Goal: Task Accomplishment & Management: Complete application form

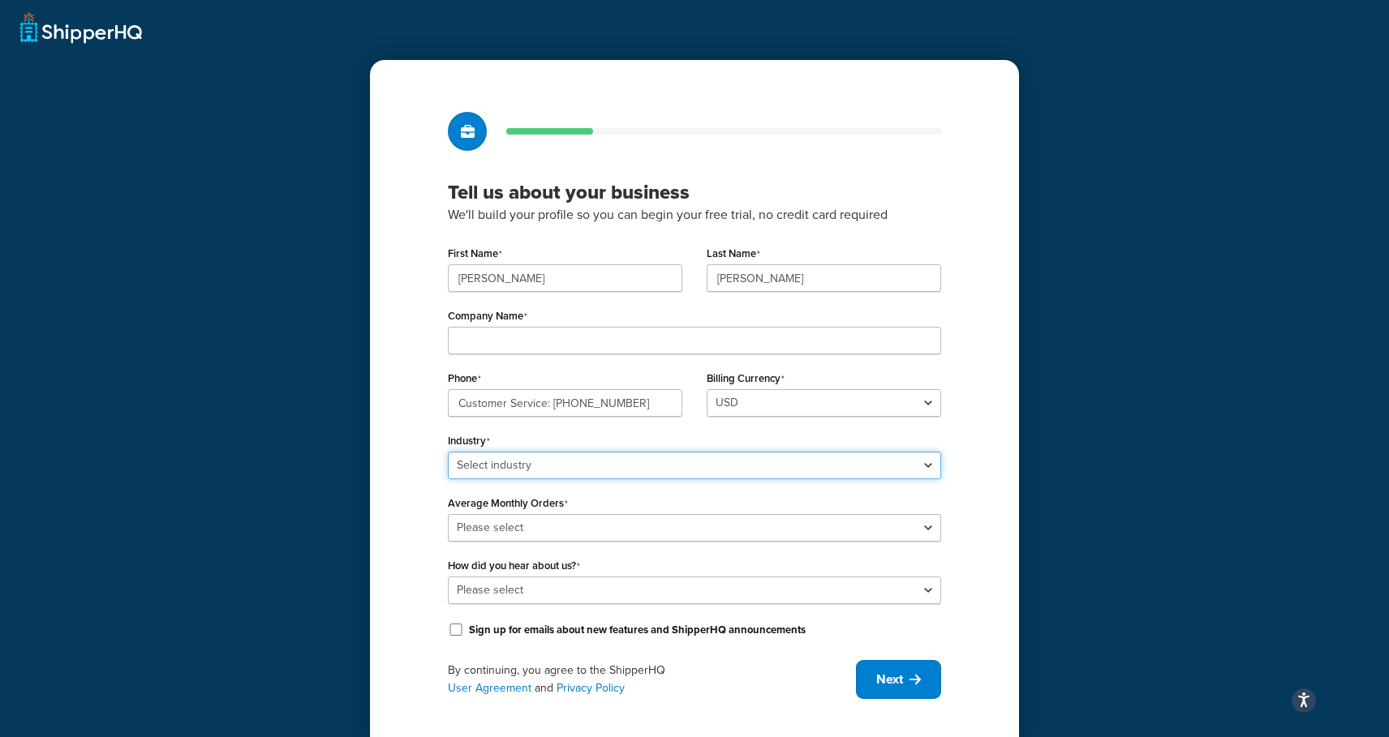
select select "15"
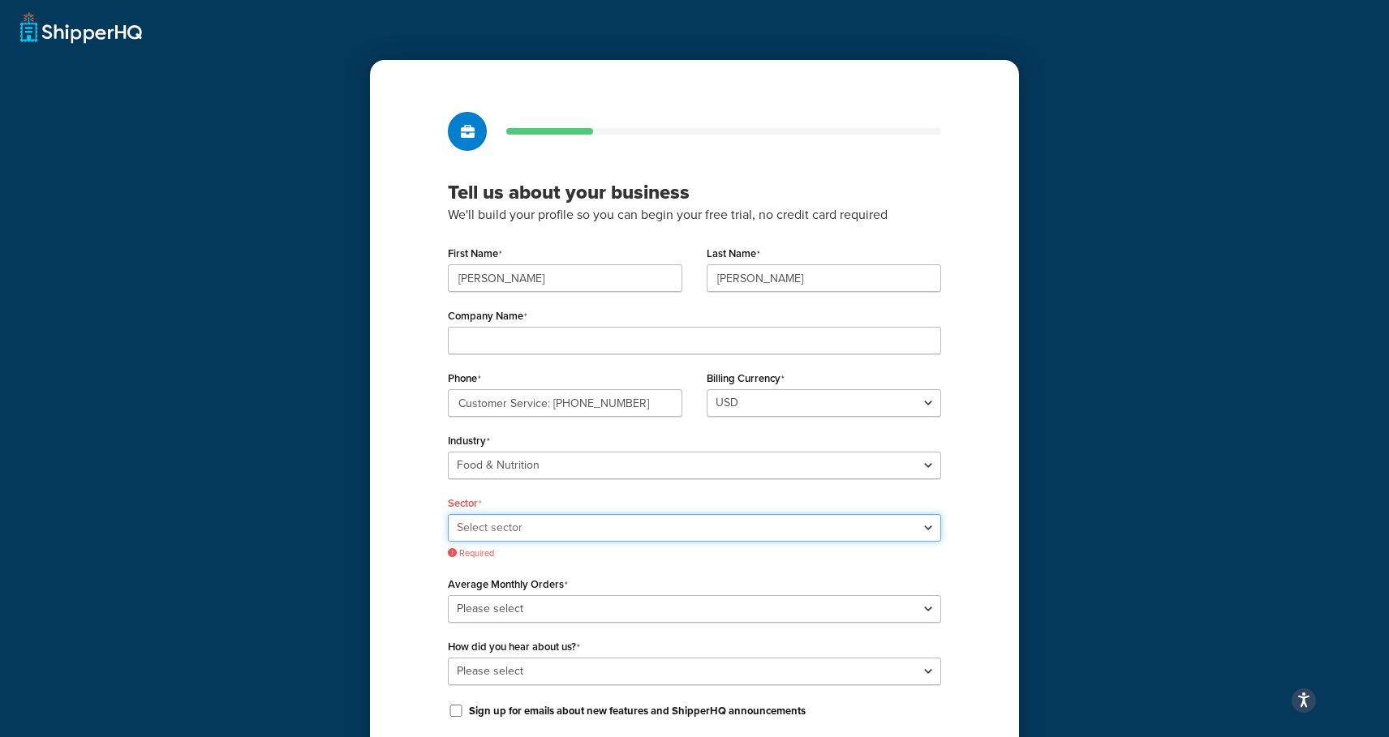
select select "32"
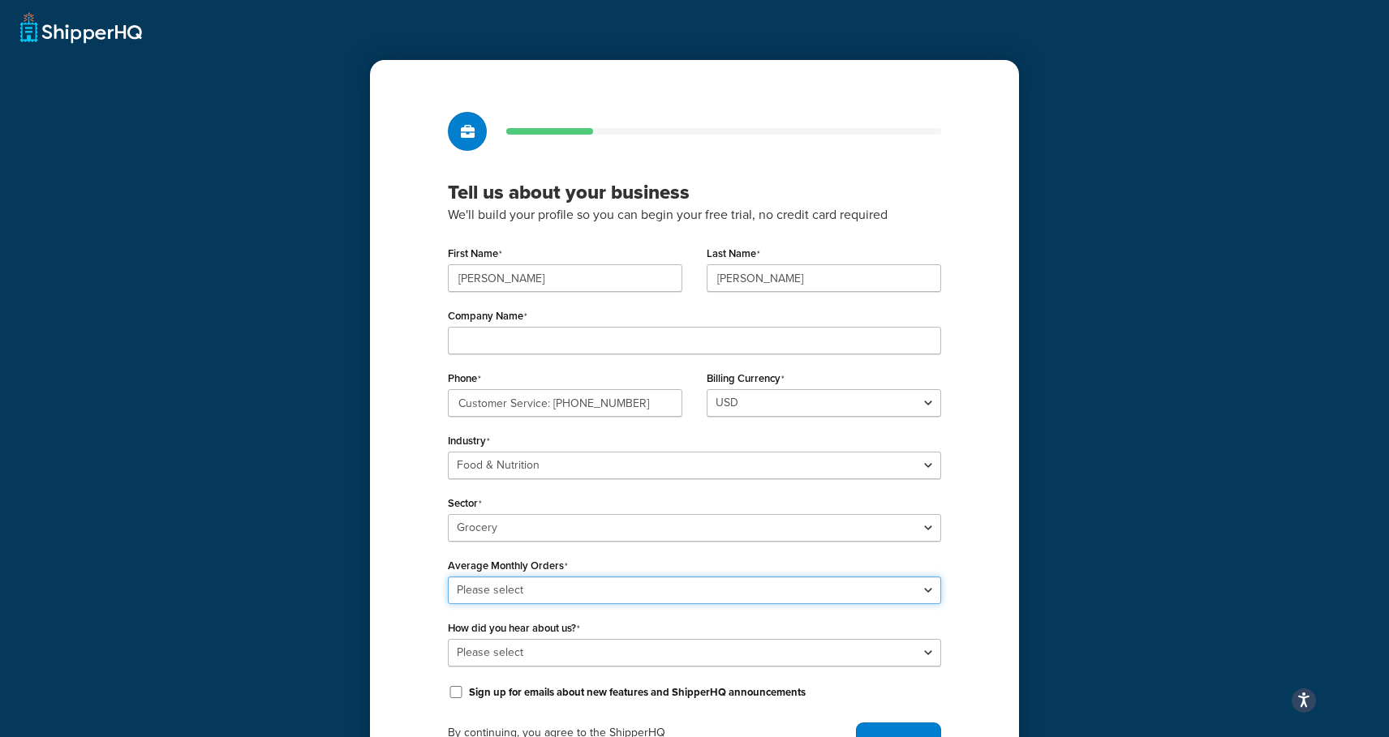
select select "3"
select select "9"
click at [965, 646] on div "Tell us about your business We'll build your profile so you can begin your free…" at bounding box center [694, 437] width 649 height 754
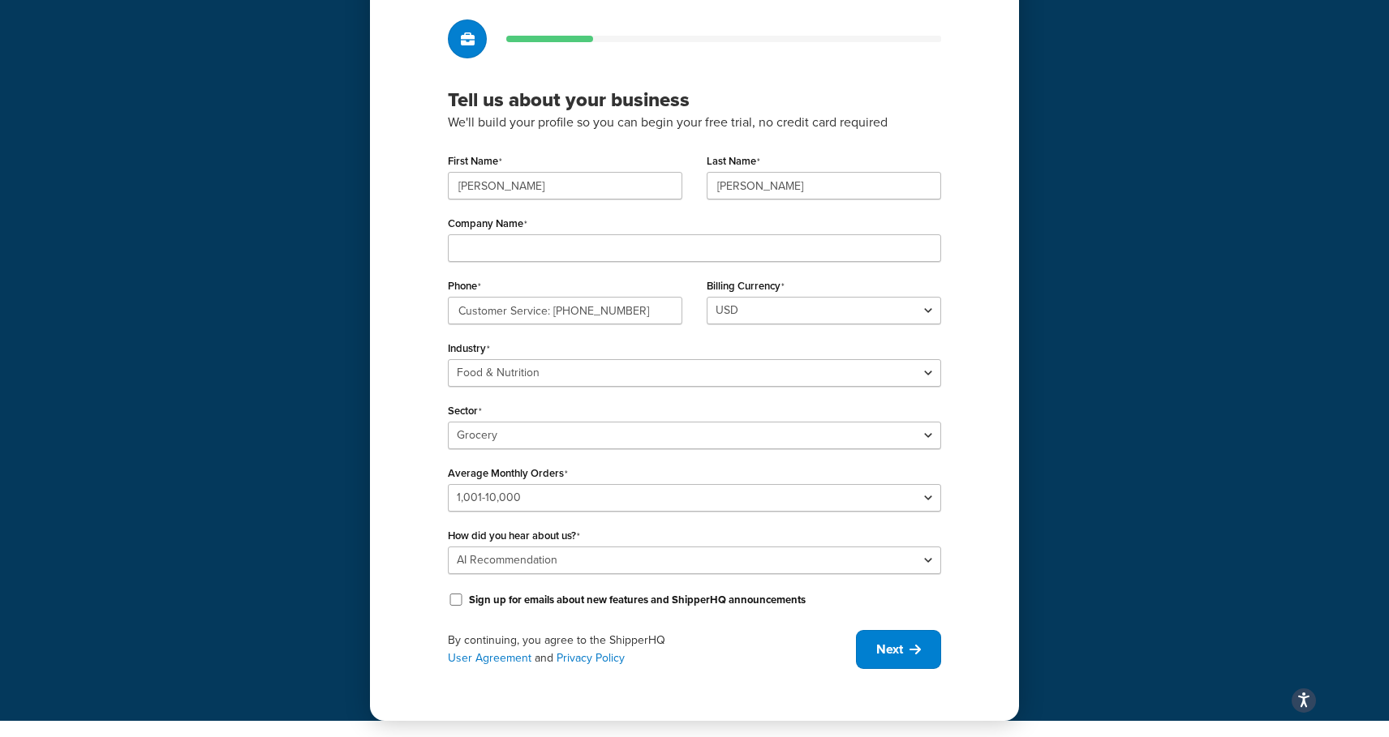
scroll to position [92, 0]
click at [453, 601] on input "Sign up for emails about new features and ShipperHQ announcements" at bounding box center [456, 600] width 16 height 12
checkbox input "true"
type input "The"
type input "The Mortadella Project LLC"
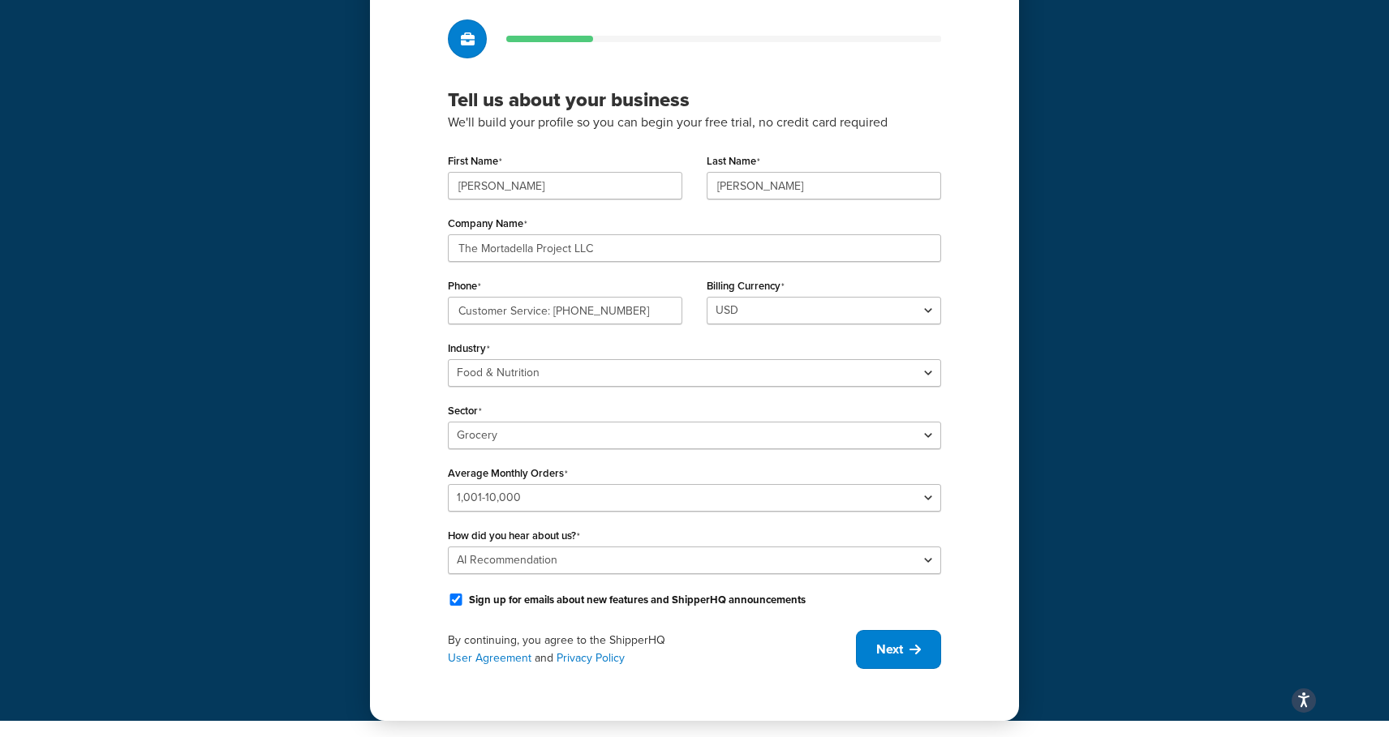
click at [973, 293] on div "Tell us about your business We'll build your profile so you can begin your free…" at bounding box center [694, 345] width 649 height 754
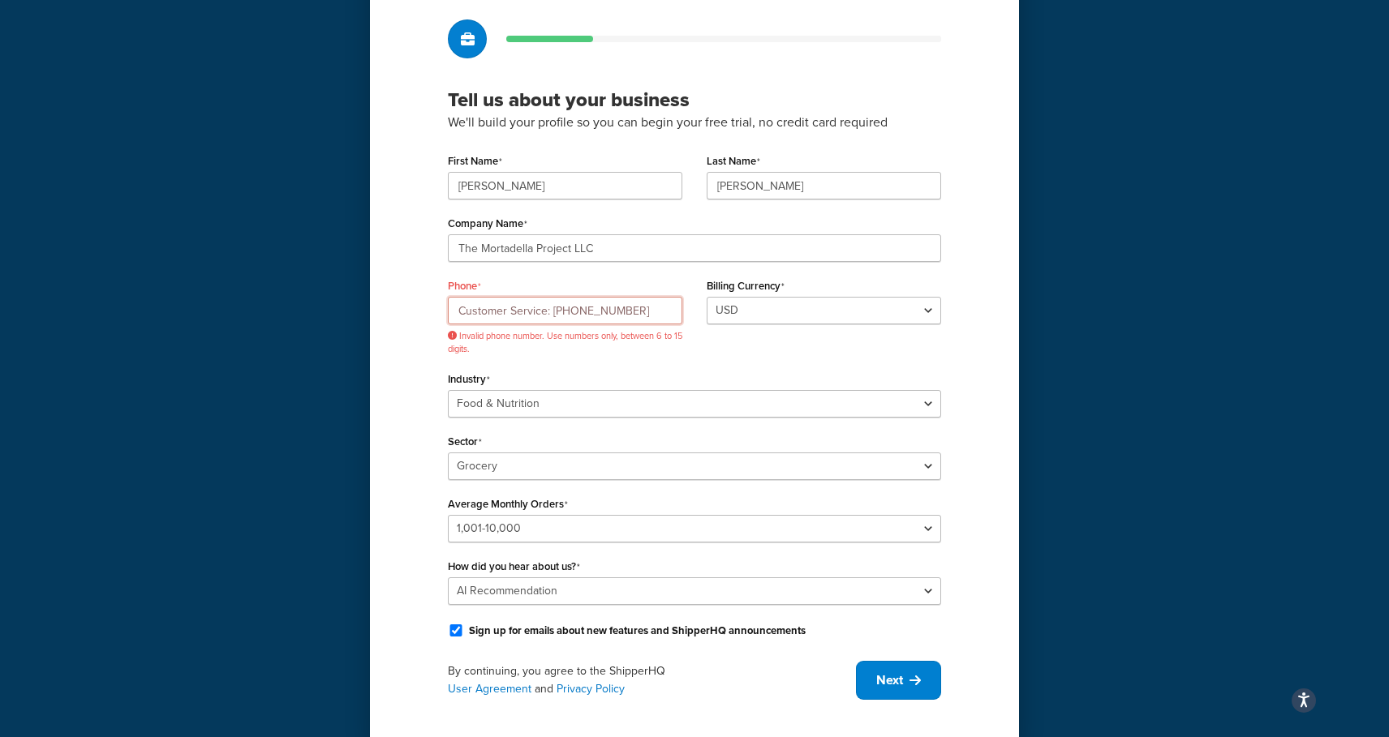
click at [554, 311] on input "Customer Service: 781-537-6192" at bounding box center [565, 311] width 234 height 28
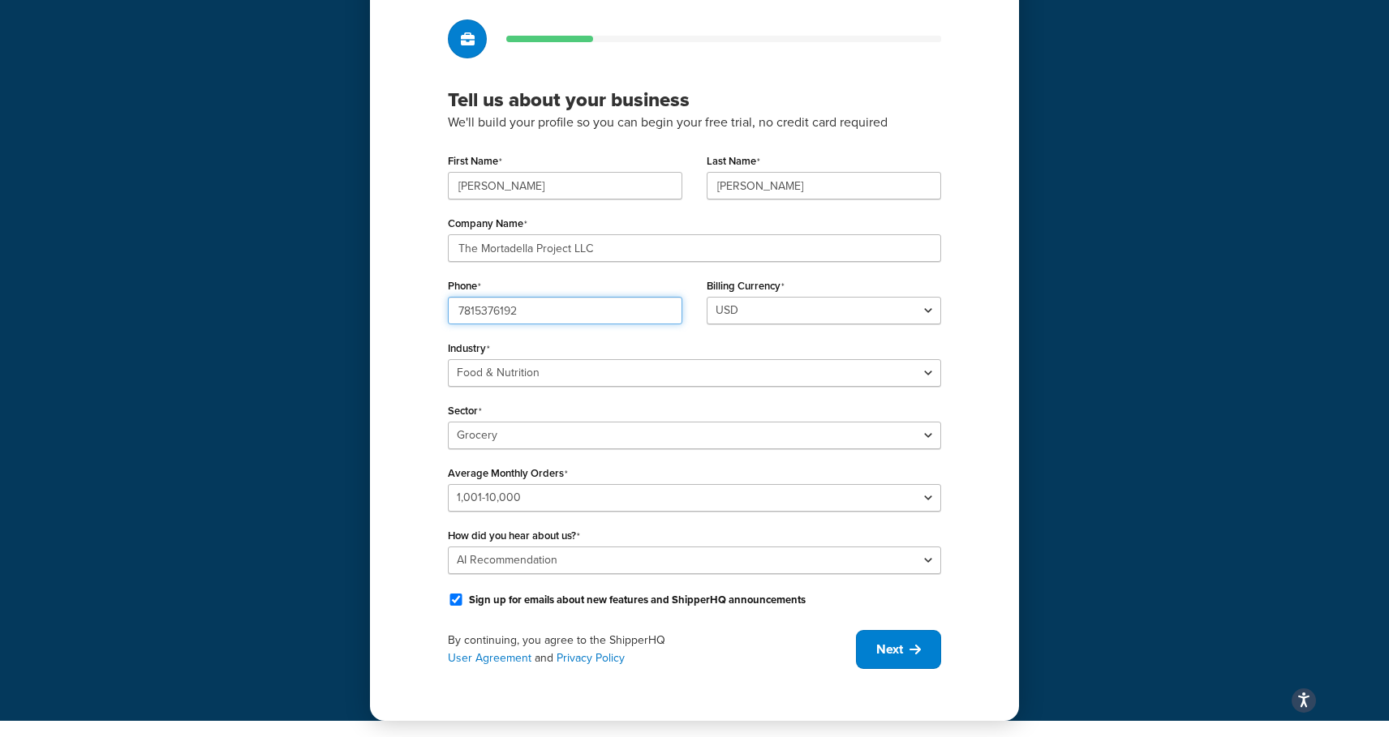
type input "7815376192"
click at [989, 317] on div "Tell us about your business We'll build your profile so you can begin your free…" at bounding box center [694, 345] width 649 height 754
click at [912, 655] on icon at bounding box center [914, 649] width 11 height 13
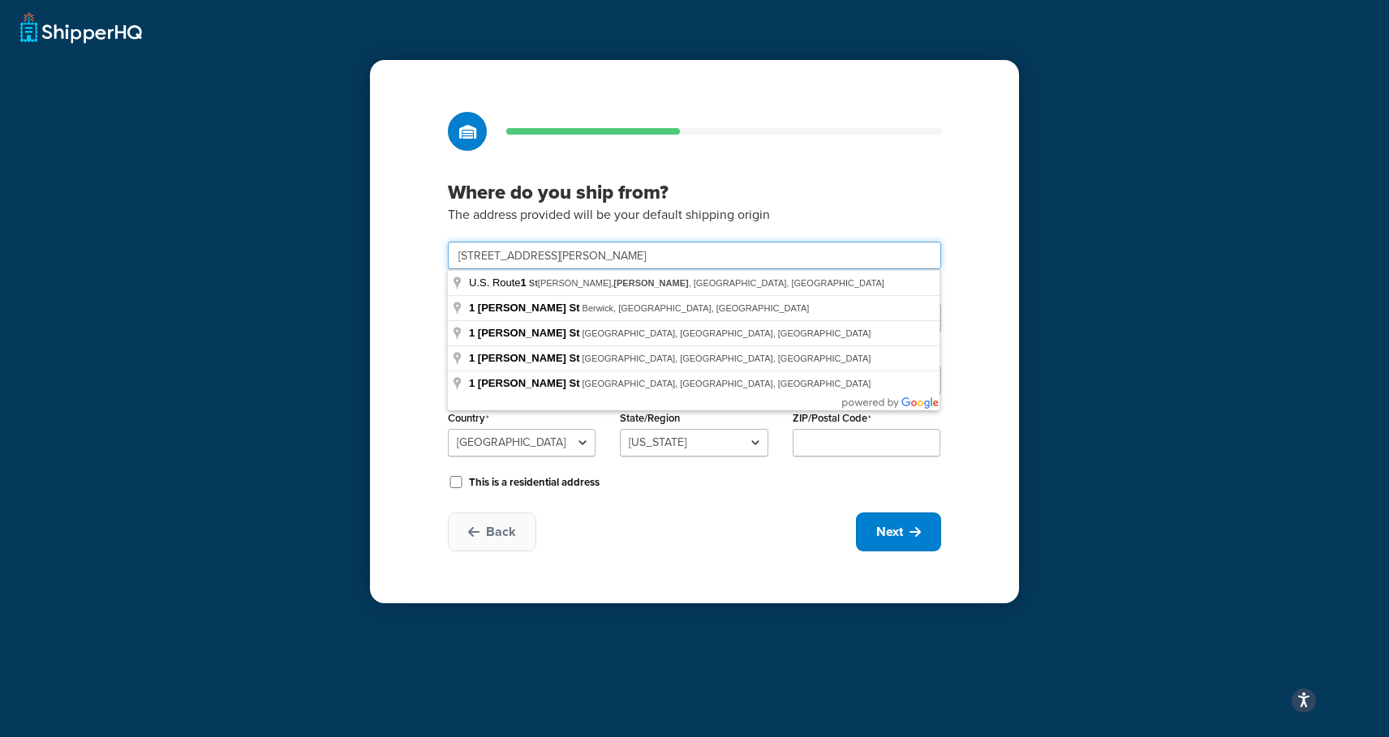
click at [575, 251] on input "1 Sullivan St." at bounding box center [694, 256] width 493 height 28
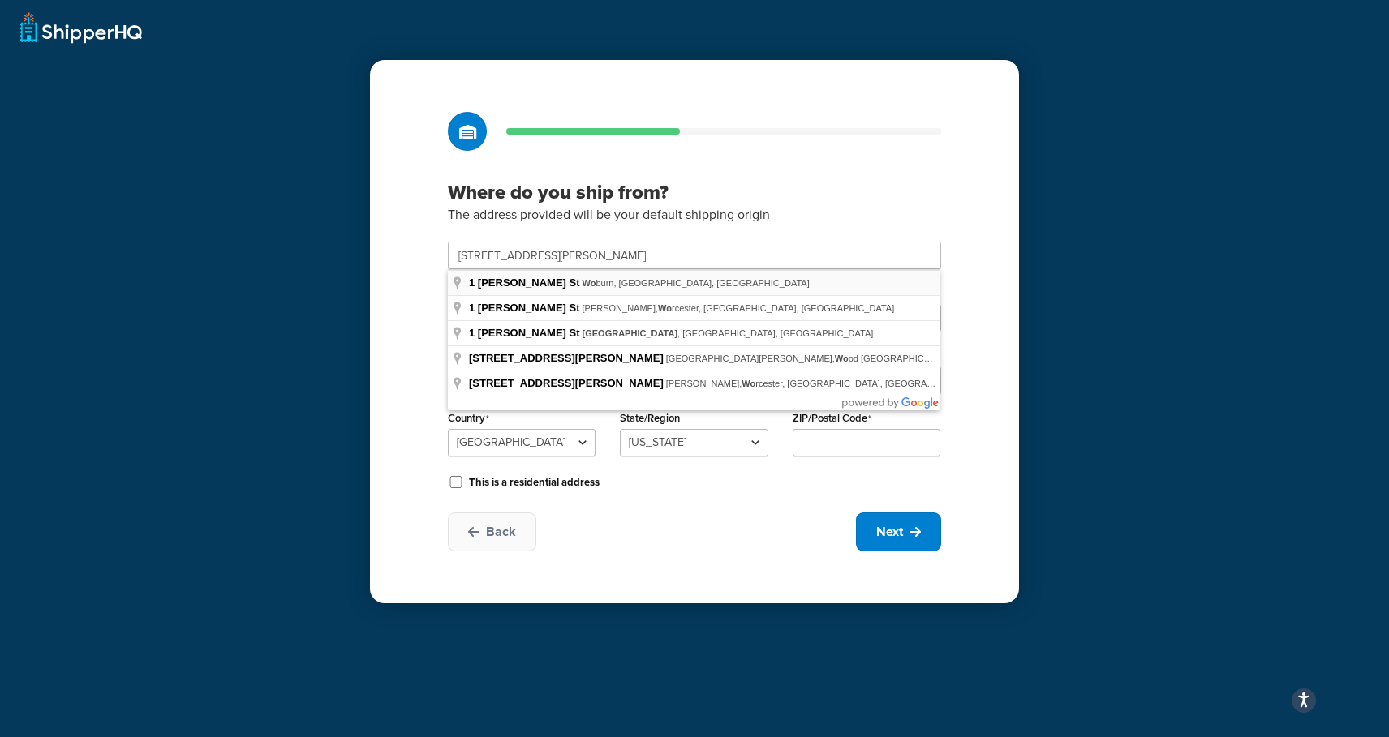
type input "1 Sullivan St"
type input "Woburn"
select select "21"
type input "01801"
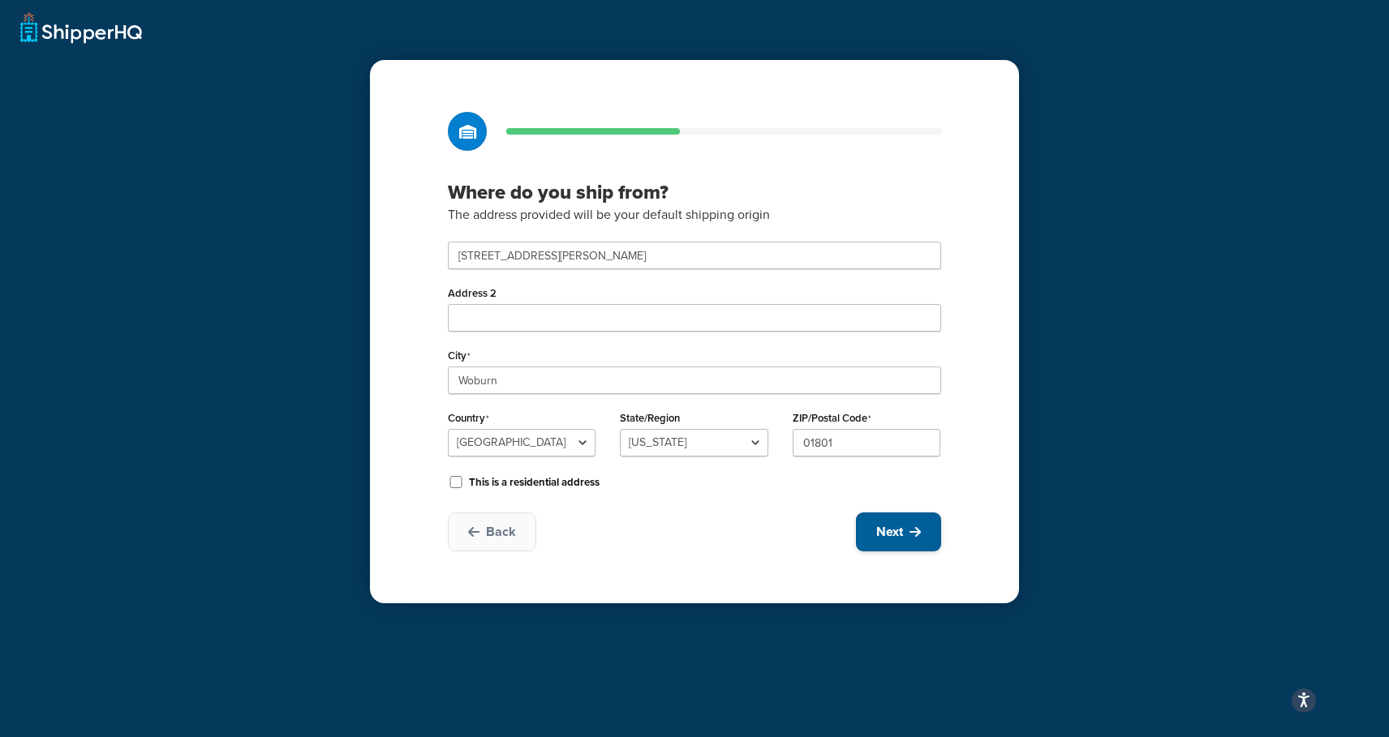
click at [898, 531] on span "Next" at bounding box center [889, 532] width 27 height 18
select select "1"
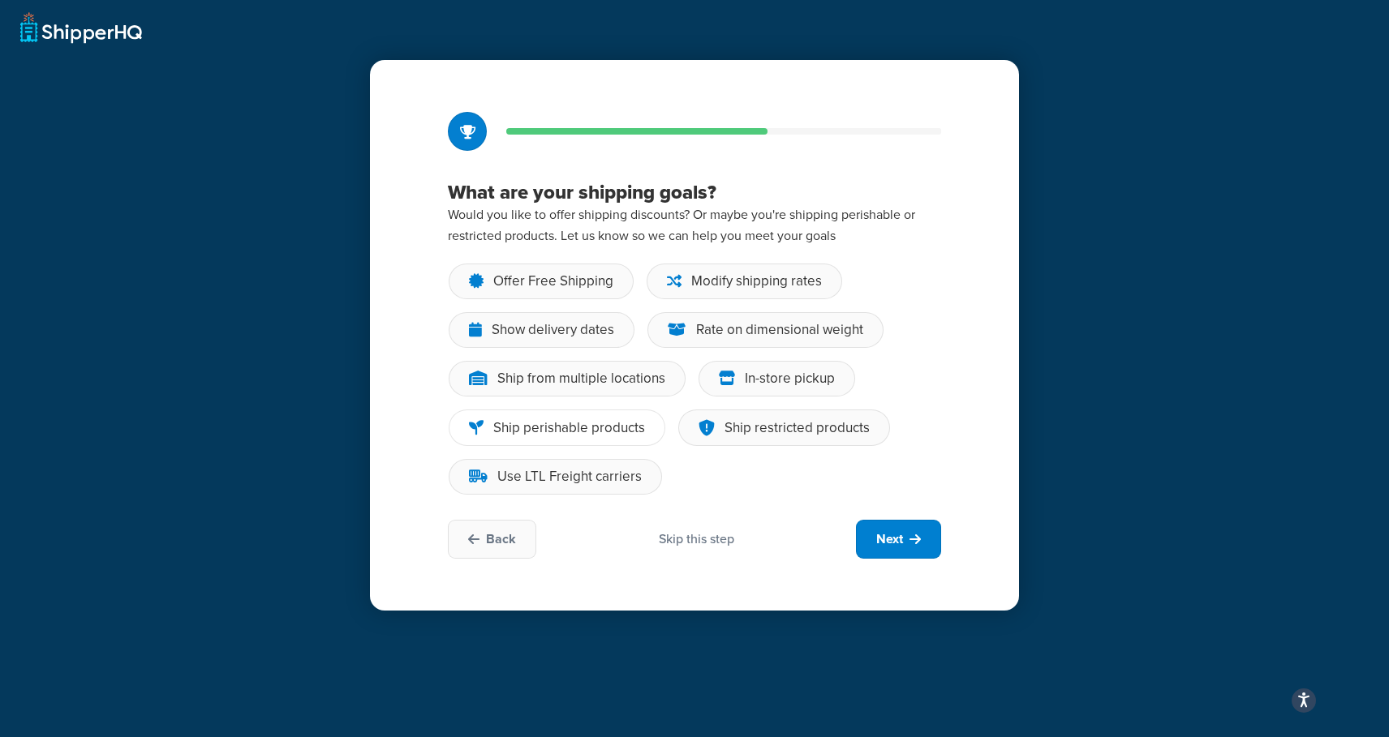
click at [603, 427] on div "Ship perishable products" at bounding box center [569, 428] width 152 height 16
click at [0, 0] on input "Ship perishable products" at bounding box center [0, 0] width 0 height 0
click at [565, 327] on div "Show delivery dates" at bounding box center [553, 330] width 122 height 16
click at [0, 0] on input "Show delivery dates" at bounding box center [0, 0] width 0 height 0
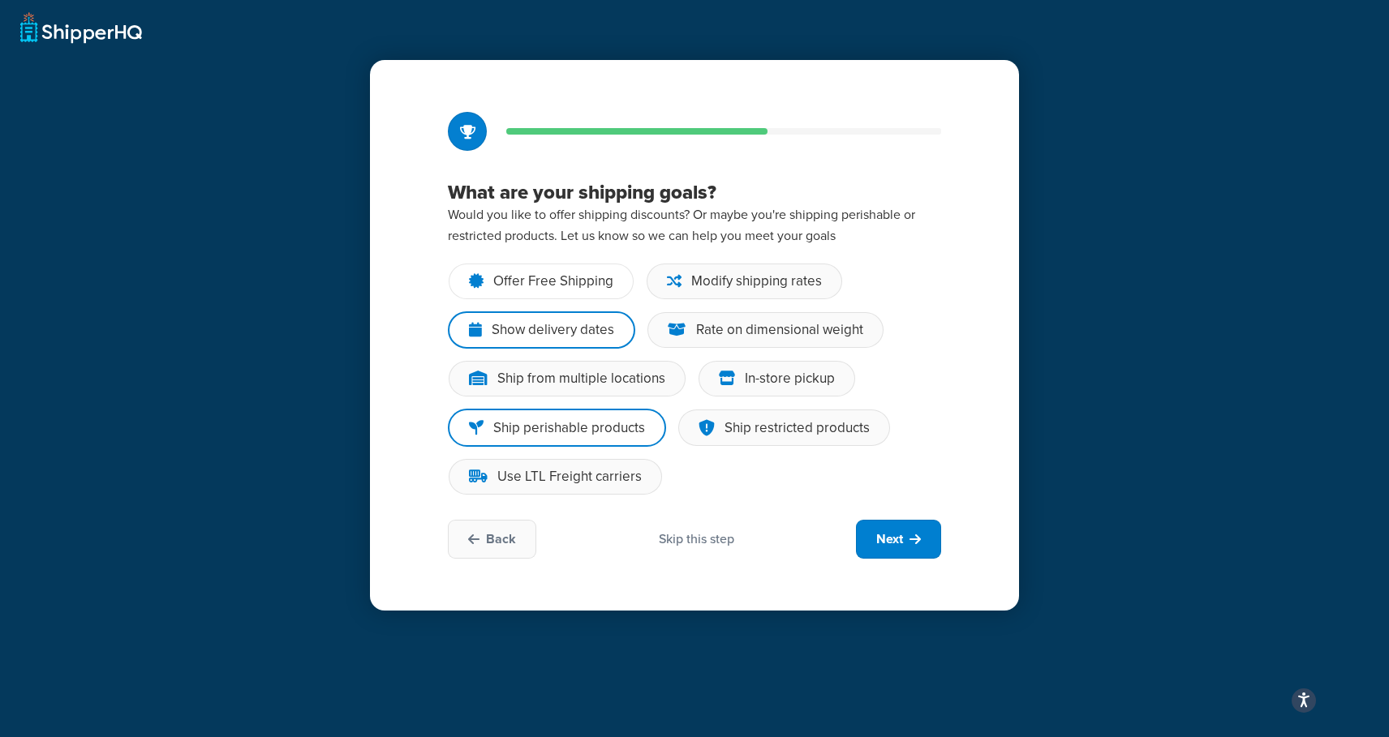
click at [556, 281] on div "Offer Free Shipping" at bounding box center [553, 281] width 120 height 16
click at [0, 0] on input "Offer Free Shipping" at bounding box center [0, 0] width 0 height 0
click at [899, 543] on span "Next" at bounding box center [889, 540] width 27 height 18
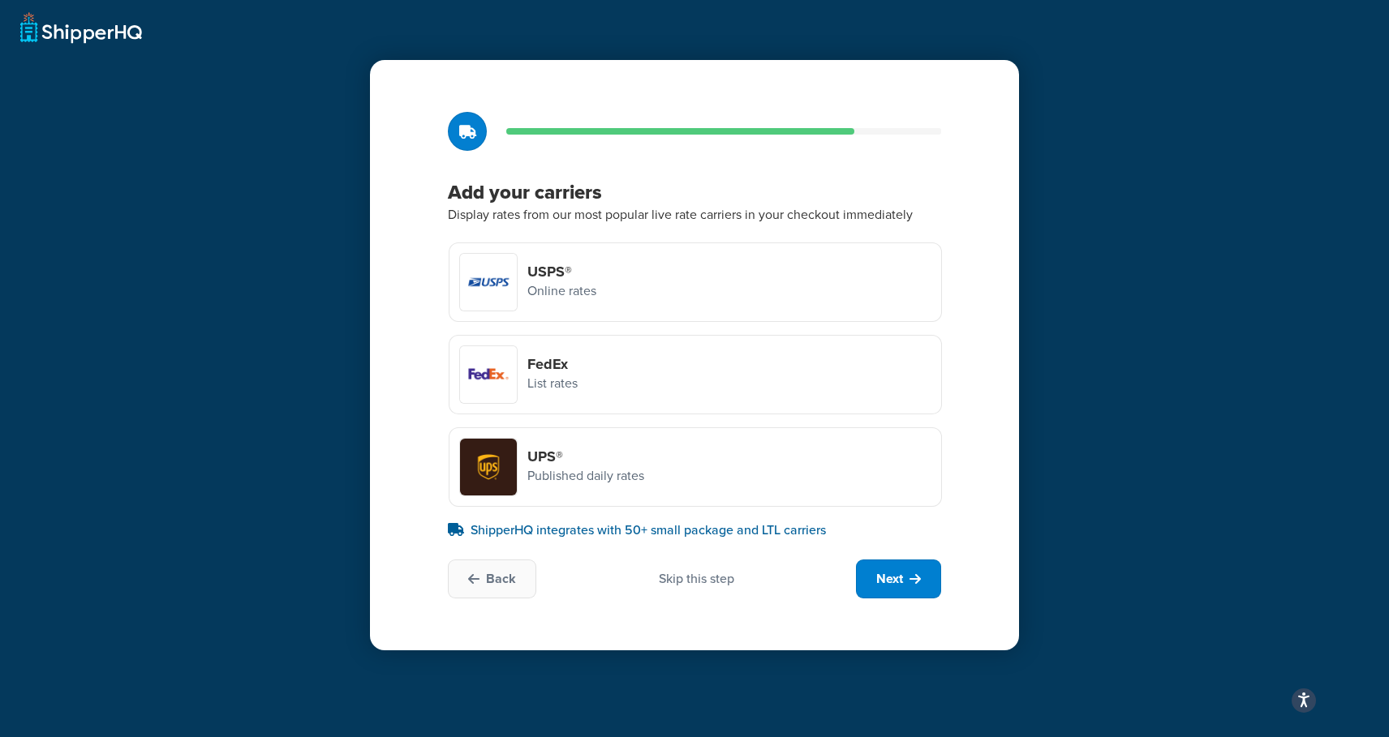
click at [611, 476] on p "Published daily rates" at bounding box center [585, 476] width 117 height 21
click at [0, 0] on input "UPS® Published daily rates" at bounding box center [0, 0] width 0 height 0
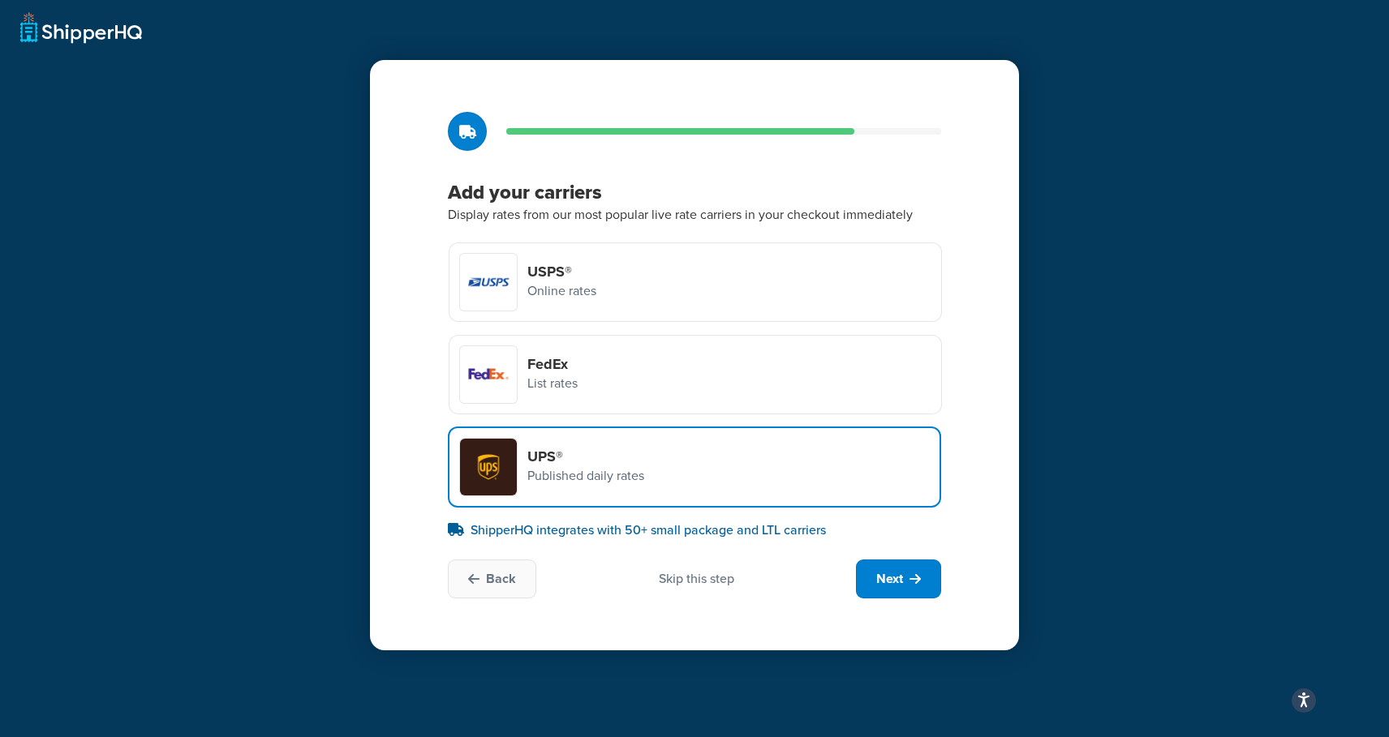
click at [707, 585] on div "Skip this step" at bounding box center [696, 579] width 75 height 18
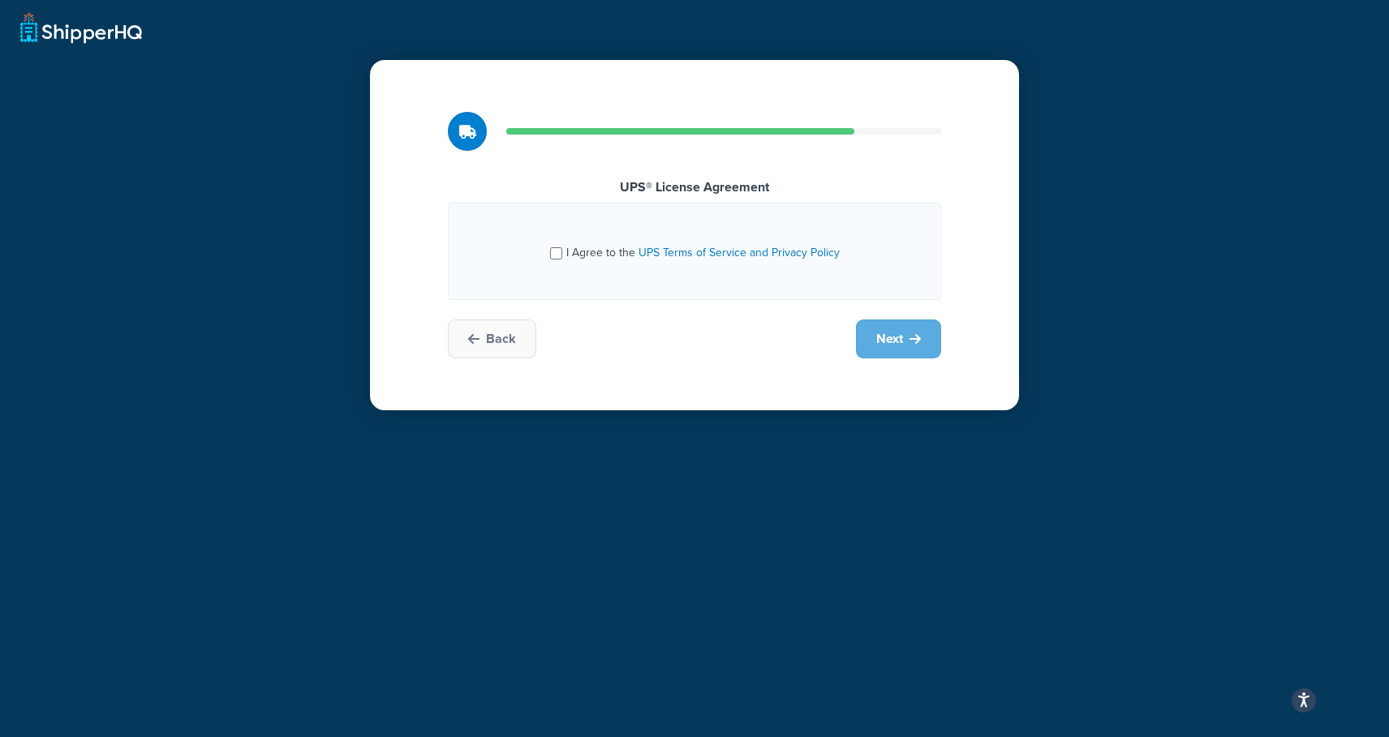
click at [558, 251] on input "I Agree to the UPS Terms of Service and Privacy Policy" at bounding box center [556, 253] width 12 height 12
checkbox input "true"
click at [491, 342] on span "Back" at bounding box center [501, 339] width 30 height 18
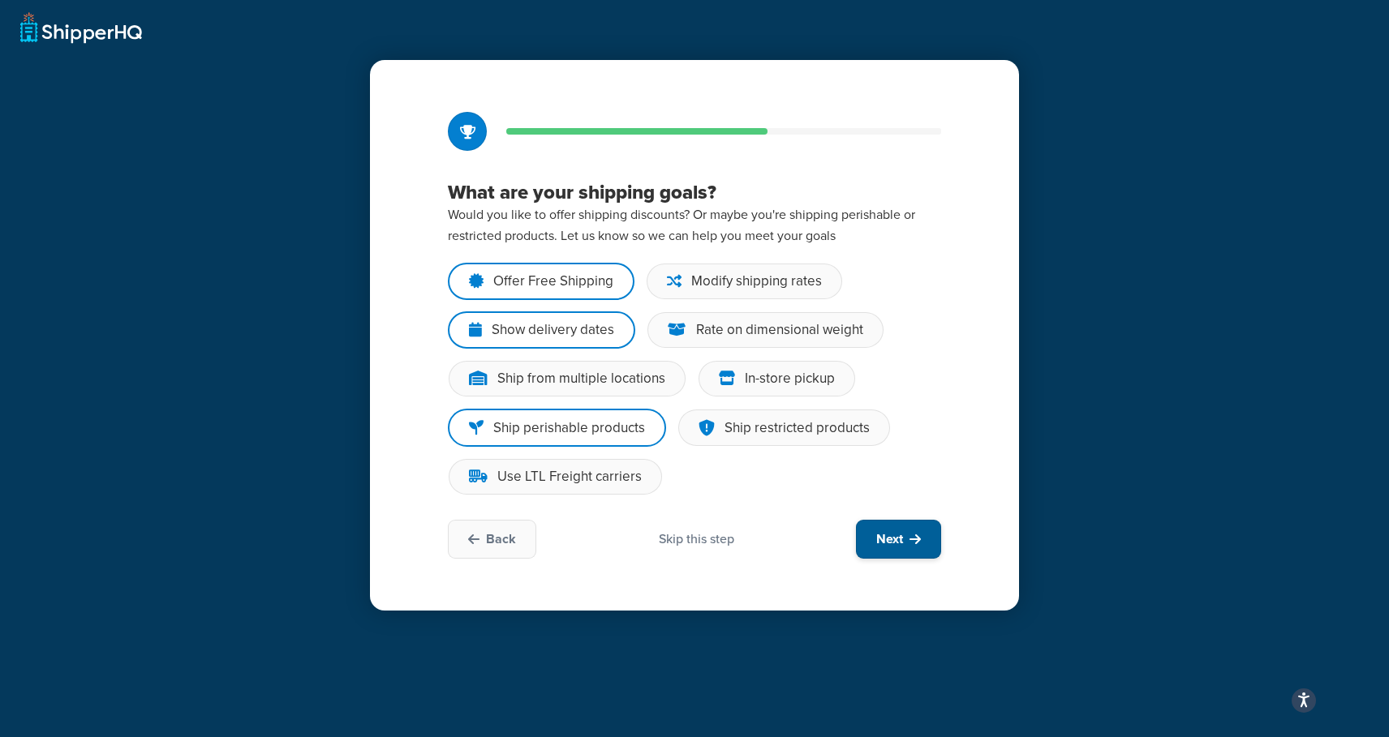
click at [892, 535] on span "Next" at bounding box center [889, 540] width 27 height 18
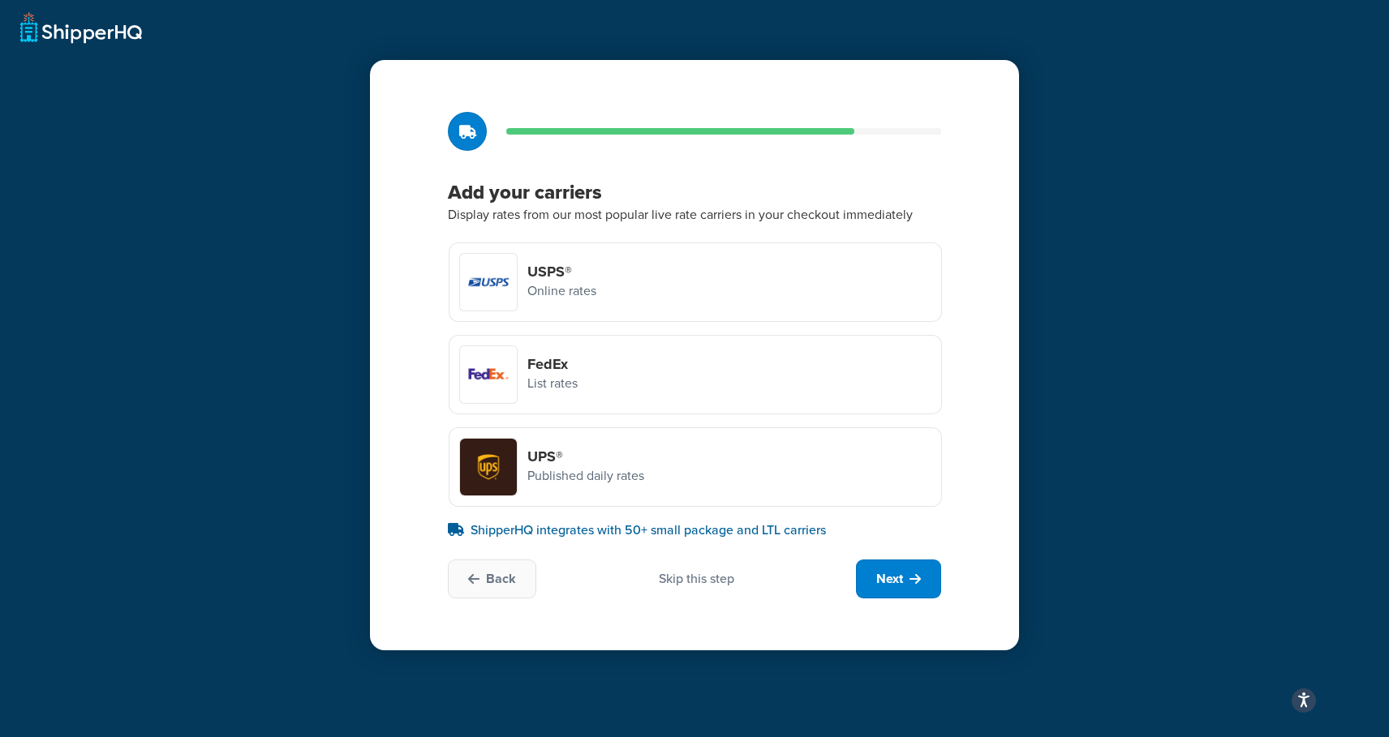
click at [676, 467] on div "UPS® Published daily rates" at bounding box center [695, 467] width 493 height 79
click at [0, 0] on input "UPS® Published daily rates" at bounding box center [0, 0] width 0 height 0
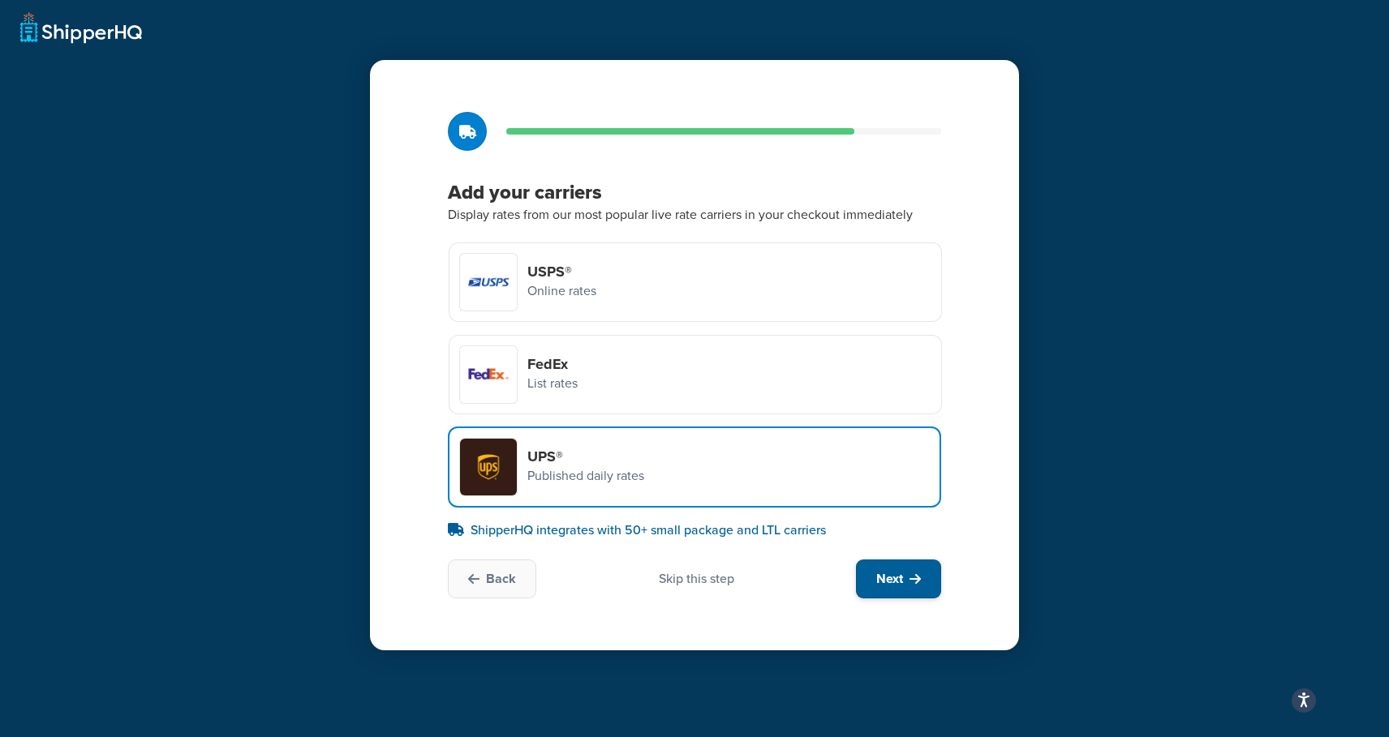
click at [901, 578] on span "Next" at bounding box center [889, 579] width 27 height 18
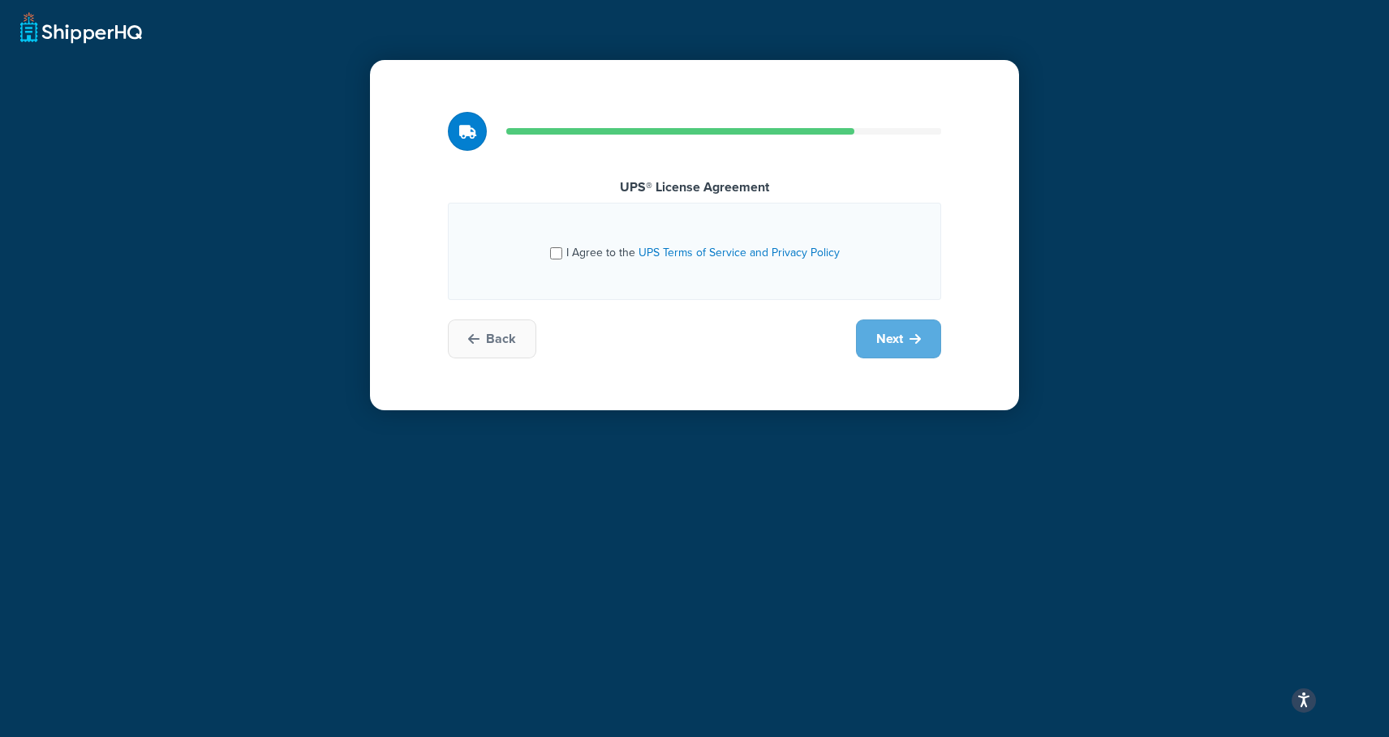
click at [558, 250] on input "I Agree to the UPS Terms of Service and Privacy Policy" at bounding box center [556, 253] width 12 height 12
checkbox input "true"
click at [891, 337] on span "Next" at bounding box center [889, 339] width 27 height 18
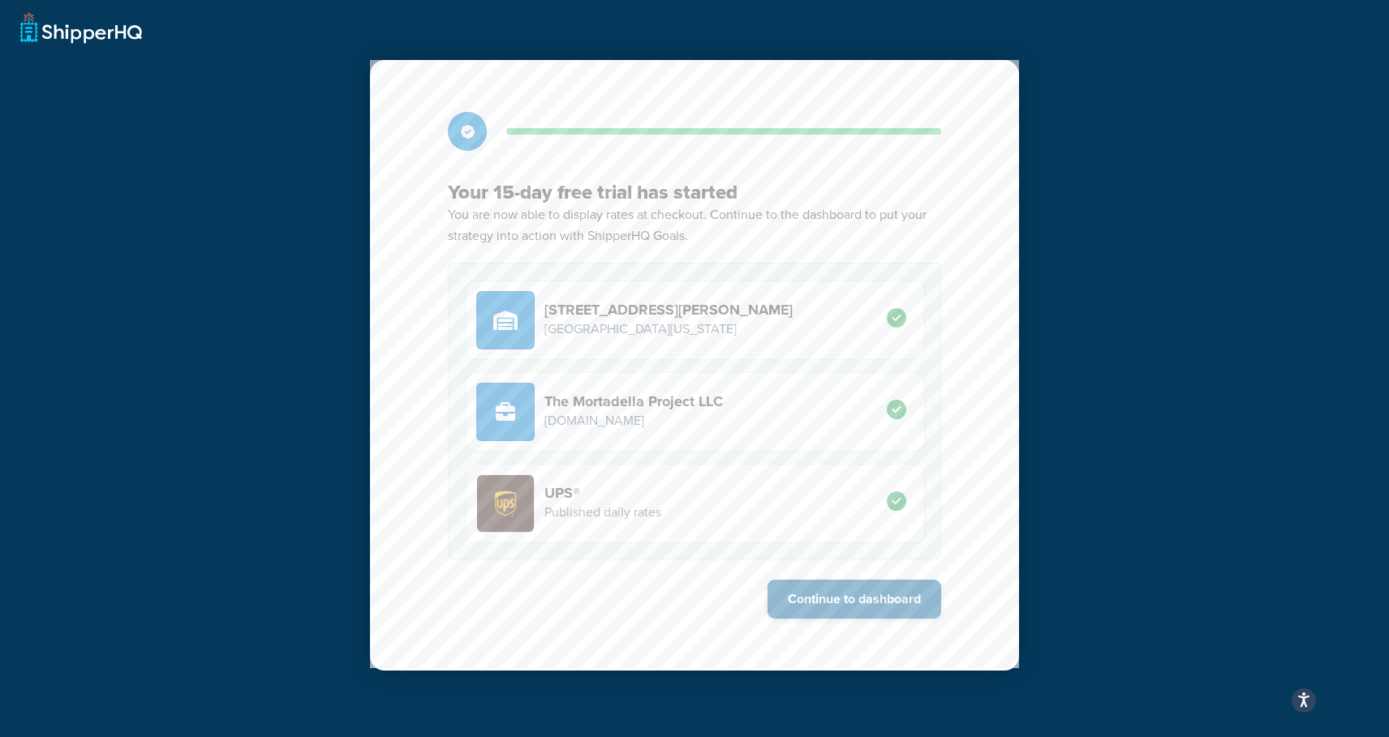
click at [892, 599] on button "Continue to dashboard" at bounding box center [854, 599] width 174 height 39
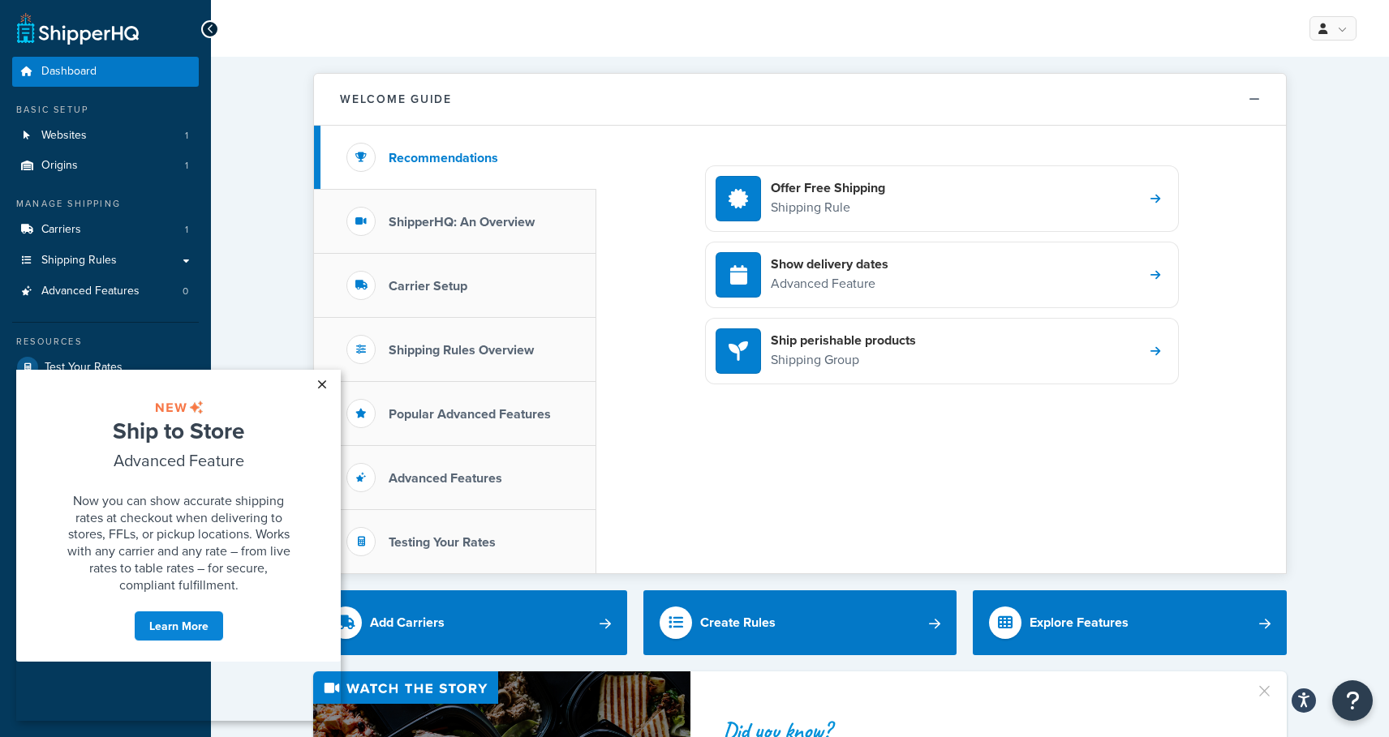
click at [323, 381] on link "×" at bounding box center [321, 384] width 28 height 29
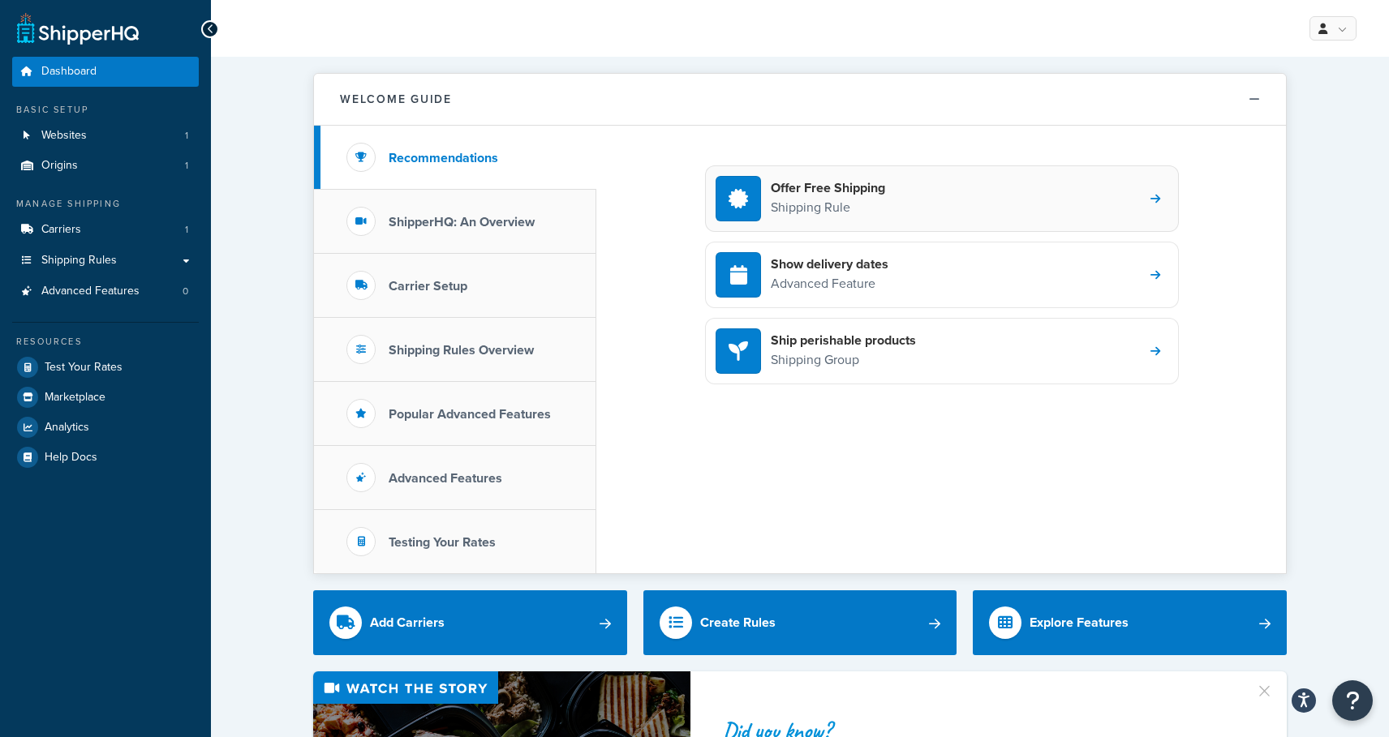
click at [896, 191] on div "Offer Free Shipping Shipping Rule" at bounding box center [942, 198] width 474 height 67
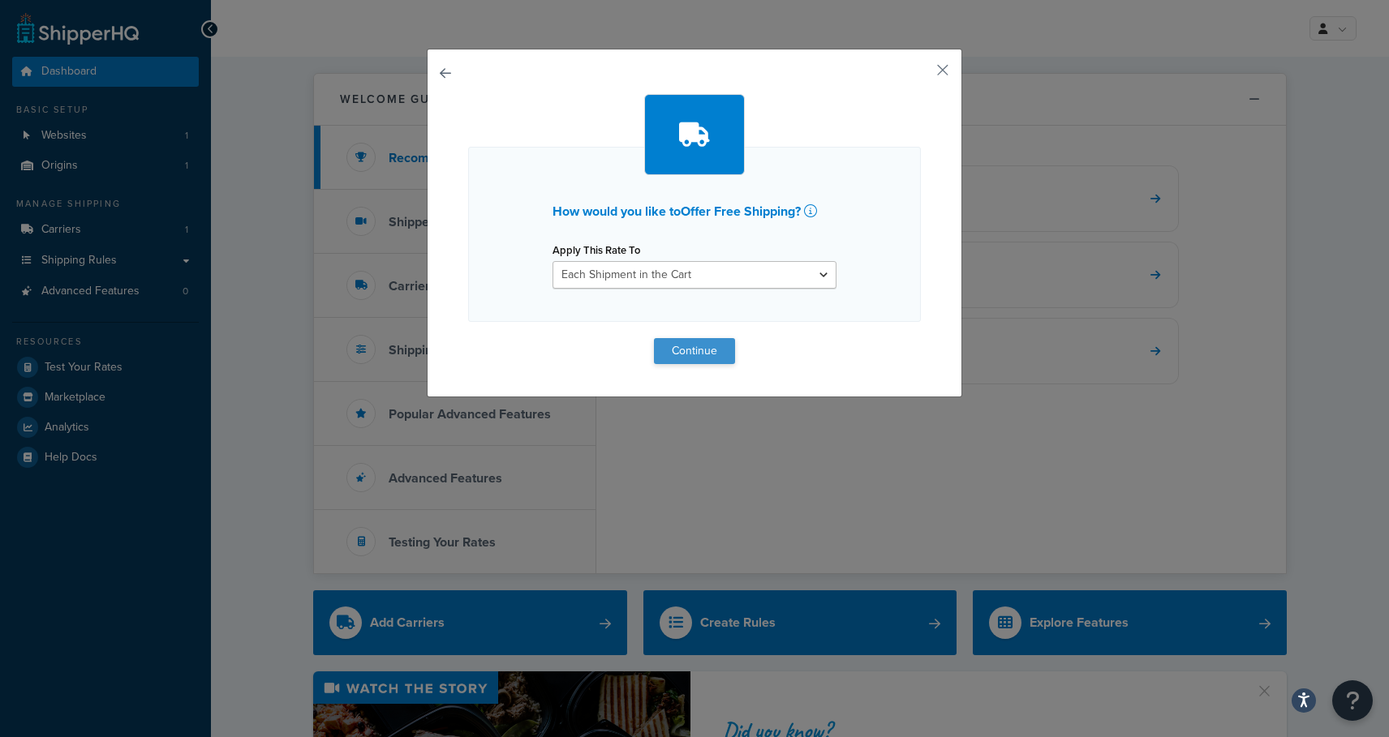
click at [692, 359] on button "Continue" at bounding box center [694, 351] width 81 height 26
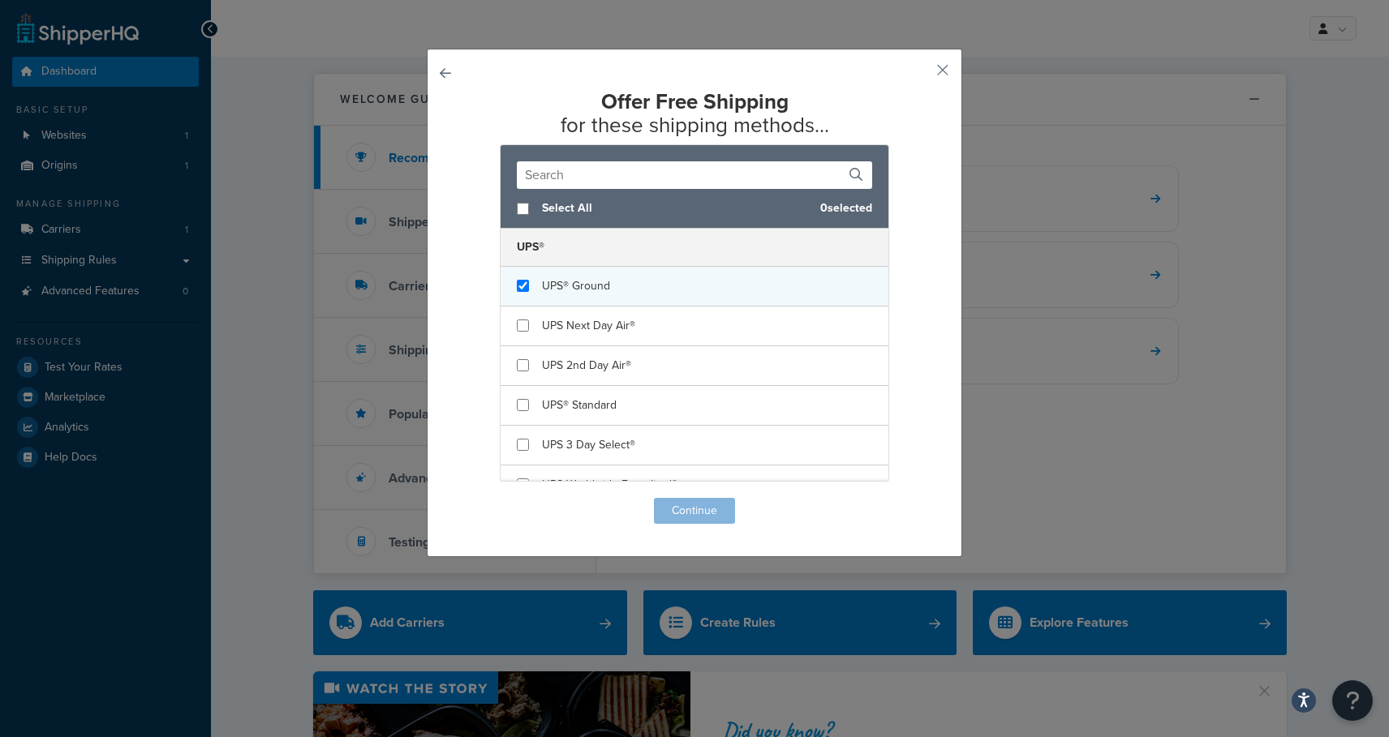
click at [520, 284] on input "checkbox" at bounding box center [523, 286] width 12 height 12
checkbox input "true"
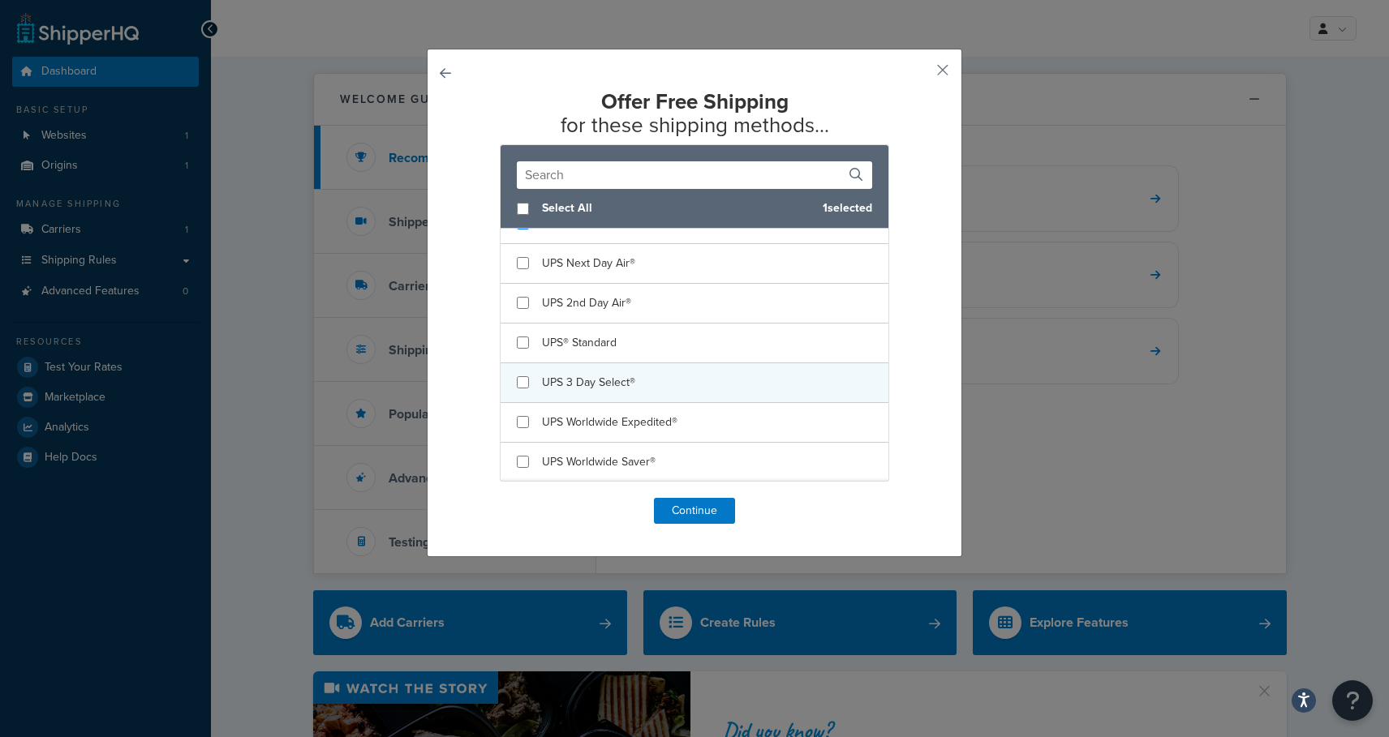
scroll to position [62, 0]
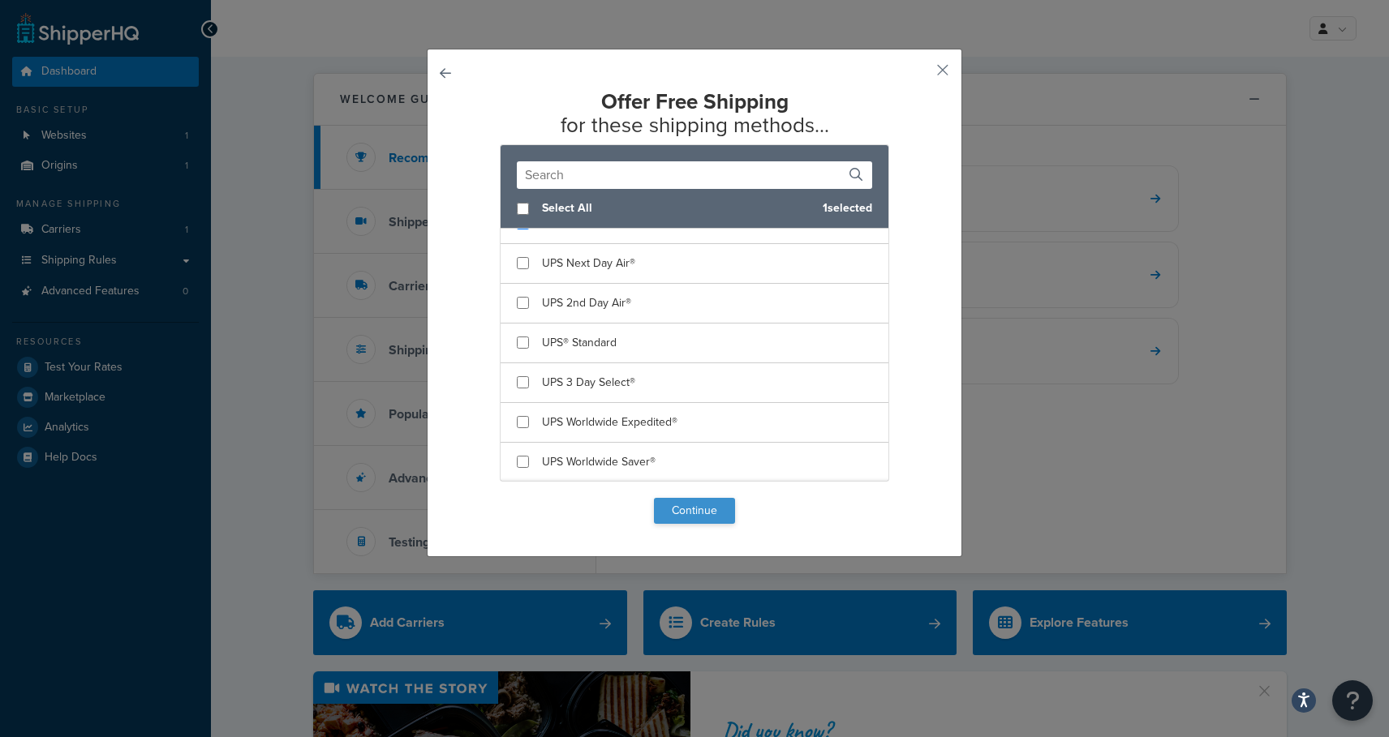
click at [697, 507] on button "Continue" at bounding box center [694, 511] width 81 height 26
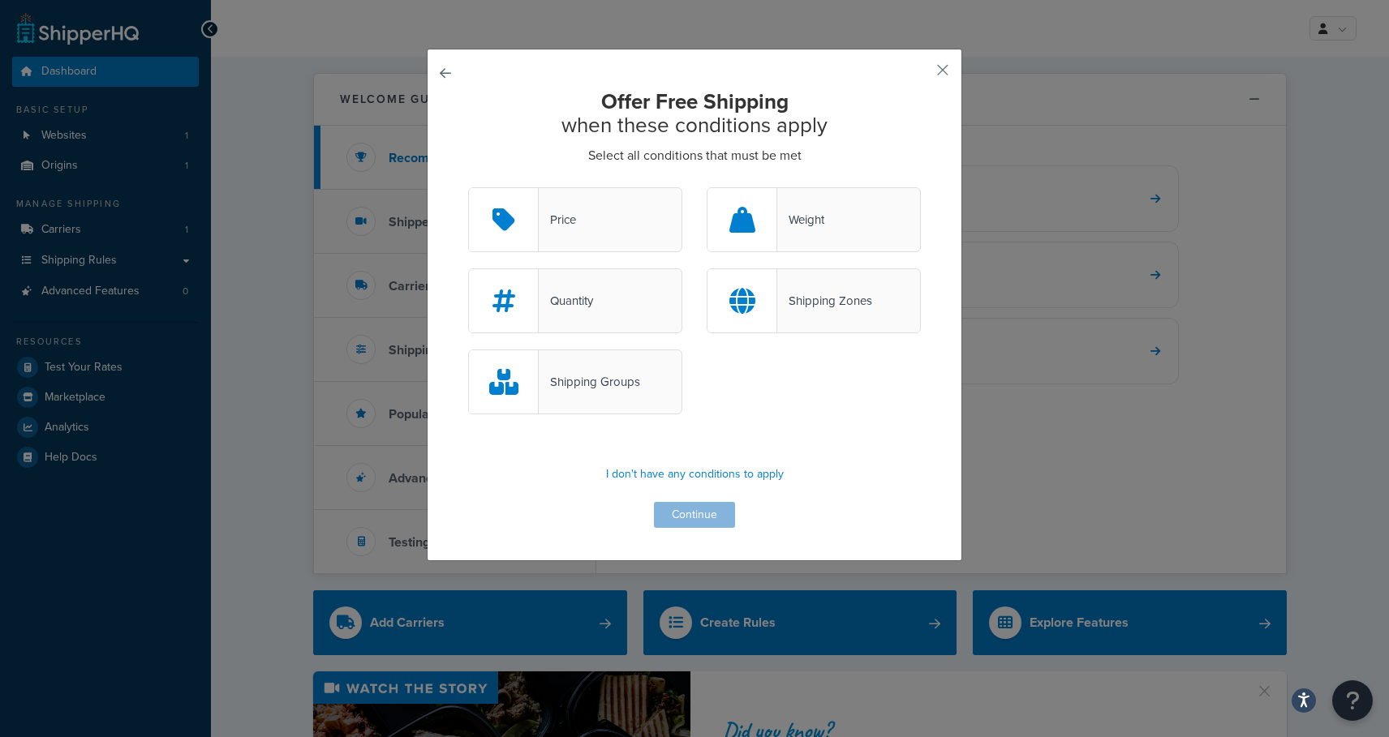
click at [619, 226] on div "Price" at bounding box center [575, 219] width 214 height 65
click at [0, 0] on input "Price" at bounding box center [0, 0] width 0 height 0
click at [860, 294] on div "Shipping Zones" at bounding box center [824, 301] width 95 height 23
click at [0, 0] on input "Shipping Zones" at bounding box center [0, 0] width 0 height 0
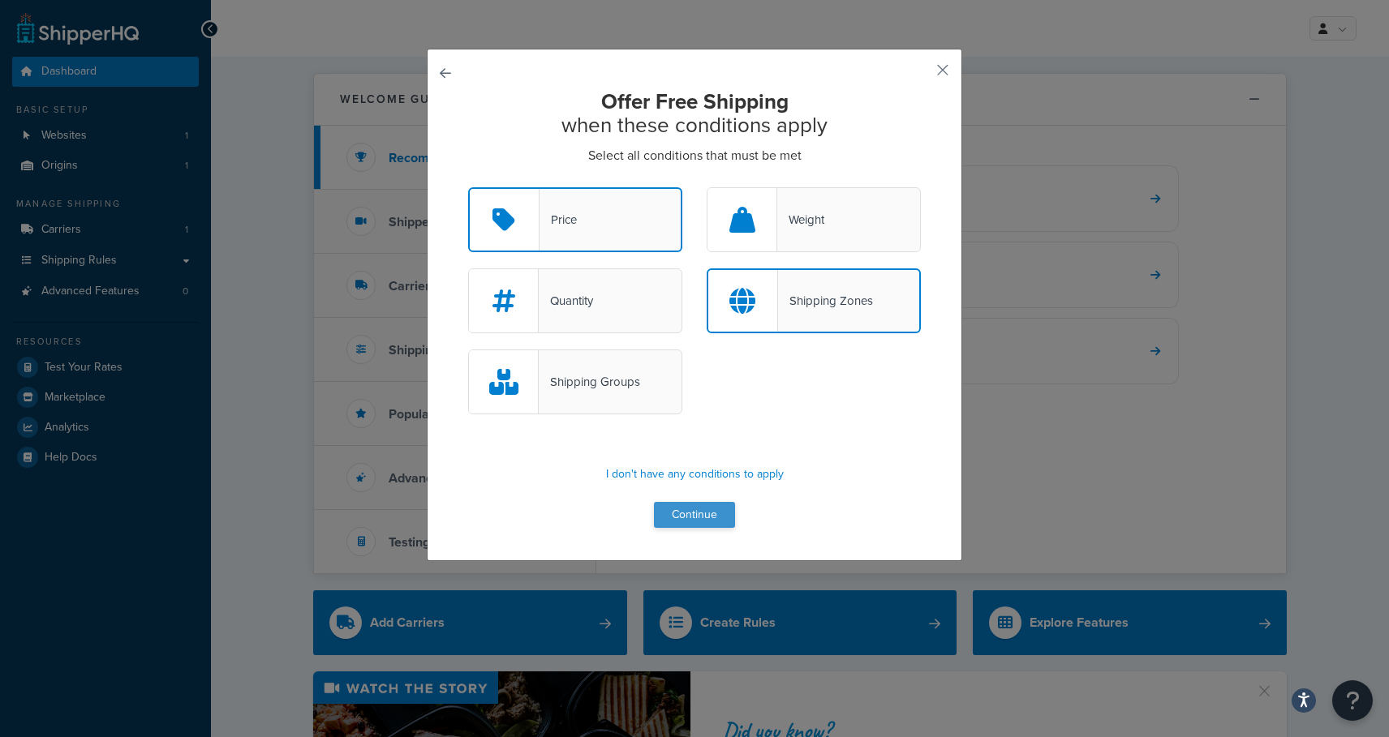
click at [684, 513] on button "Continue" at bounding box center [694, 515] width 81 height 26
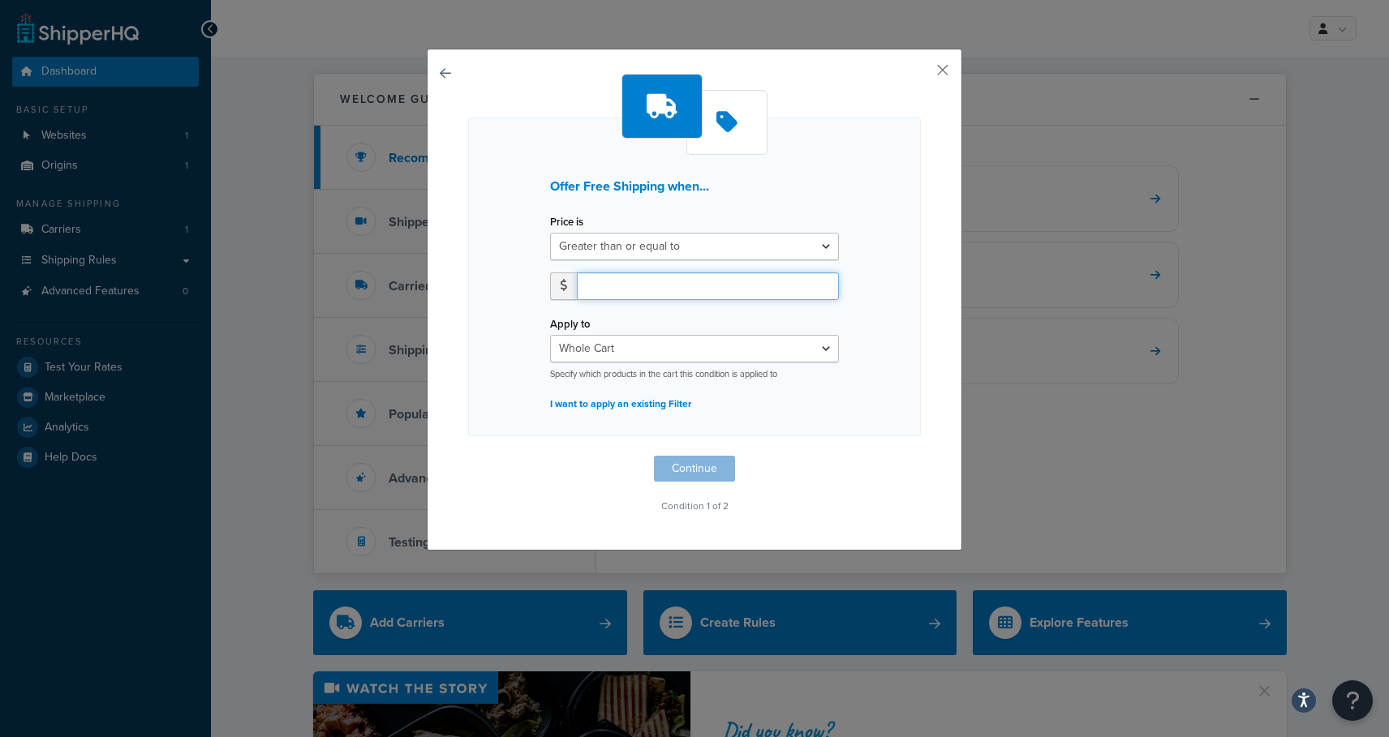
click at [697, 284] on input "number" at bounding box center [708, 287] width 262 height 28
type input "150.00"
click at [694, 470] on button "Continue" at bounding box center [694, 469] width 81 height 26
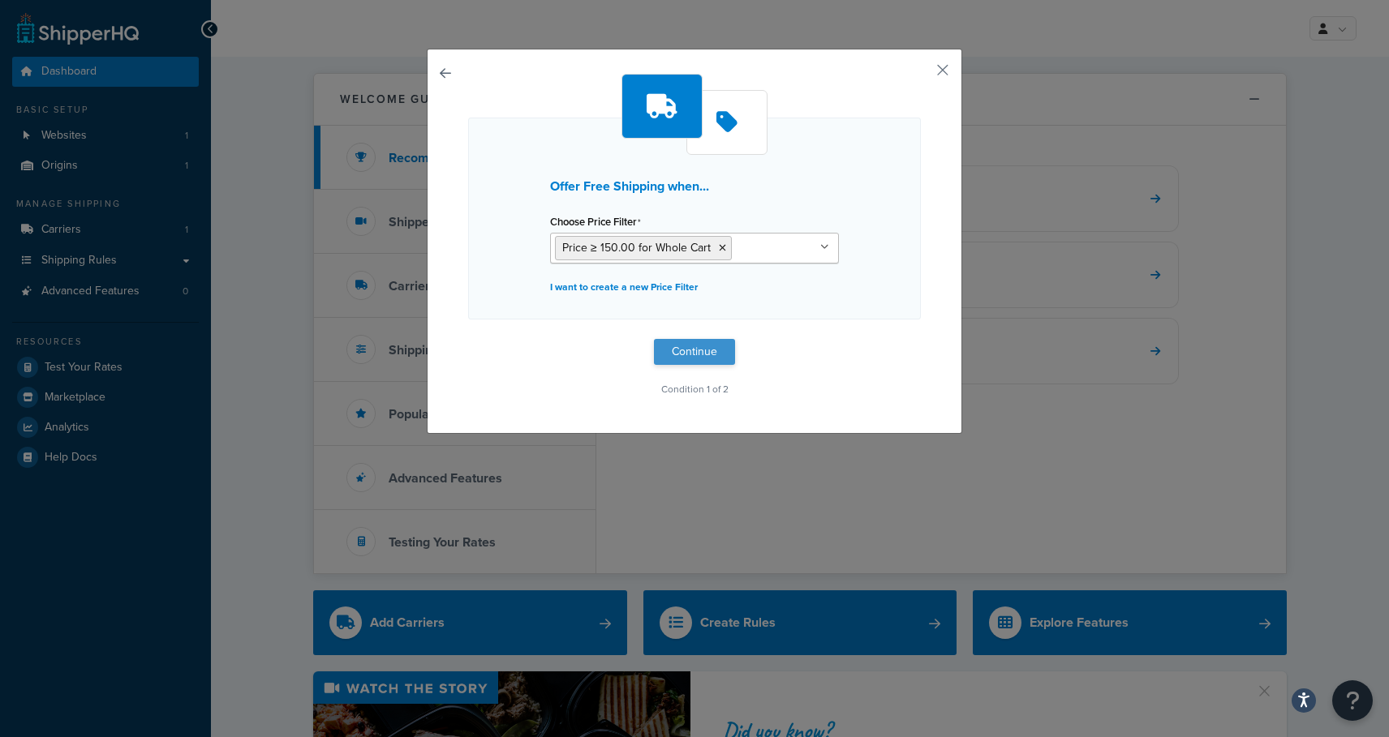
click at [681, 359] on button "Continue" at bounding box center [694, 352] width 81 height 26
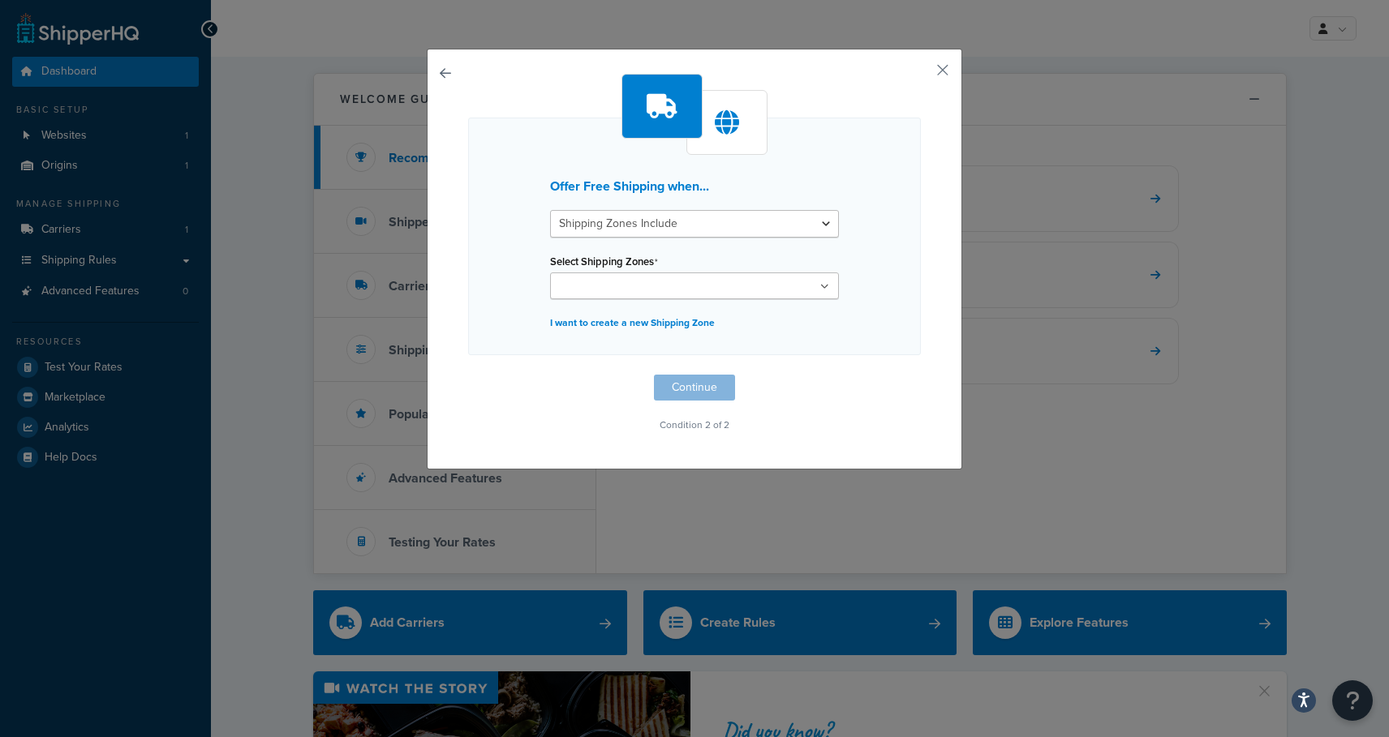
click at [658, 286] on input "Select Shipping Zones" at bounding box center [627, 287] width 144 height 18
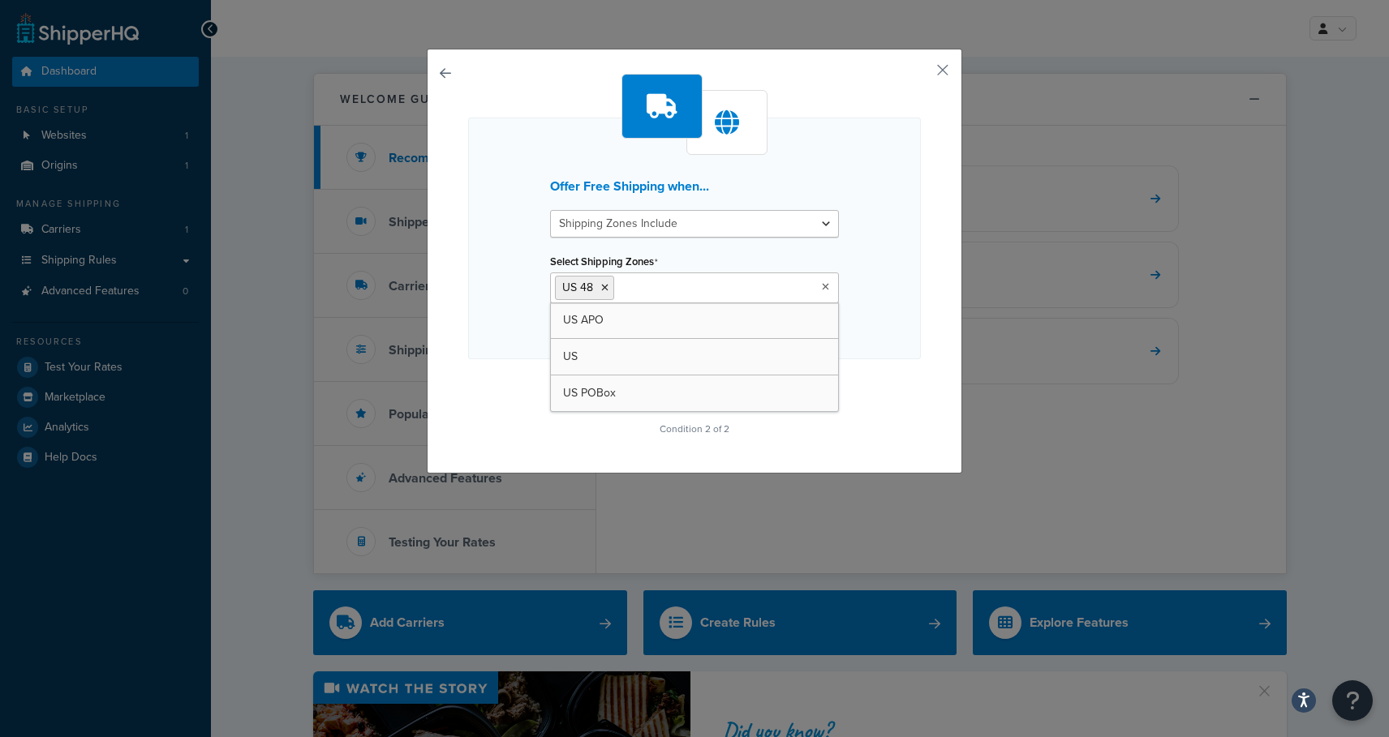
click at [901, 304] on div "Offer Free Shipping when... Shipping Zones Include Shipping Zones Do Not Includ…" at bounding box center [694, 239] width 453 height 242
click at [698, 397] on button "Continue" at bounding box center [694, 392] width 81 height 26
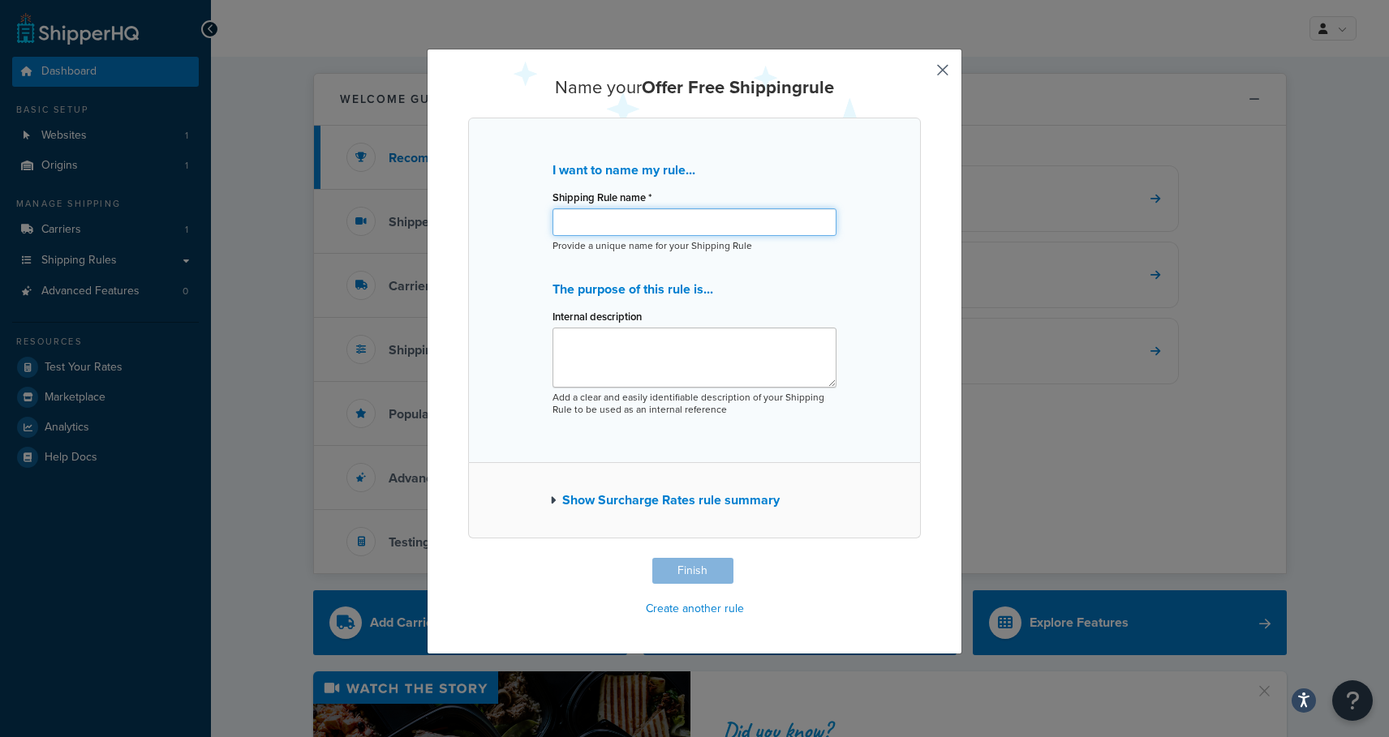
click at [689, 224] on input "Shipping Rule name *" at bounding box center [694, 222] width 284 height 28
type input "Free Shipping Over $150"
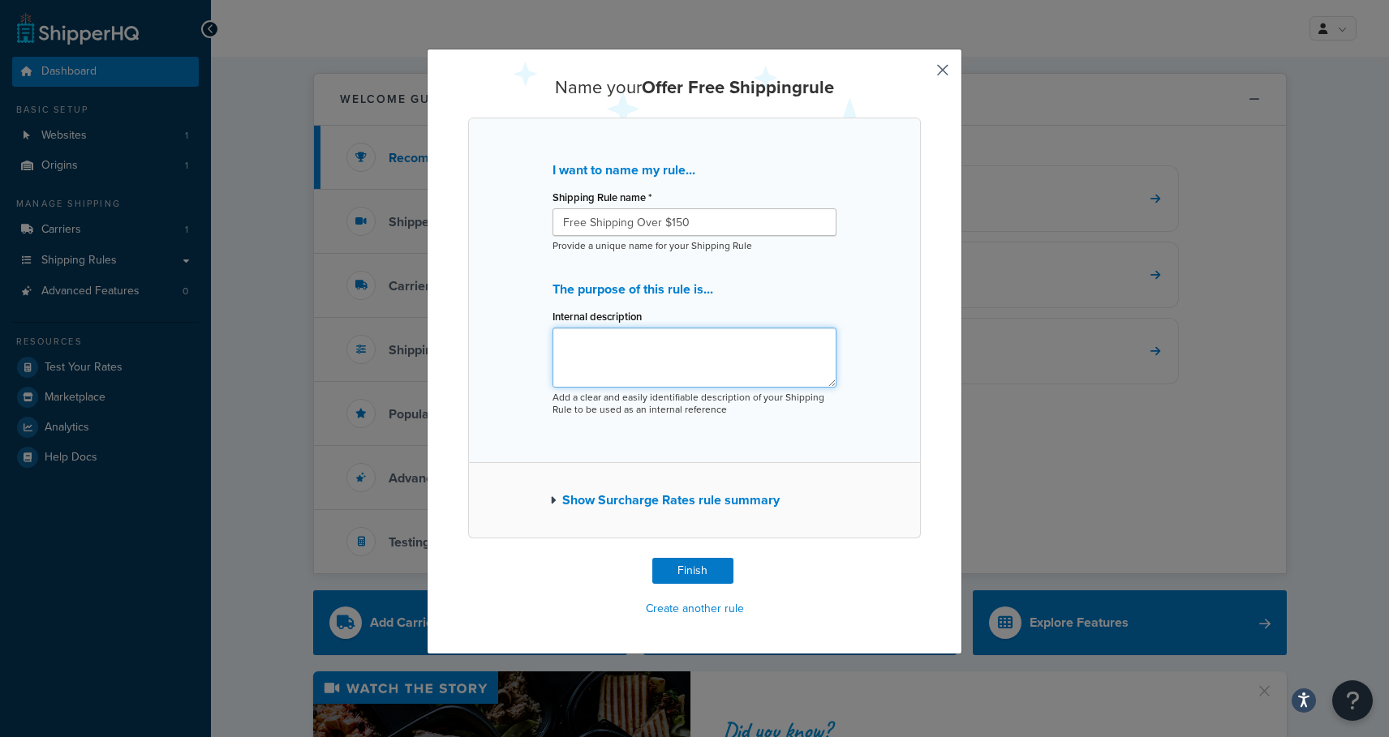
click at [629, 356] on textarea "Internal description" at bounding box center [694, 358] width 284 height 60
type textarea "Free Ground Shipping to certain U.S. Zip Codes"
click at [696, 569] on button "Finish" at bounding box center [692, 571] width 81 height 26
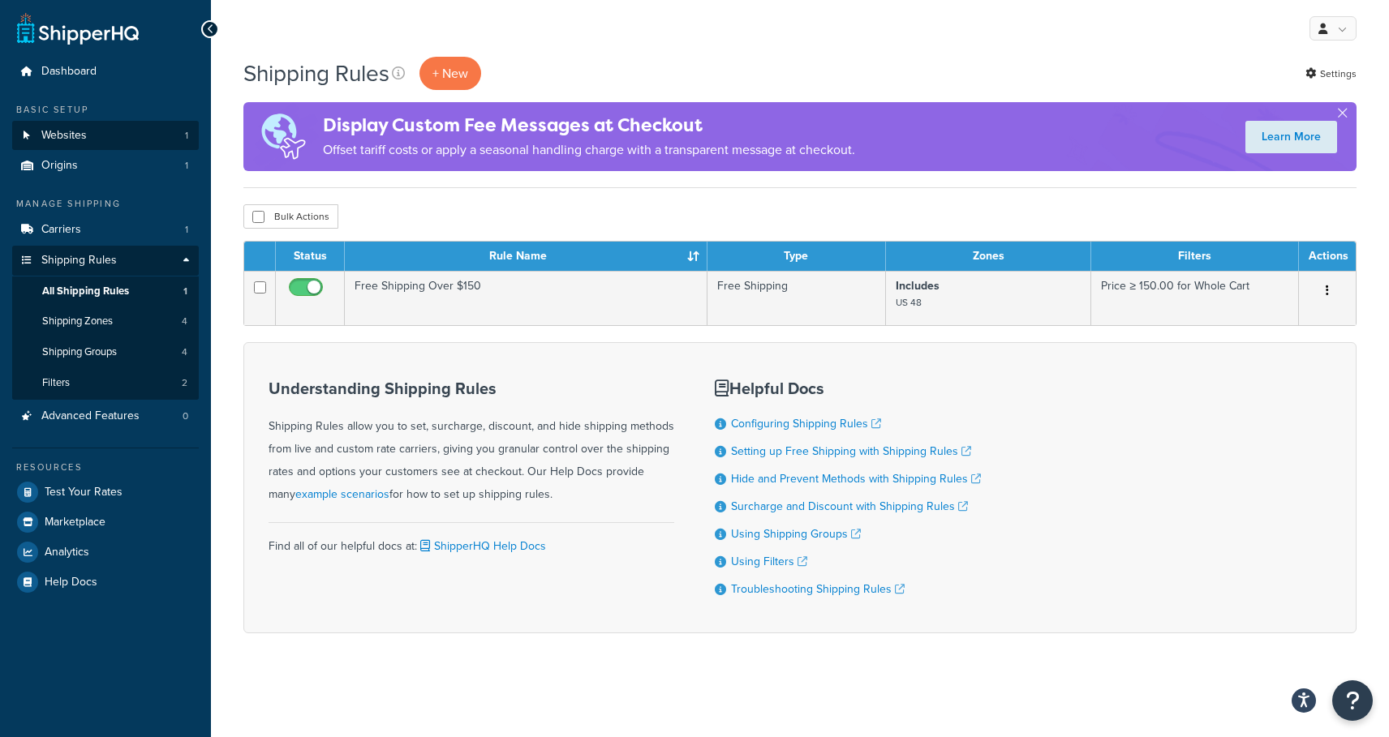
click at [106, 133] on link "Websites 1" at bounding box center [105, 136] width 187 height 30
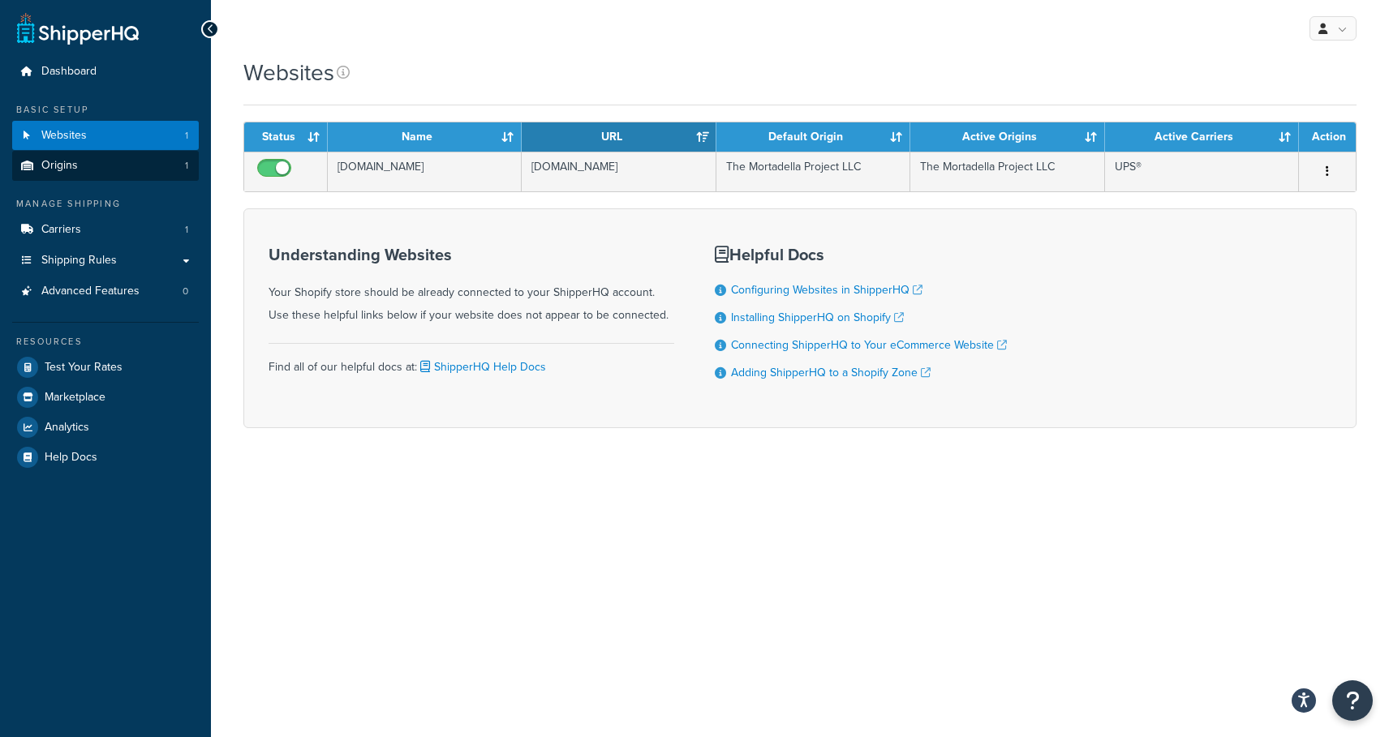
click at [56, 159] on span "Origins" at bounding box center [59, 166] width 37 height 14
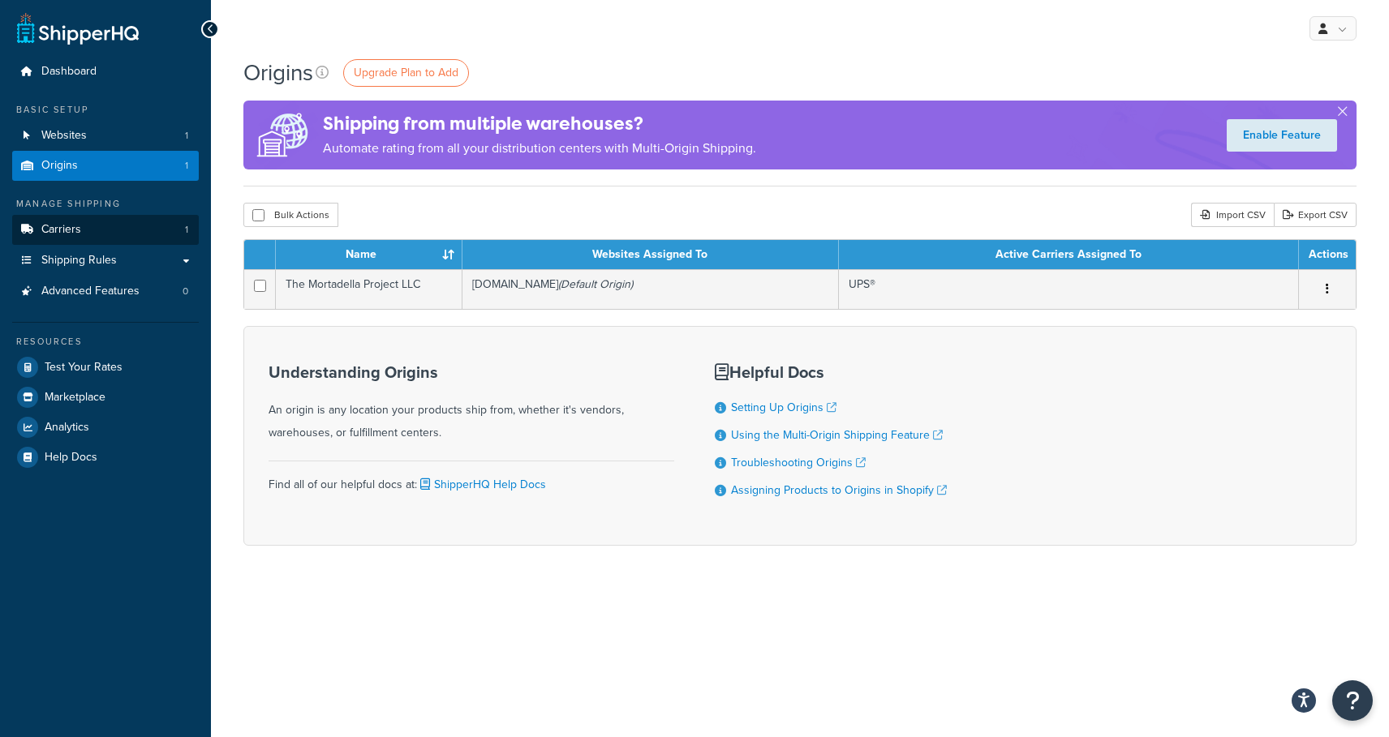
click at [74, 235] on link "Carriers 1" at bounding box center [105, 230] width 187 height 30
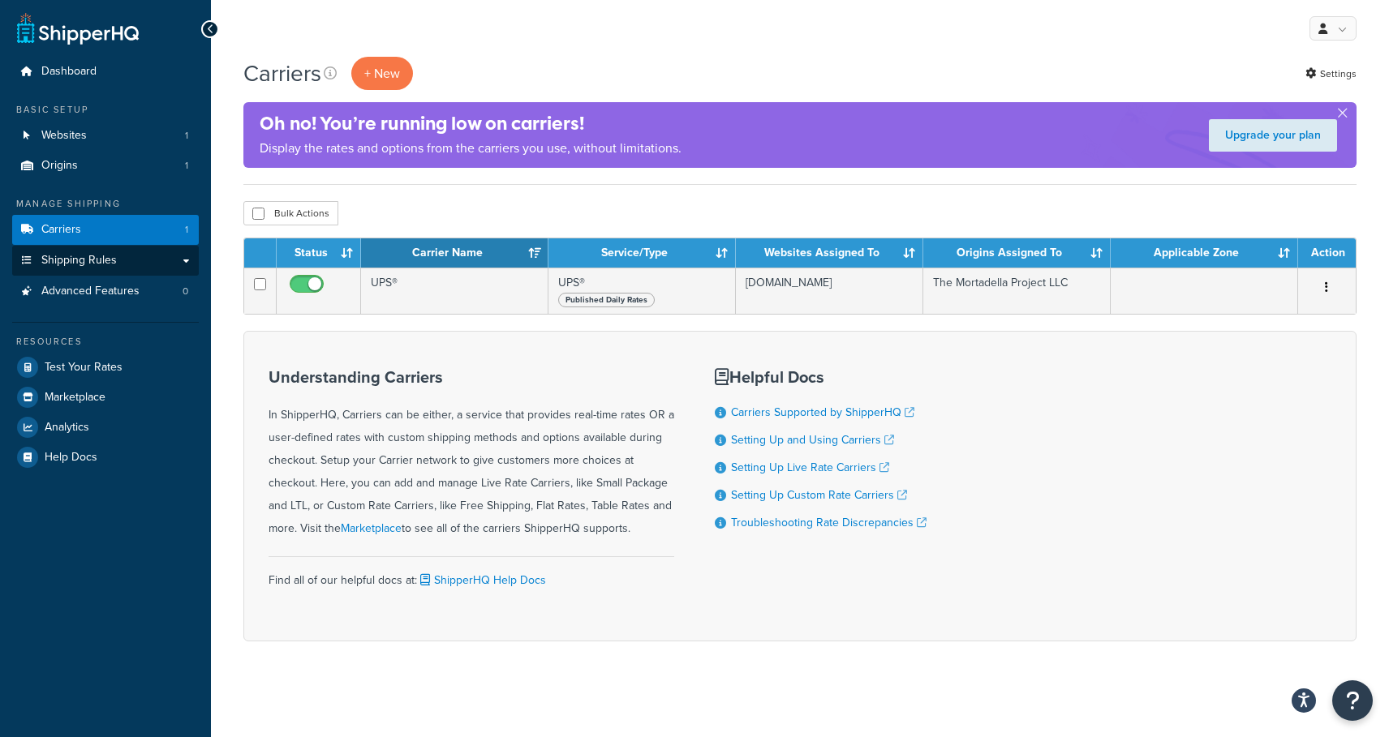
click at [111, 258] on span "Shipping Rules" at bounding box center [78, 261] width 75 height 14
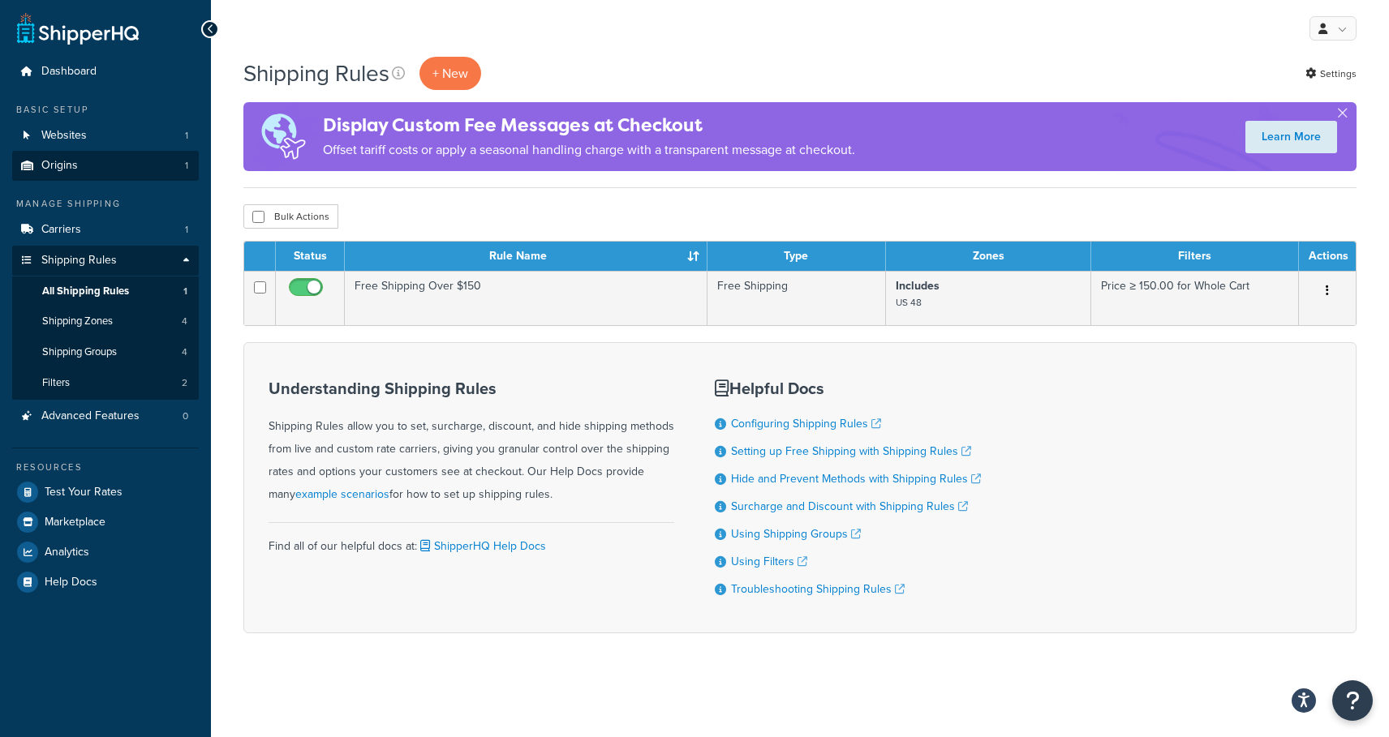
click at [77, 167] on link "Origins 1" at bounding box center [105, 166] width 187 height 30
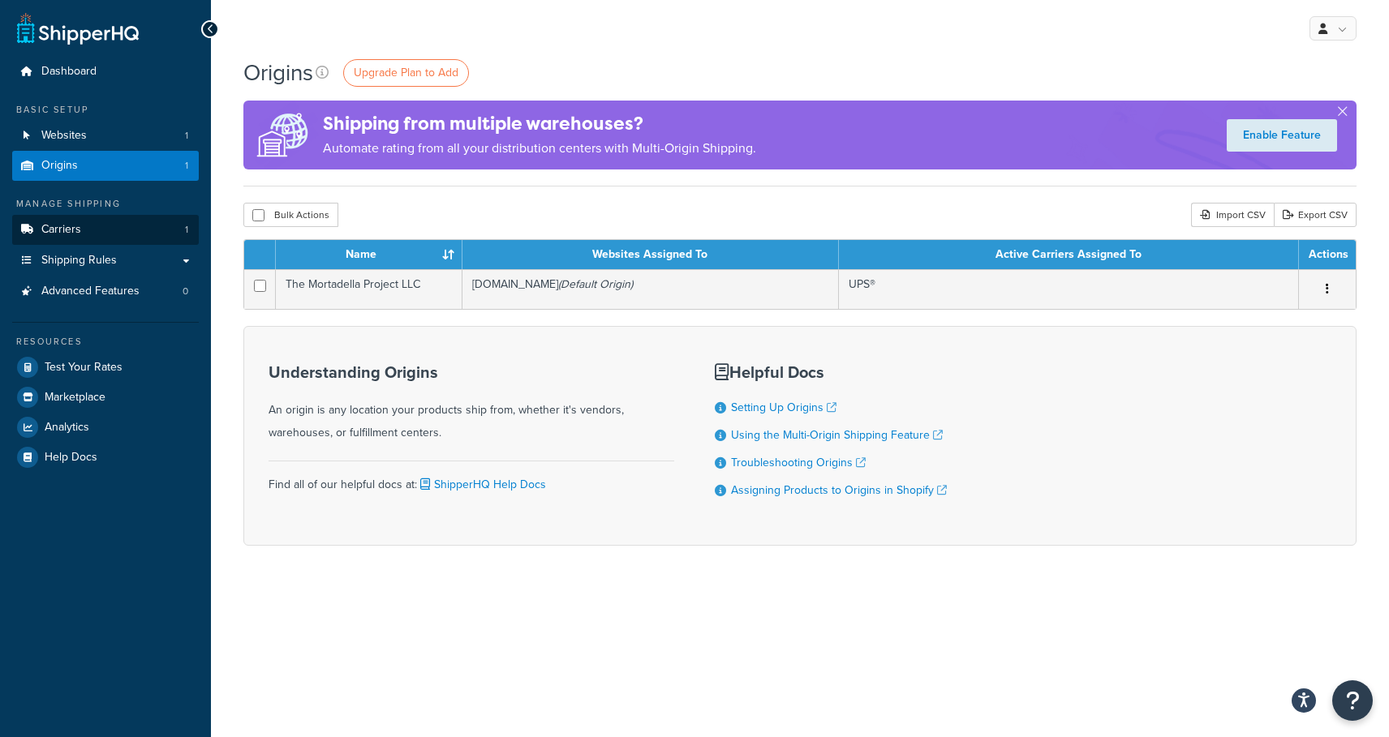
click at [61, 230] on span "Carriers" at bounding box center [61, 230] width 40 height 14
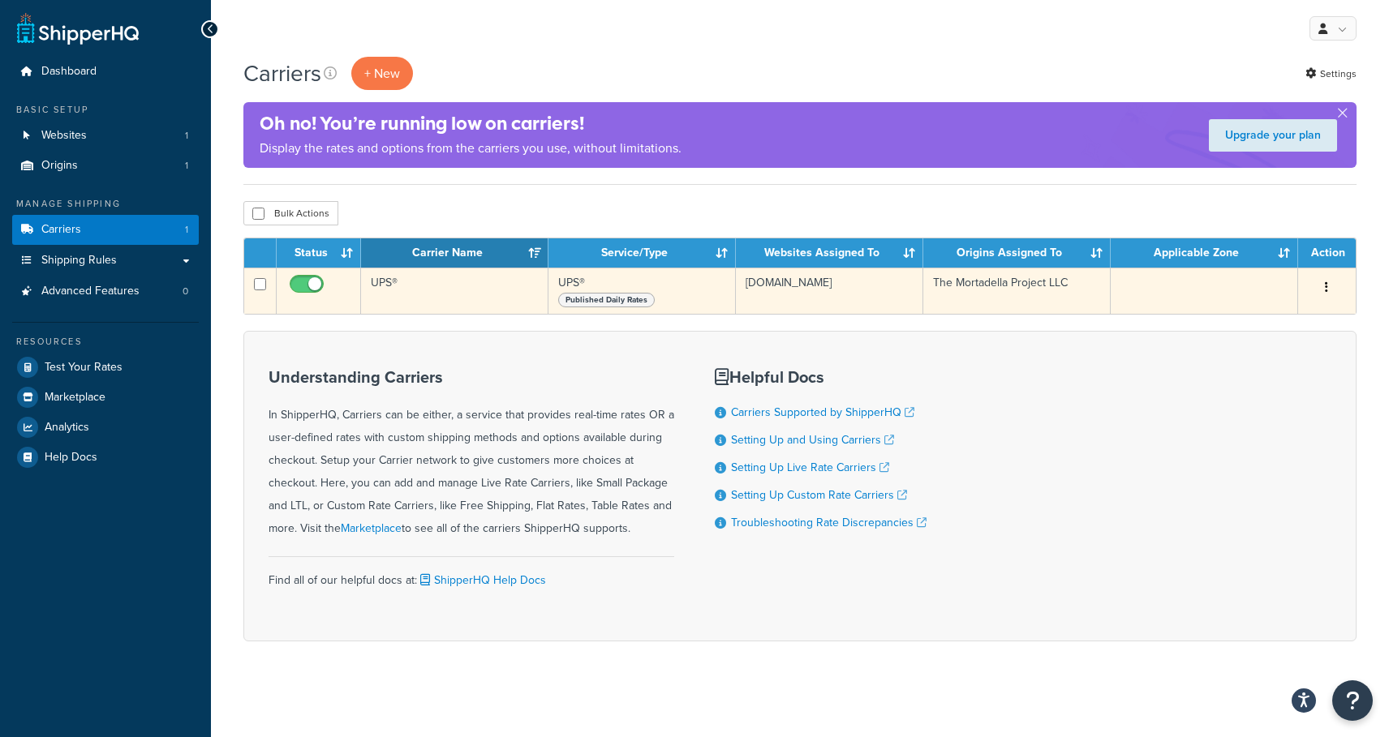
click at [615, 295] on span "Published Daily Rates" at bounding box center [606, 300] width 97 height 15
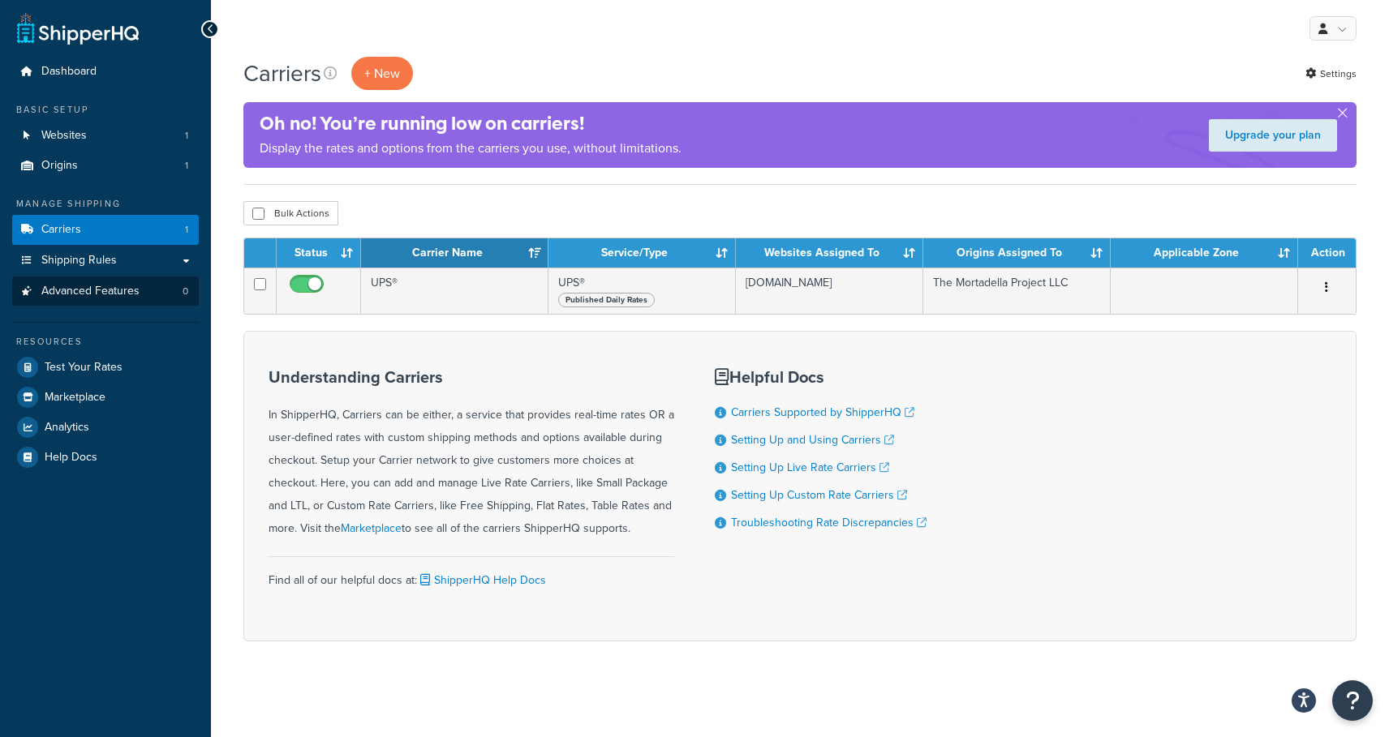
click at [128, 289] on span "Advanced Features" at bounding box center [90, 292] width 98 height 14
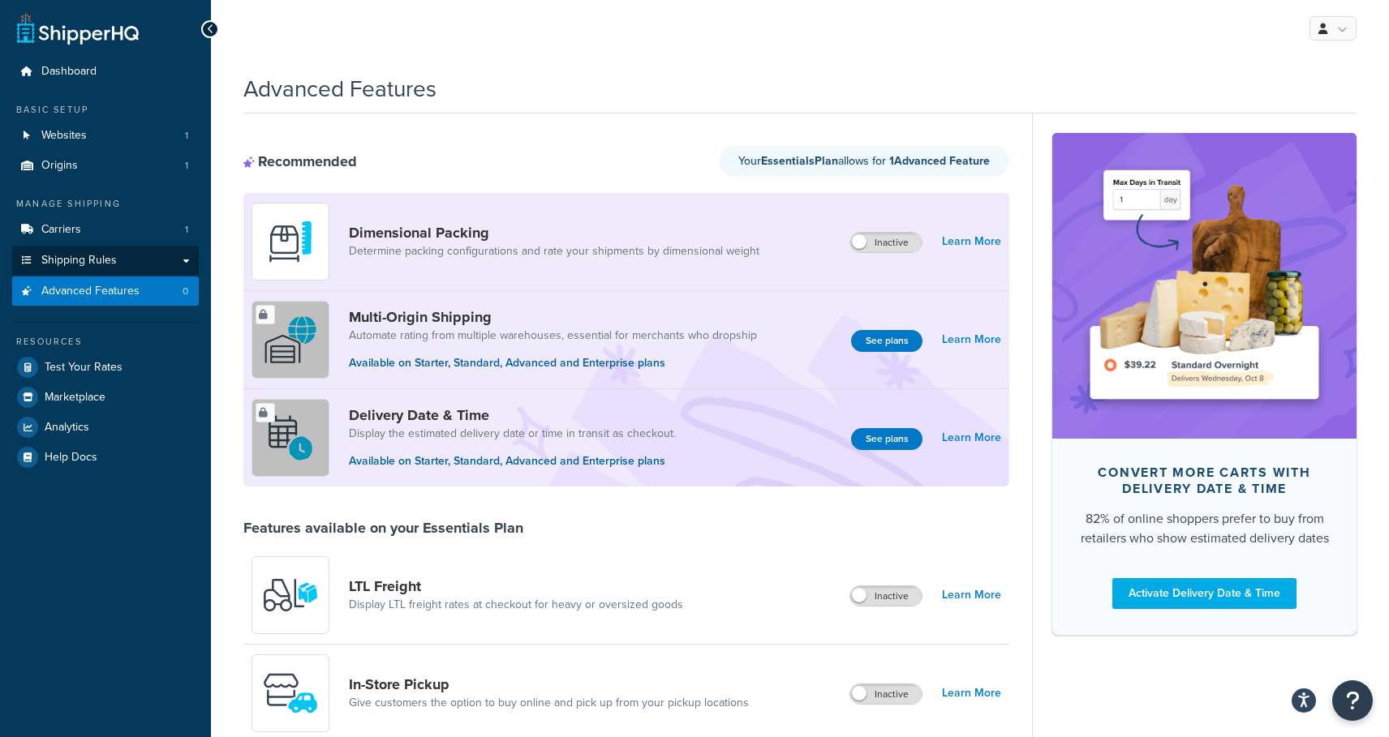
click at [85, 254] on span "Shipping Rules" at bounding box center [78, 261] width 75 height 14
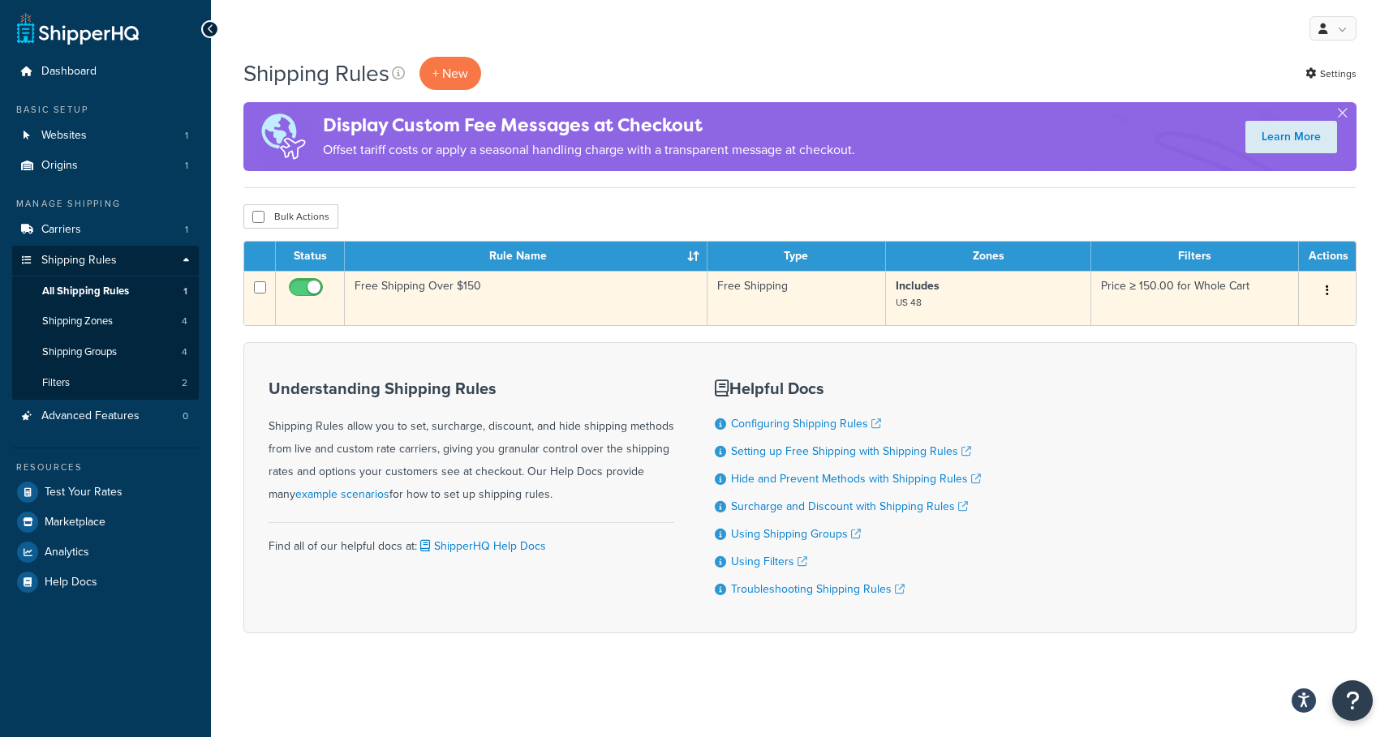
click at [309, 284] on input "checkbox" at bounding box center [308, 291] width 45 height 20
checkbox input "false"
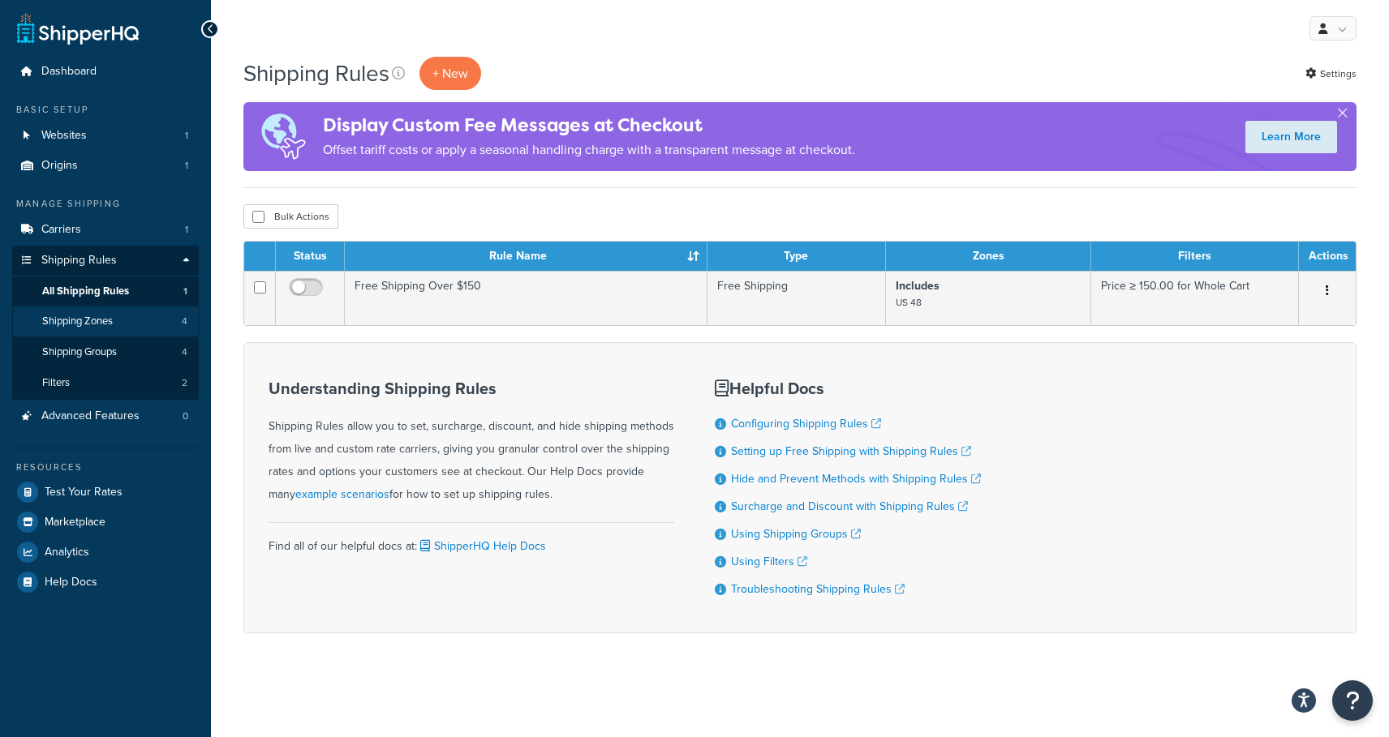
click at [113, 316] on span "Shipping Zones" at bounding box center [77, 322] width 71 height 14
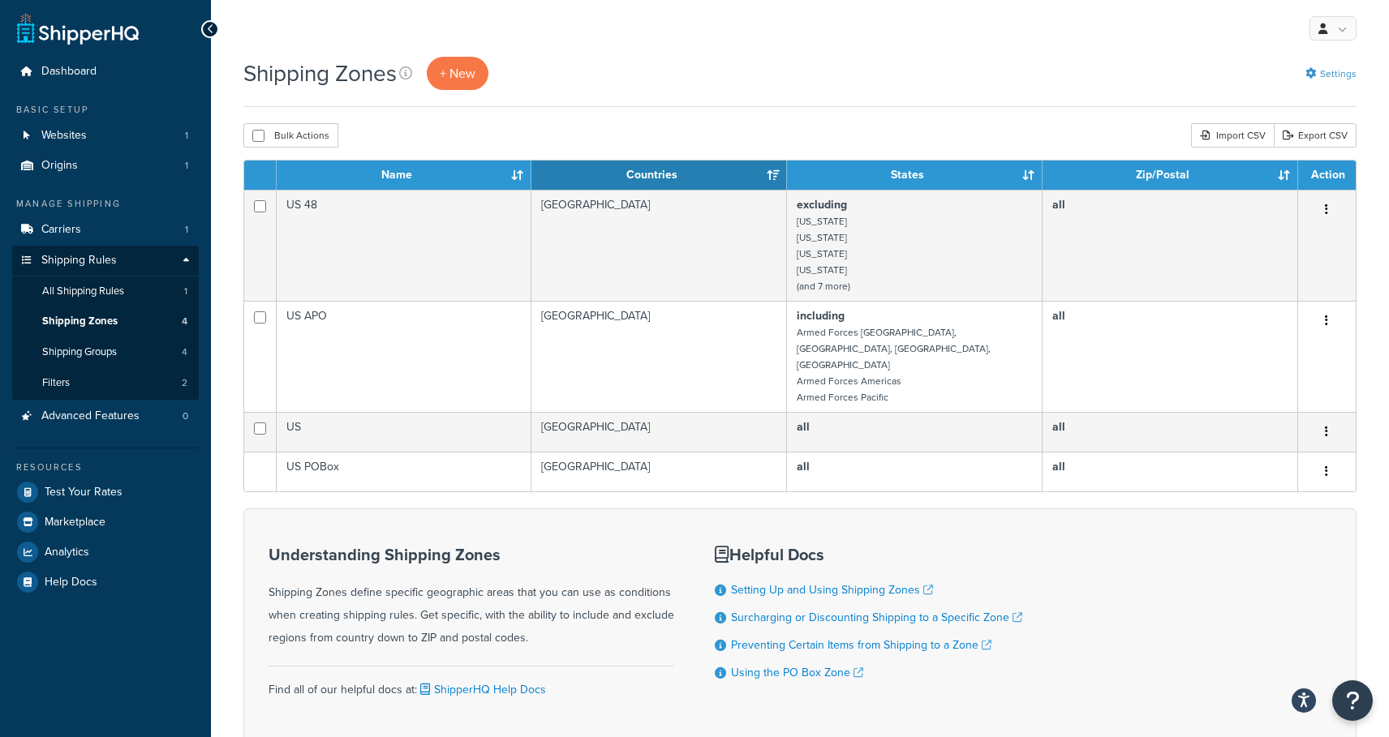
click at [1330, 78] on link "Settings" at bounding box center [1330, 73] width 51 height 23
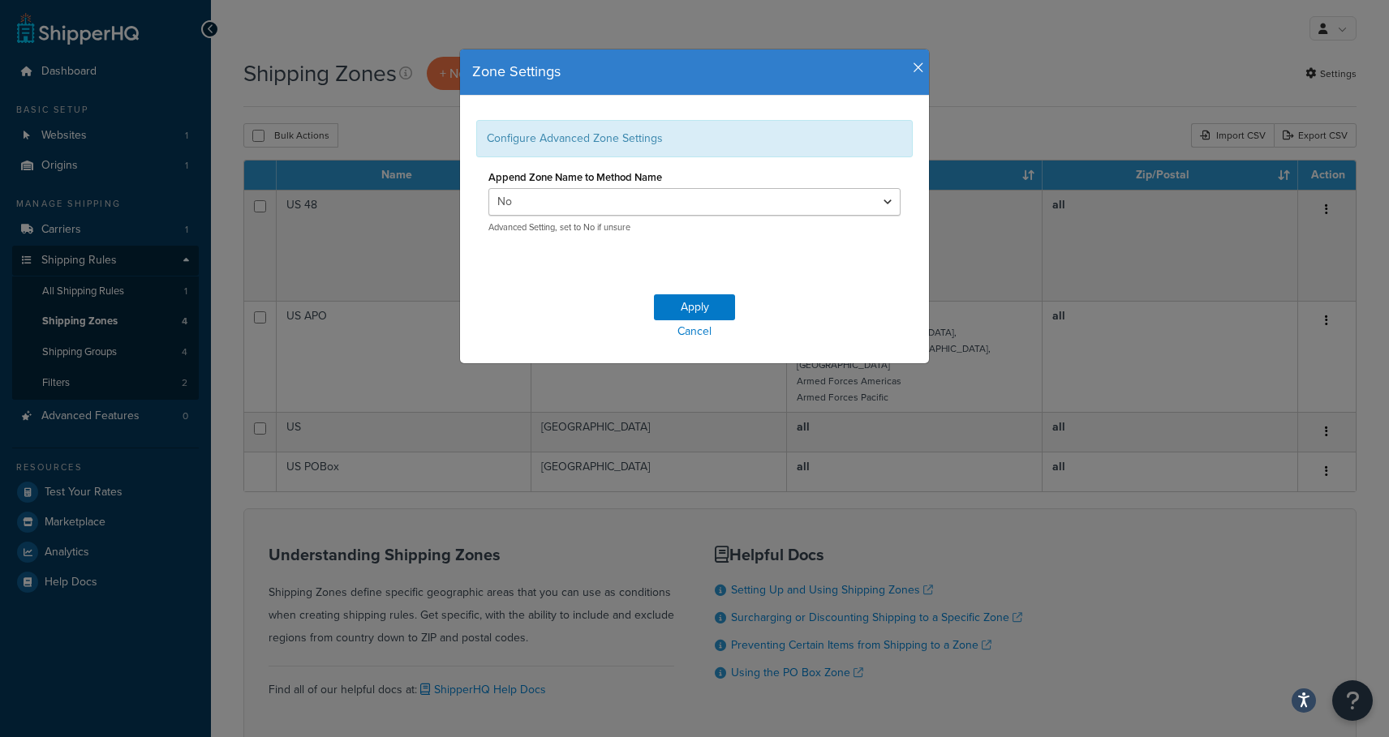
click at [883, 261] on form "Configure Advanced Zone Settings Append Zone Name to Method Name Yes No Advance…" at bounding box center [694, 230] width 469 height 268
click at [707, 333] on link "Cancel" at bounding box center [694, 331] width 469 height 23
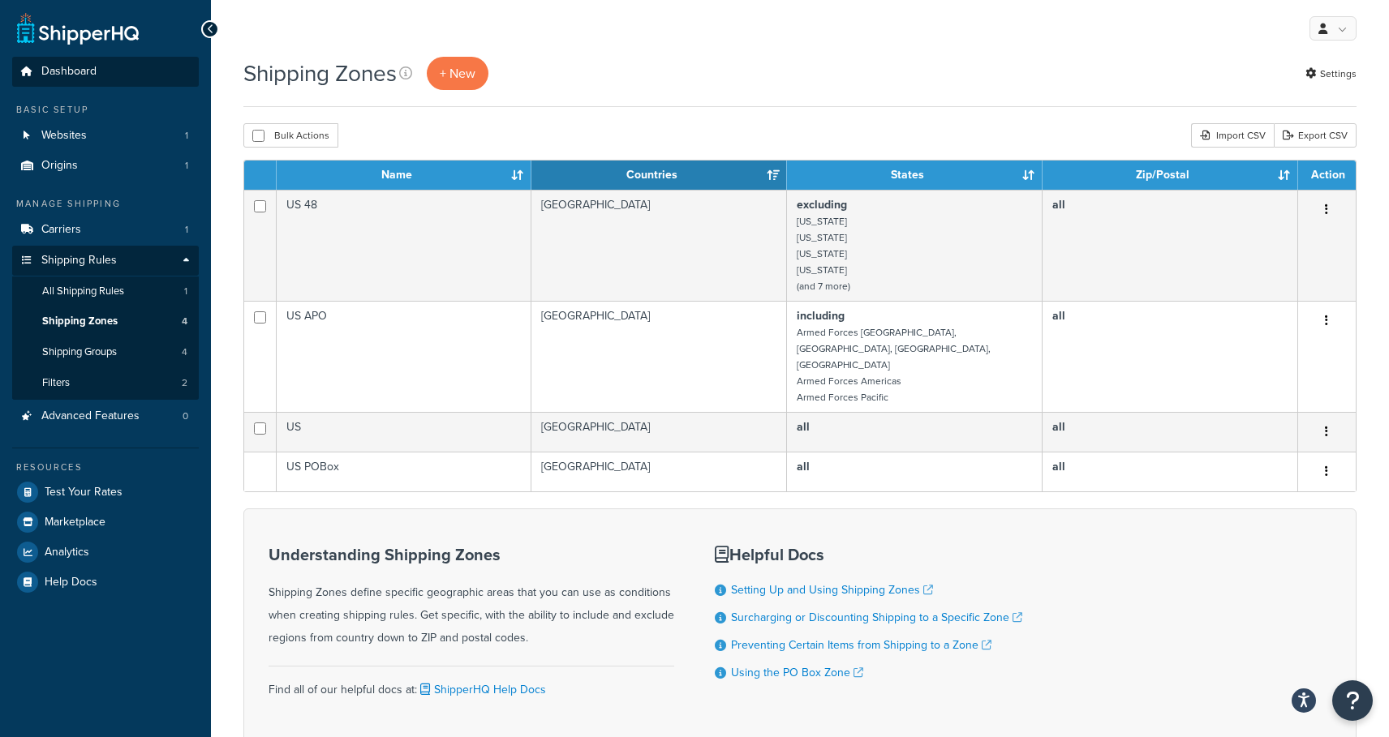
click at [84, 71] on span "Dashboard" at bounding box center [68, 72] width 55 height 14
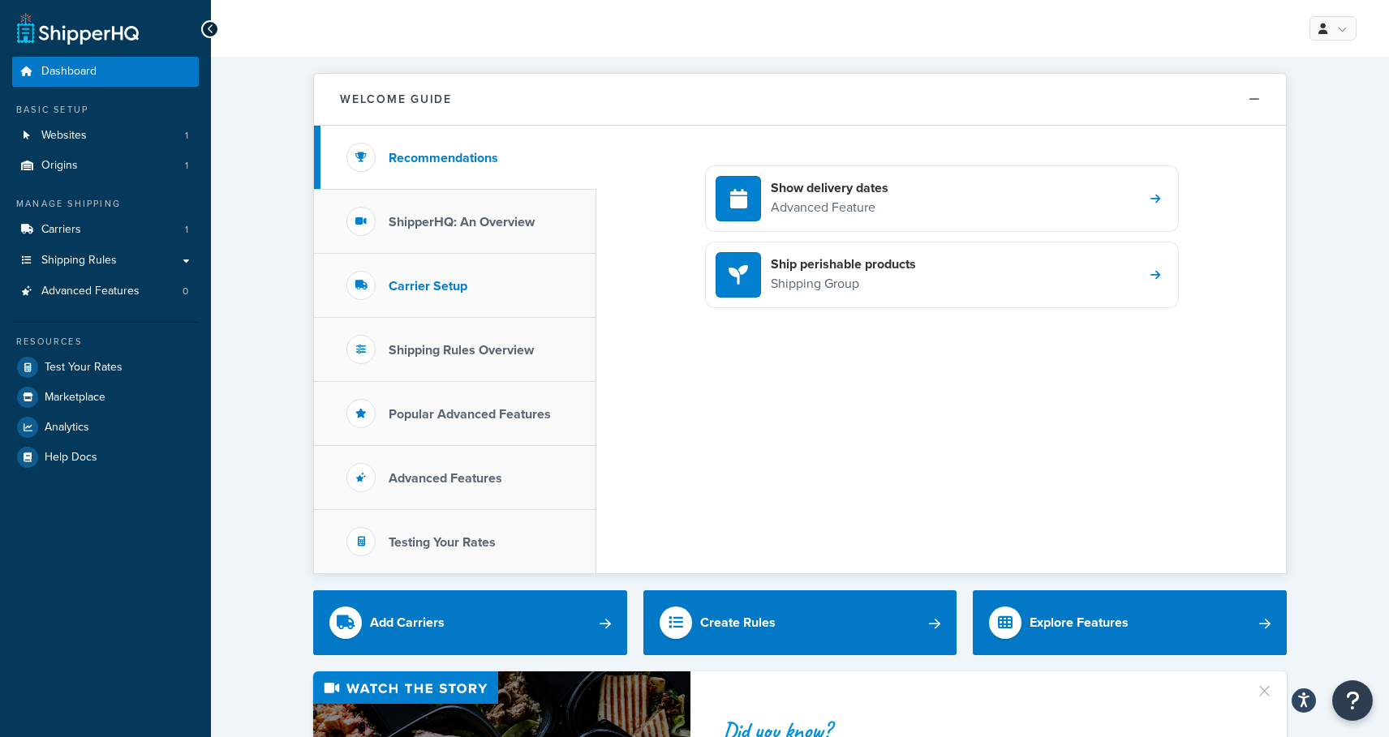
click at [417, 294] on h3 "Carrier Setup" at bounding box center [428, 286] width 79 height 15
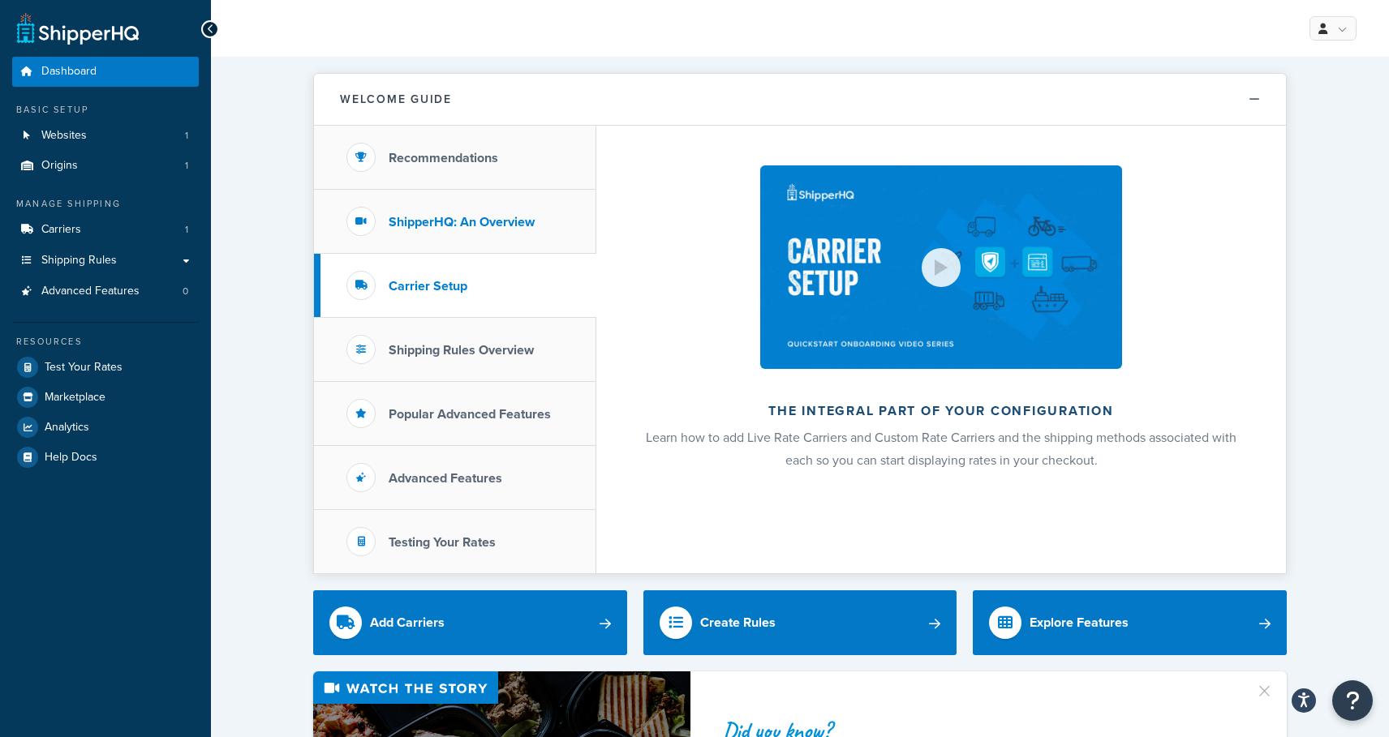
click at [446, 229] on h3 "ShipperHQ: An Overview" at bounding box center [462, 222] width 146 height 15
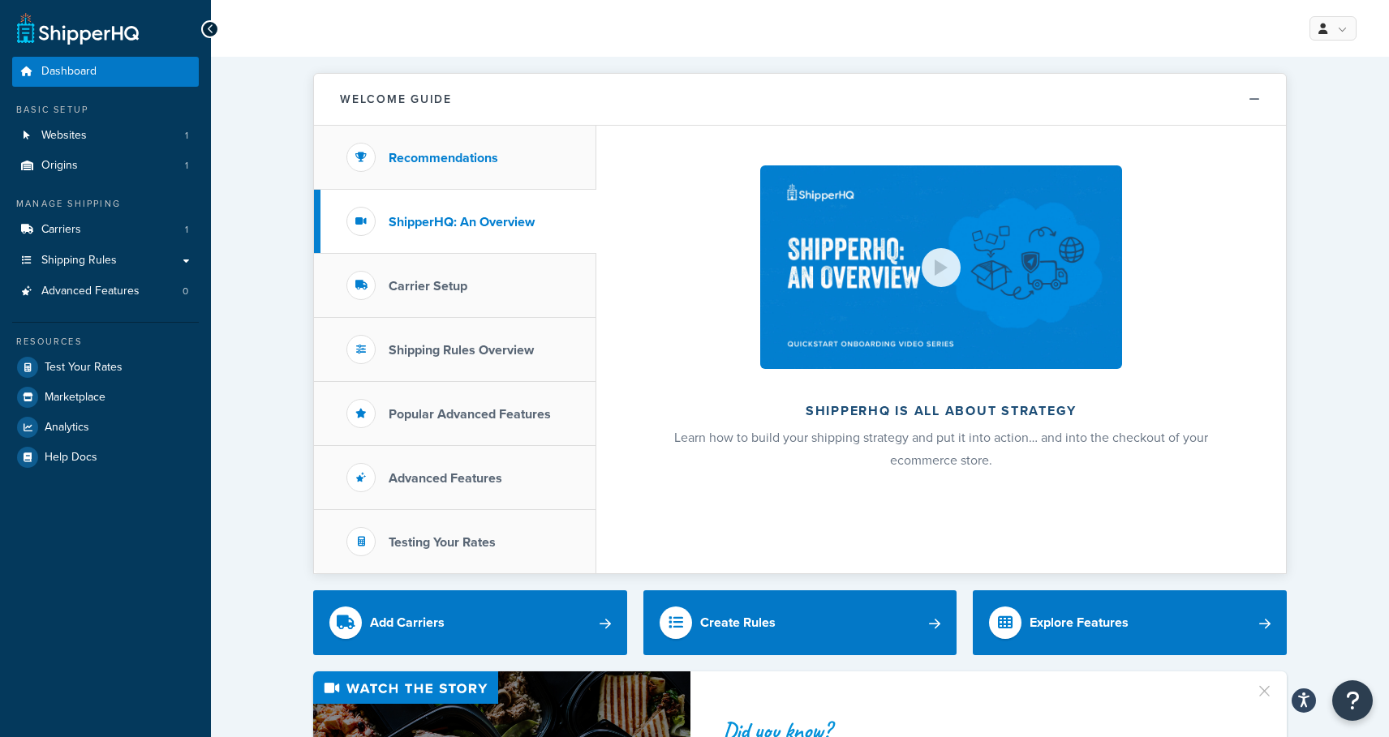
click at [457, 163] on h3 "Recommendations" at bounding box center [444, 158] width 110 height 15
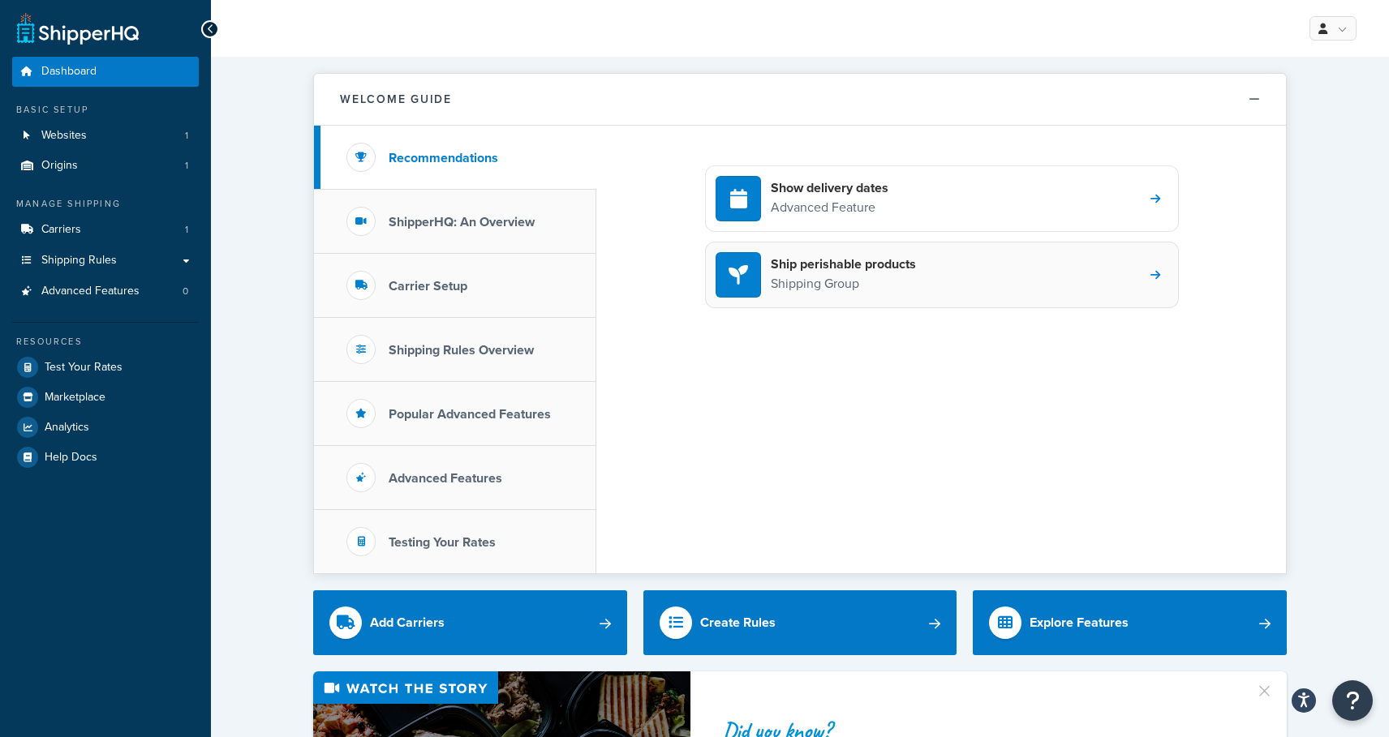
click at [1001, 281] on div "Ship perishable products Shipping Group" at bounding box center [942, 275] width 474 height 67
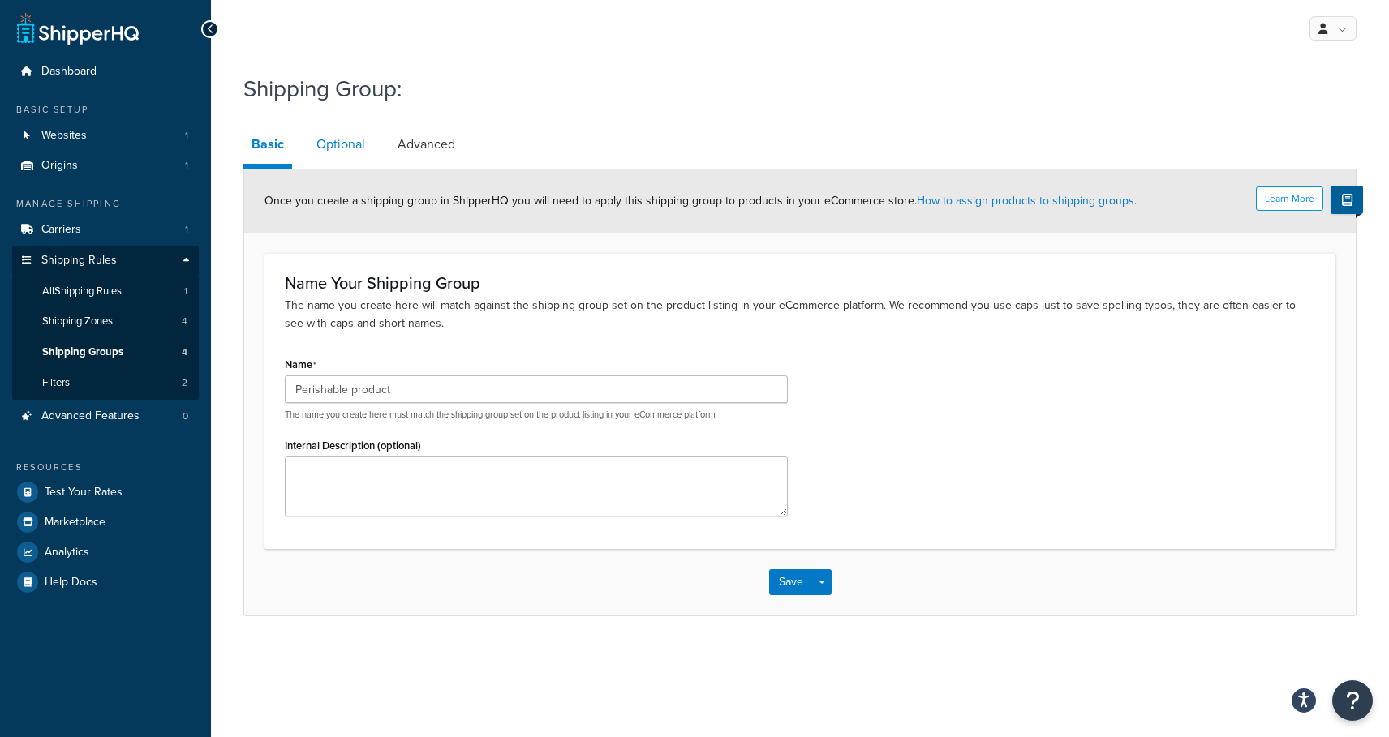
click at [341, 138] on link "Optional" at bounding box center [340, 144] width 65 height 39
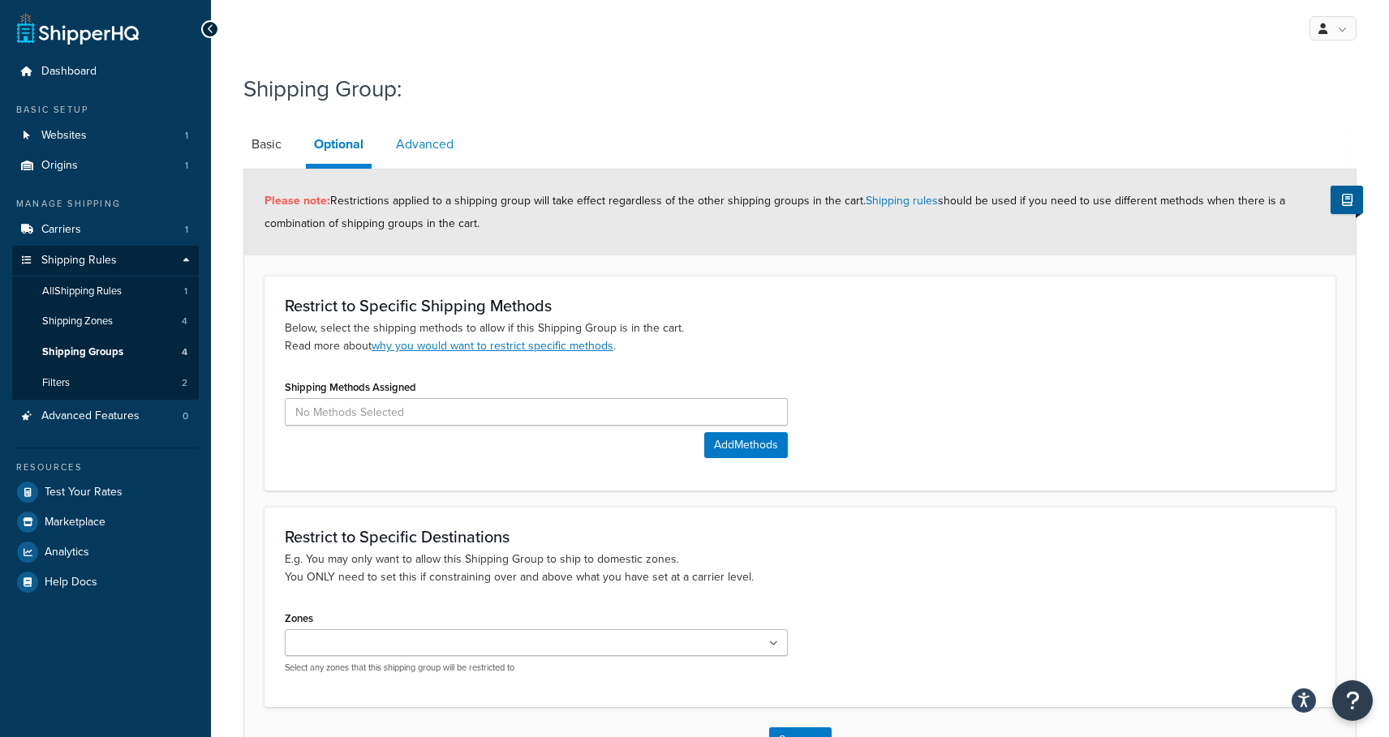
click at [419, 143] on link "Advanced" at bounding box center [425, 144] width 74 height 39
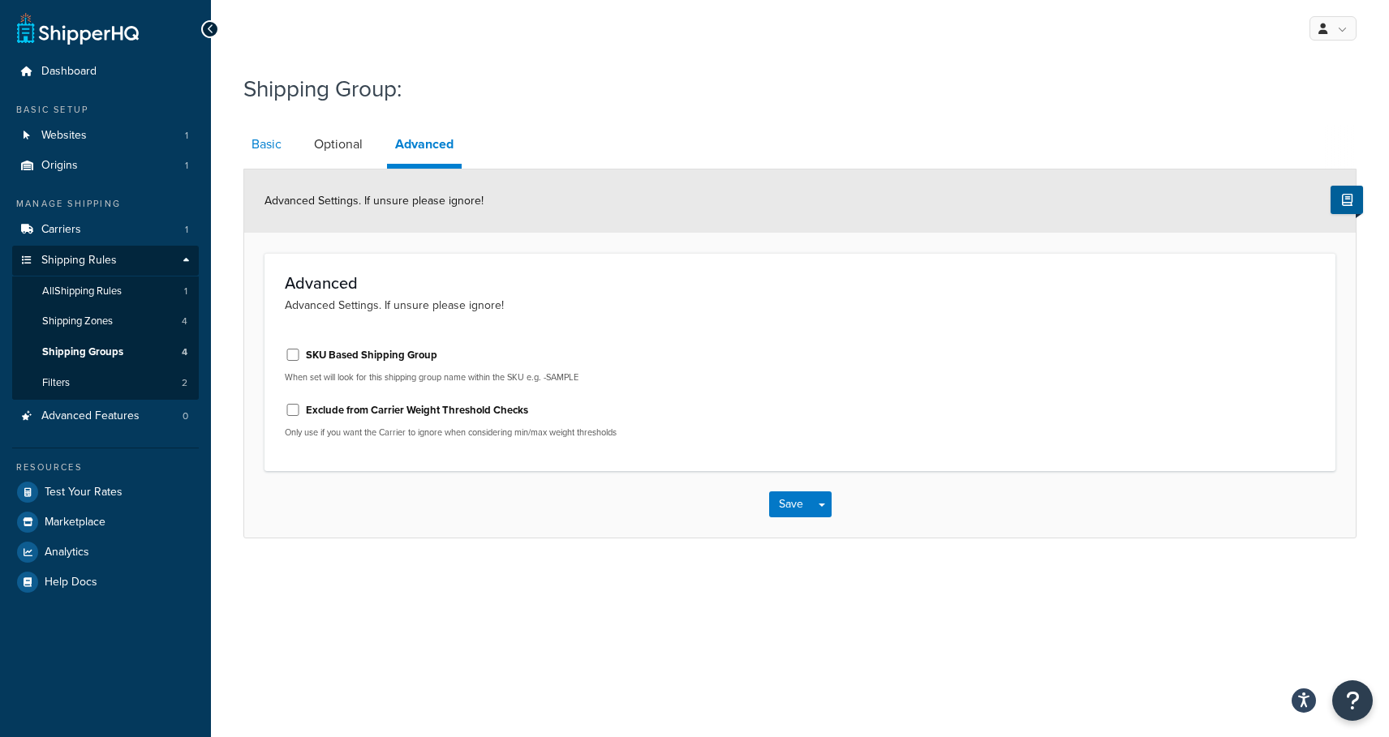
click at [273, 145] on link "Basic" at bounding box center [266, 144] width 46 height 39
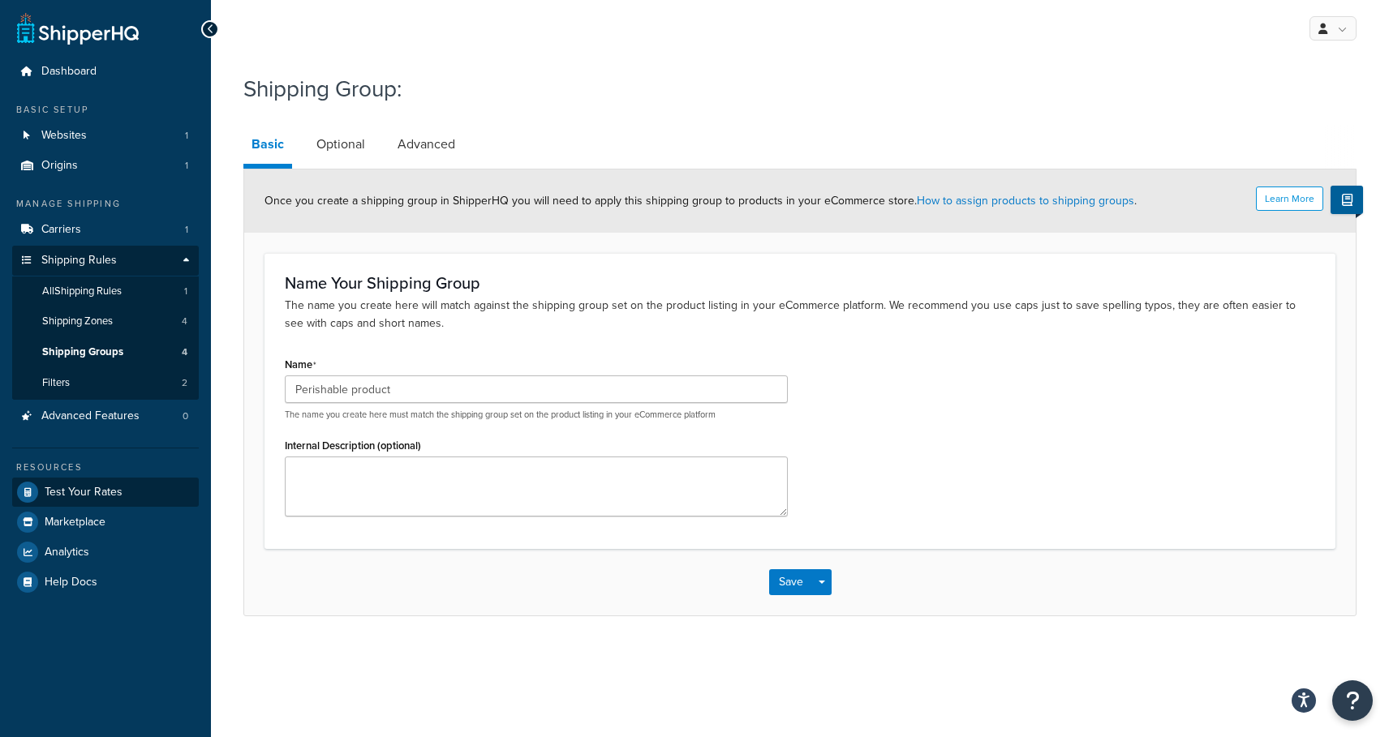
click at [97, 486] on span "Test Your Rates" at bounding box center [84, 493] width 78 height 14
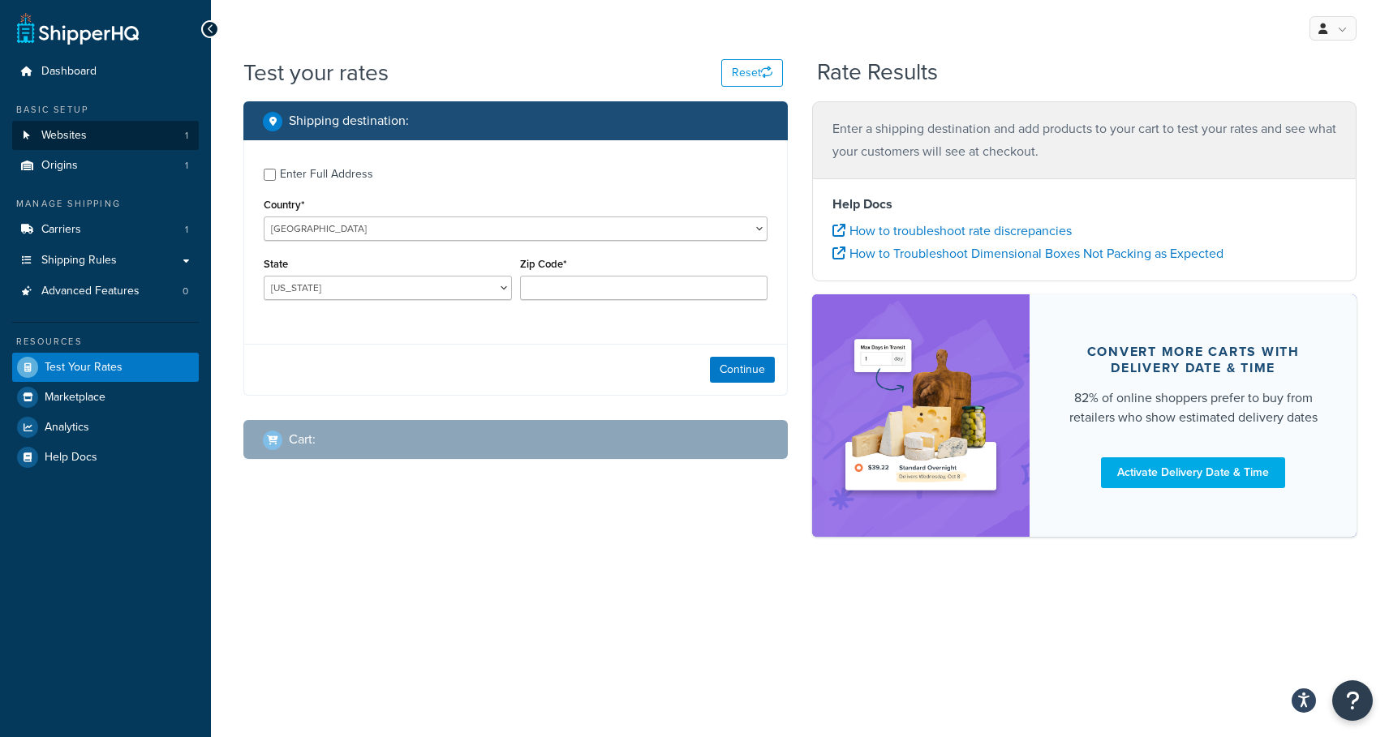
click at [93, 124] on link "Websites 1" at bounding box center [105, 136] width 187 height 30
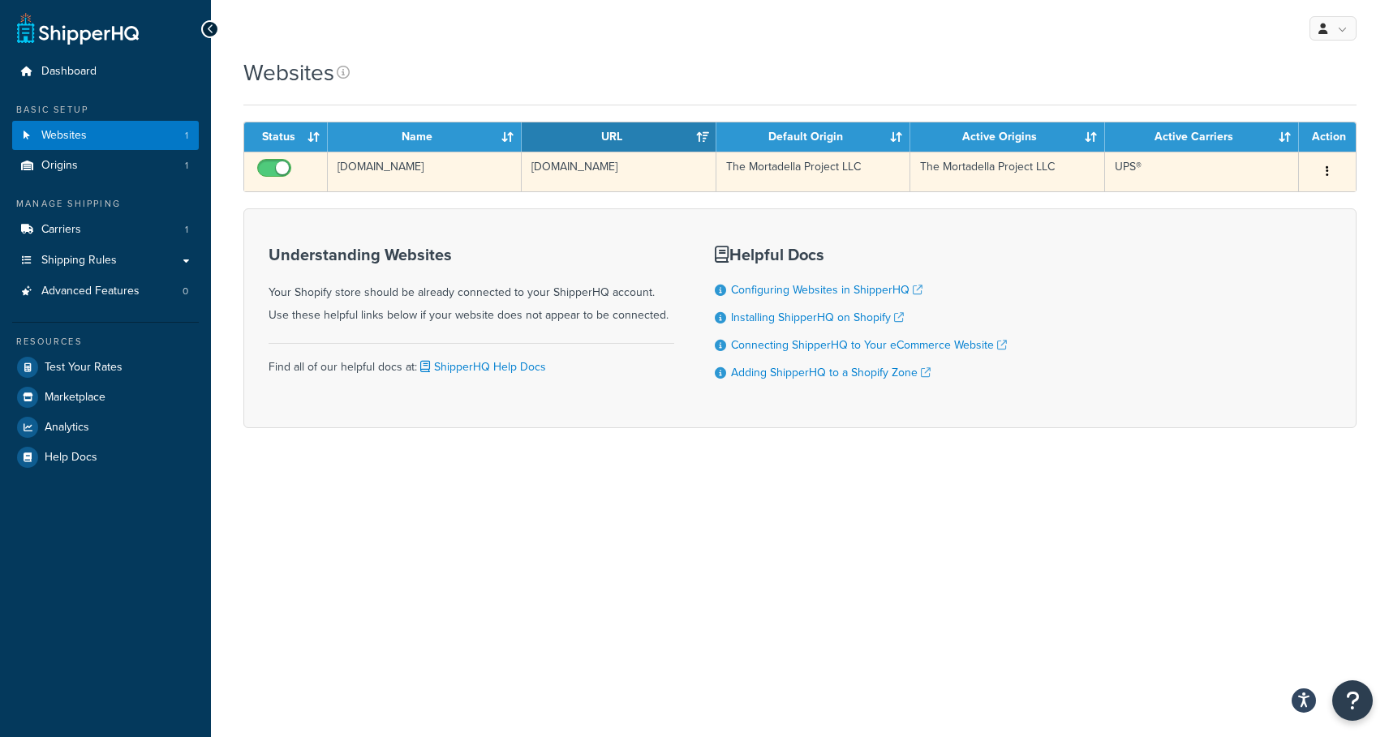
click at [279, 169] on input "checkbox" at bounding box center [276, 172] width 45 height 20
checkbox input "false"
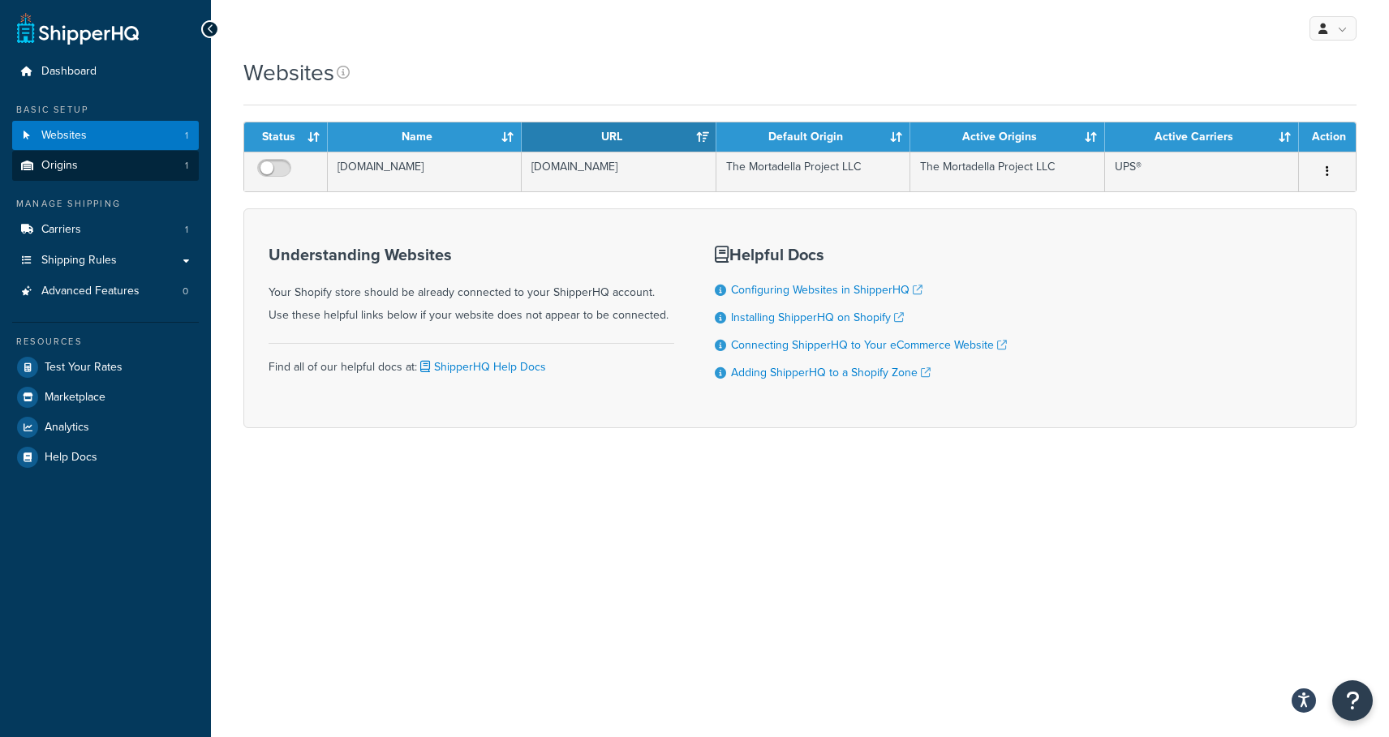
click at [71, 165] on span "Origins" at bounding box center [59, 166] width 37 height 14
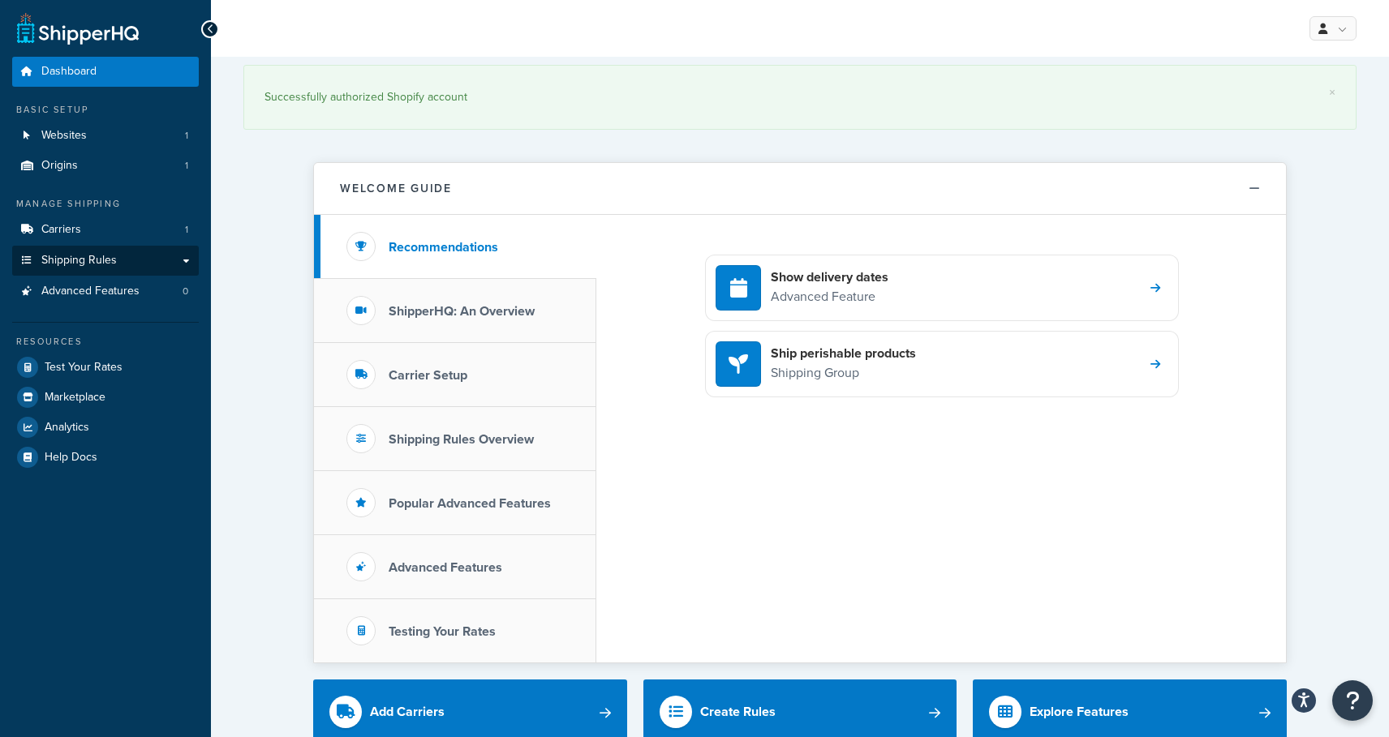
click at [79, 257] on span "Shipping Rules" at bounding box center [78, 261] width 75 height 14
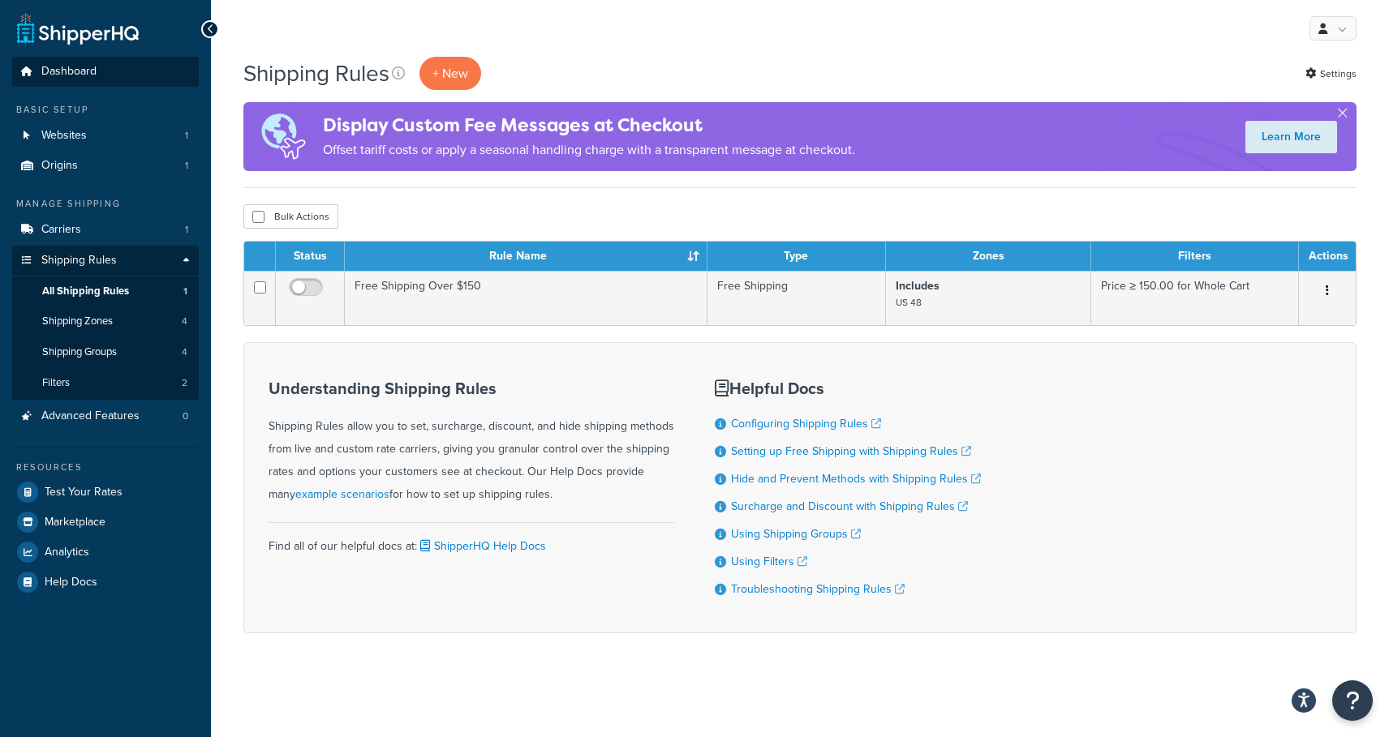
click at [78, 68] on span "Dashboard" at bounding box center [68, 72] width 55 height 14
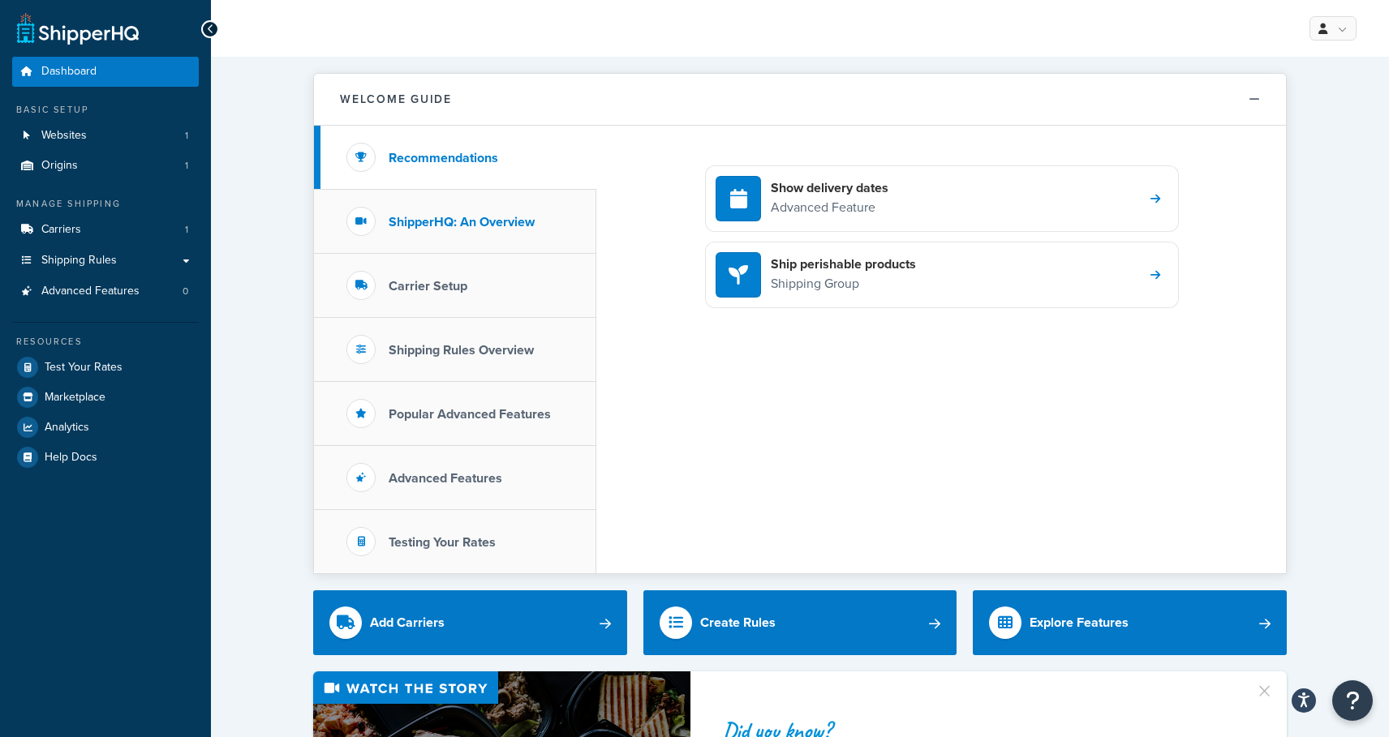
click at [463, 222] on h3 "ShipperHQ: An Overview" at bounding box center [462, 222] width 146 height 15
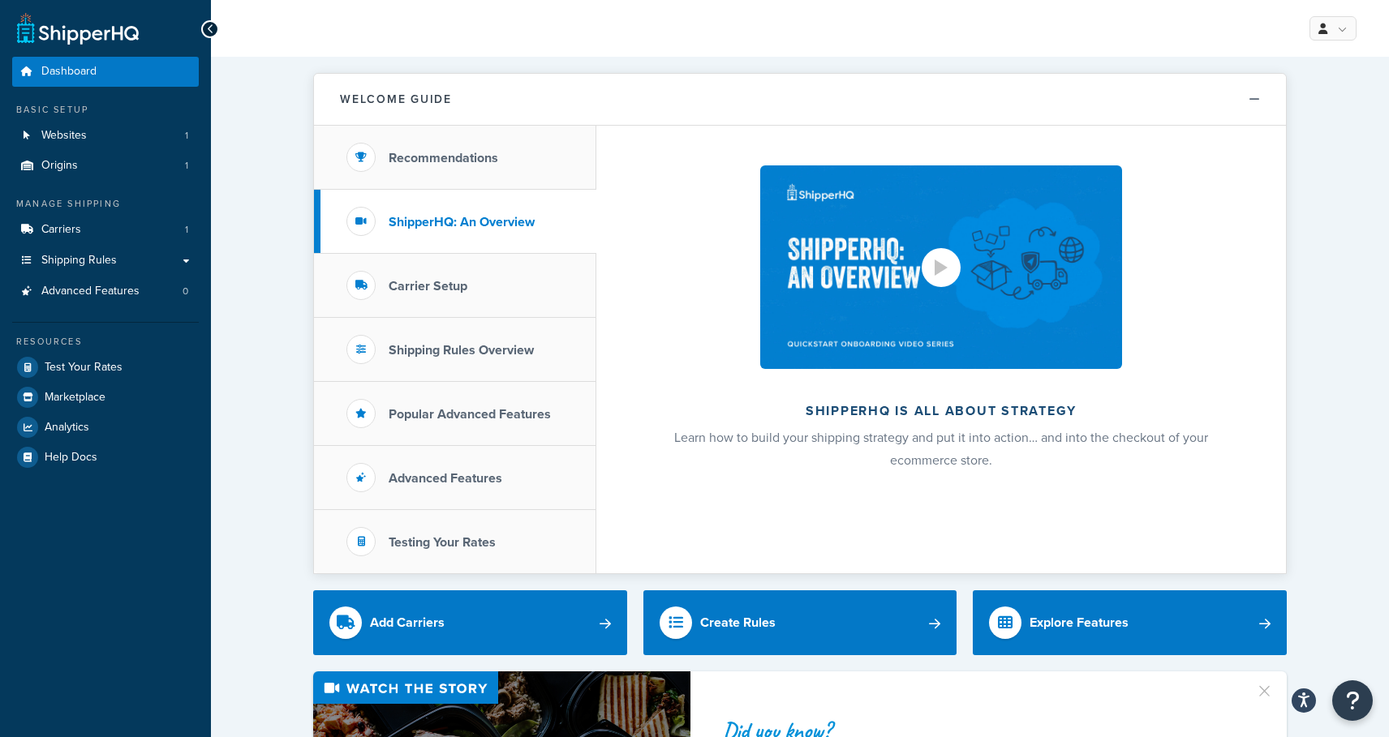
click at [946, 266] on div at bounding box center [941, 268] width 13 height 16
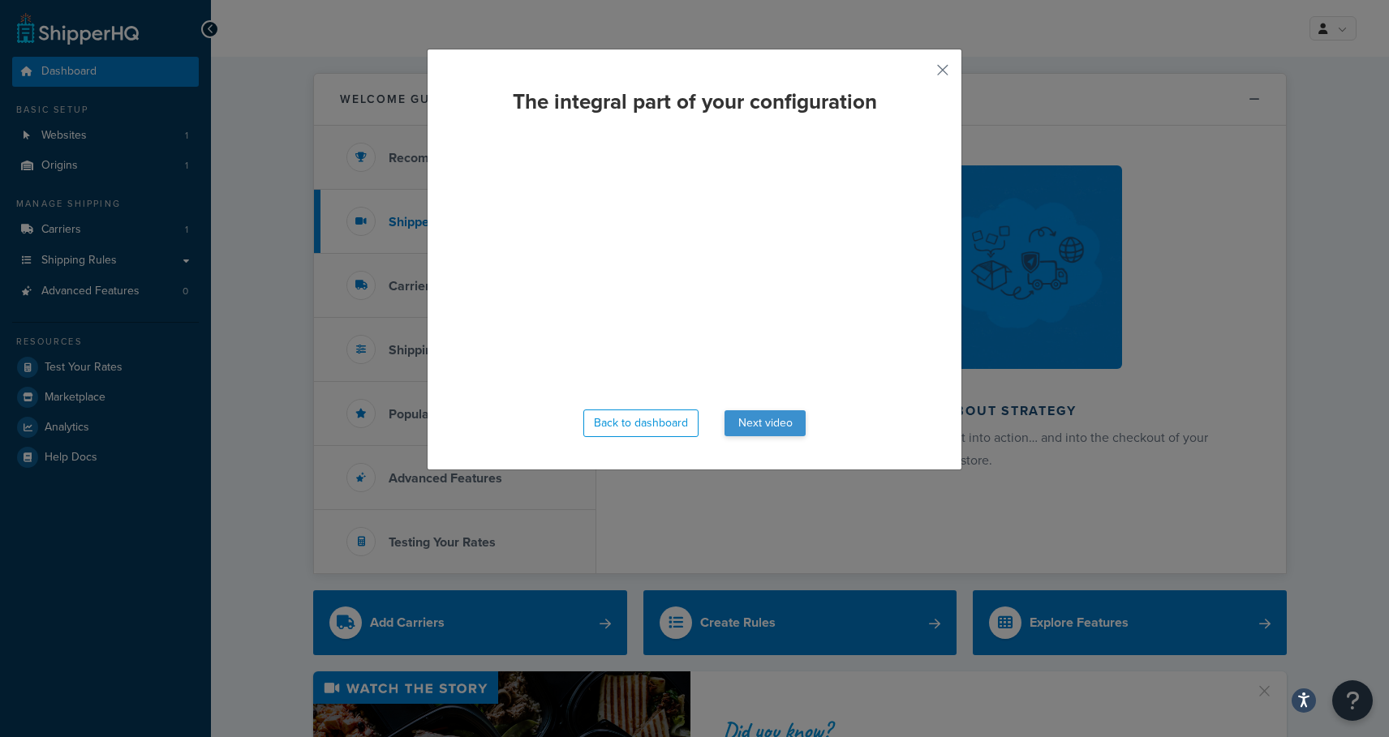
click at [771, 421] on button "Next video" at bounding box center [764, 423] width 81 height 26
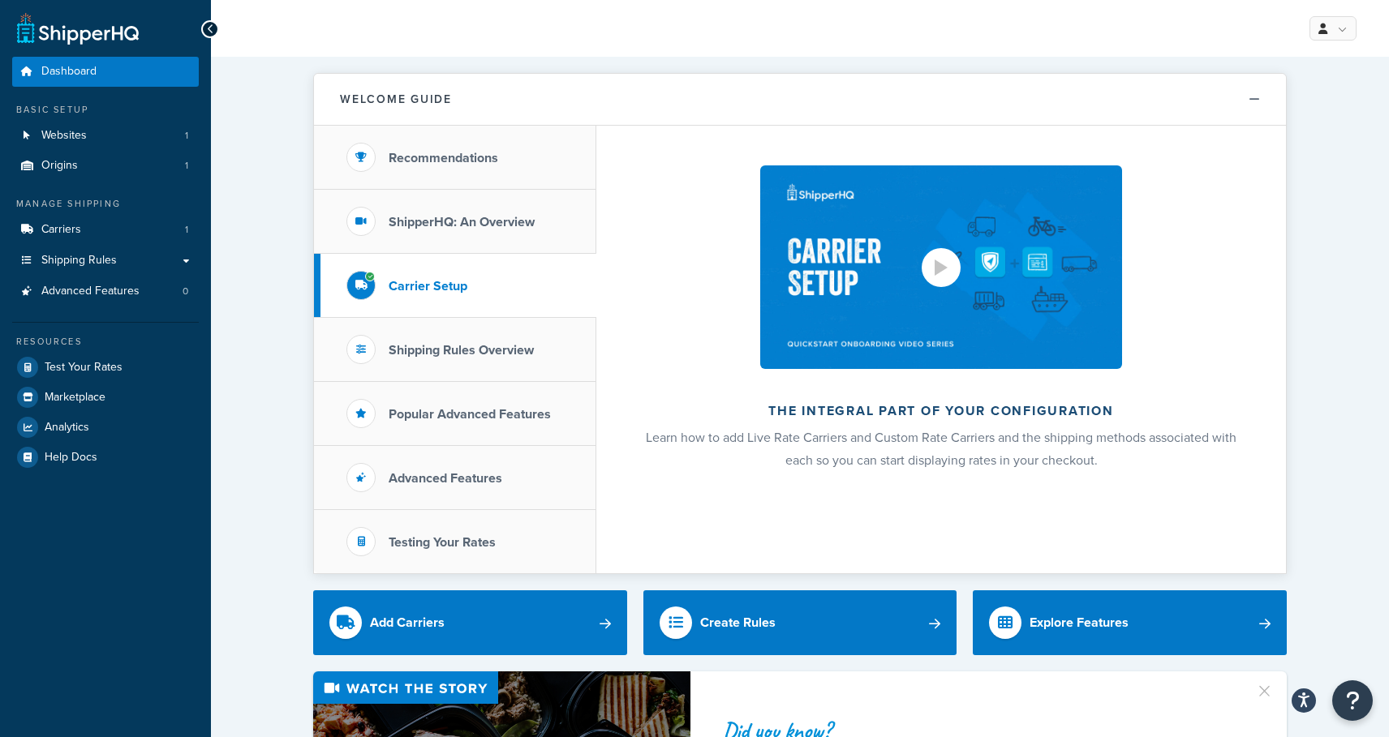
click at [939, 265] on div at bounding box center [941, 268] width 13 height 16
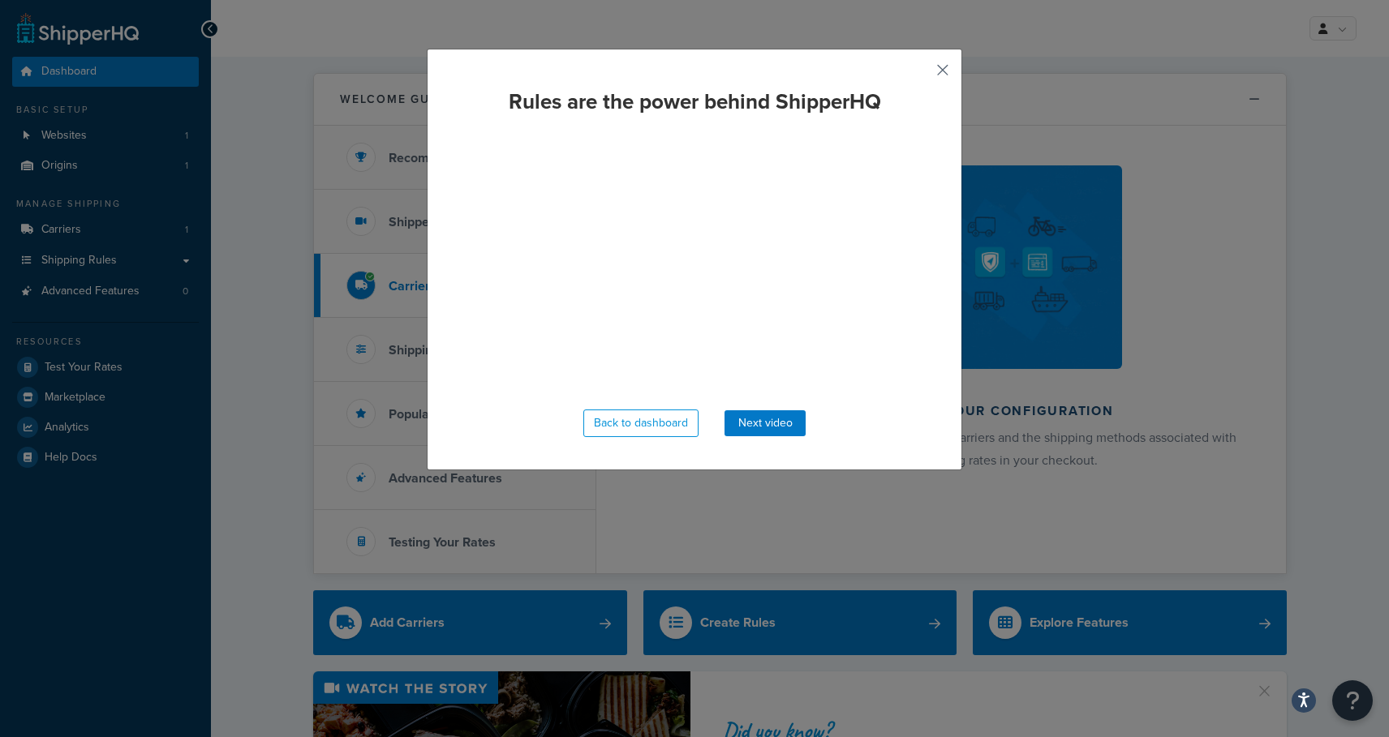
click at [921, 74] on button "button" at bounding box center [919, 76] width 4 height 4
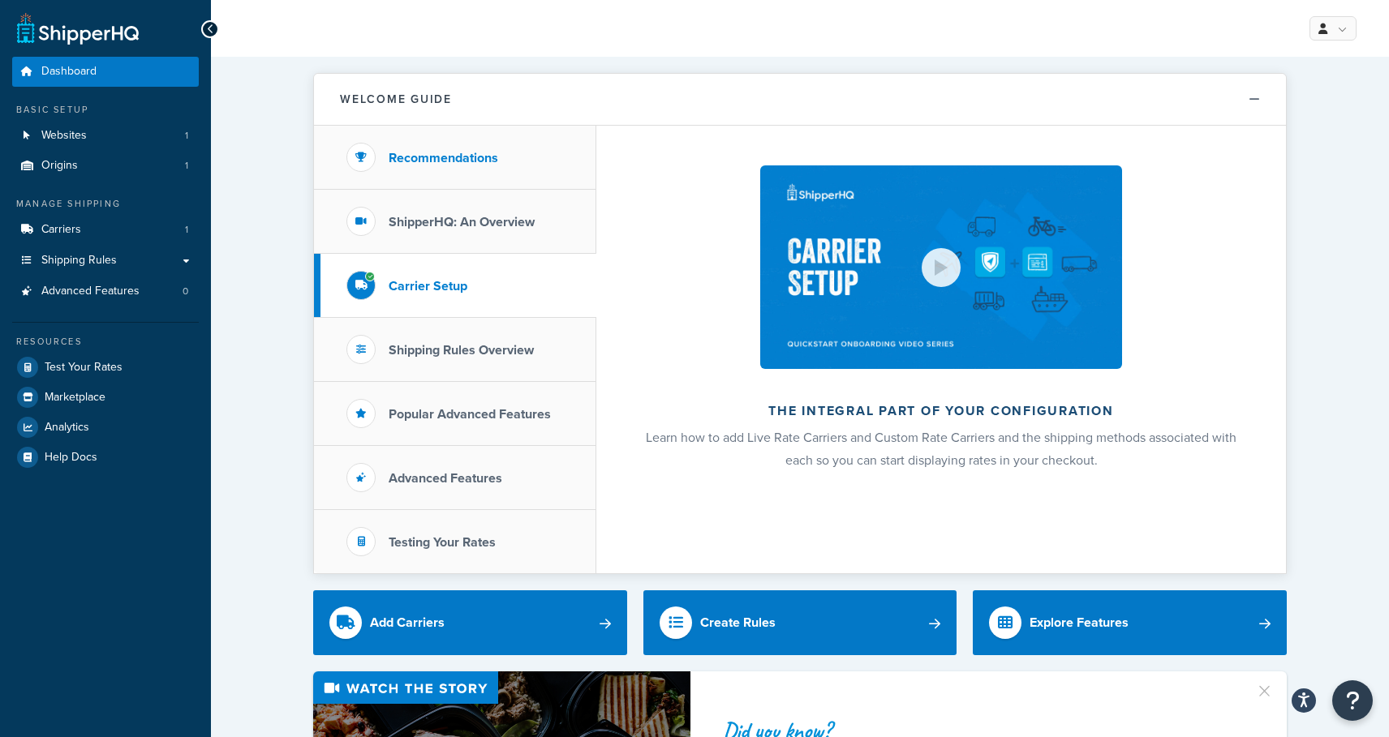
click at [454, 161] on h3 "Recommendations" at bounding box center [444, 158] width 110 height 15
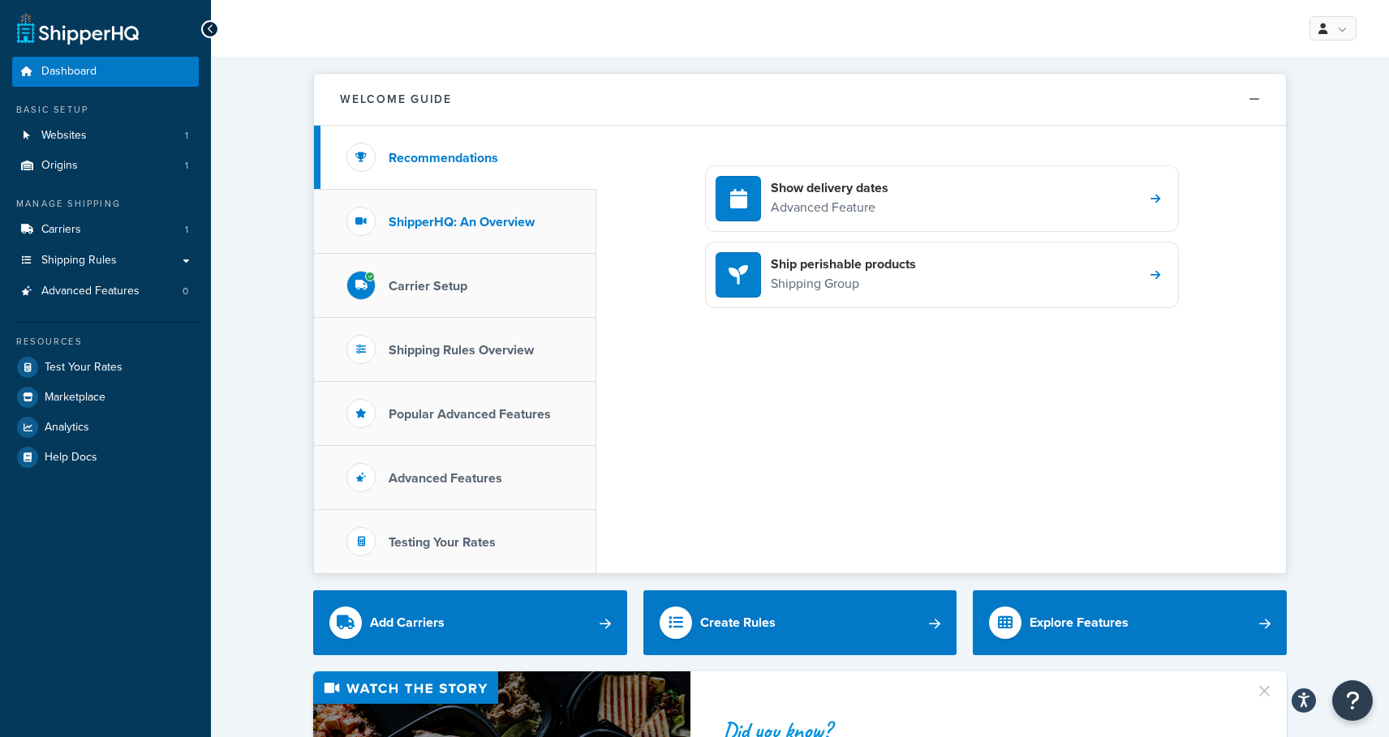
click at [456, 238] on li "ShipperHQ: An Overview" at bounding box center [455, 222] width 282 height 64
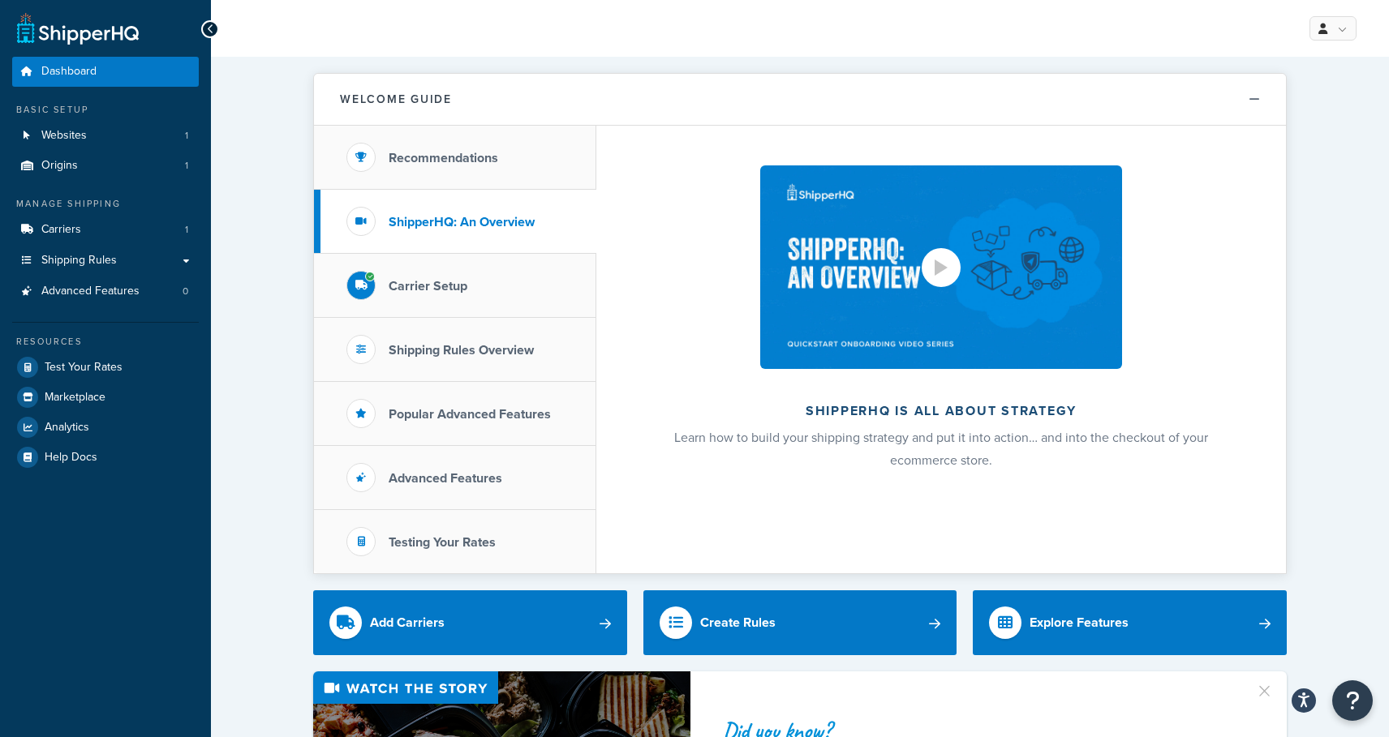
click at [940, 264] on div at bounding box center [941, 268] width 13 height 16
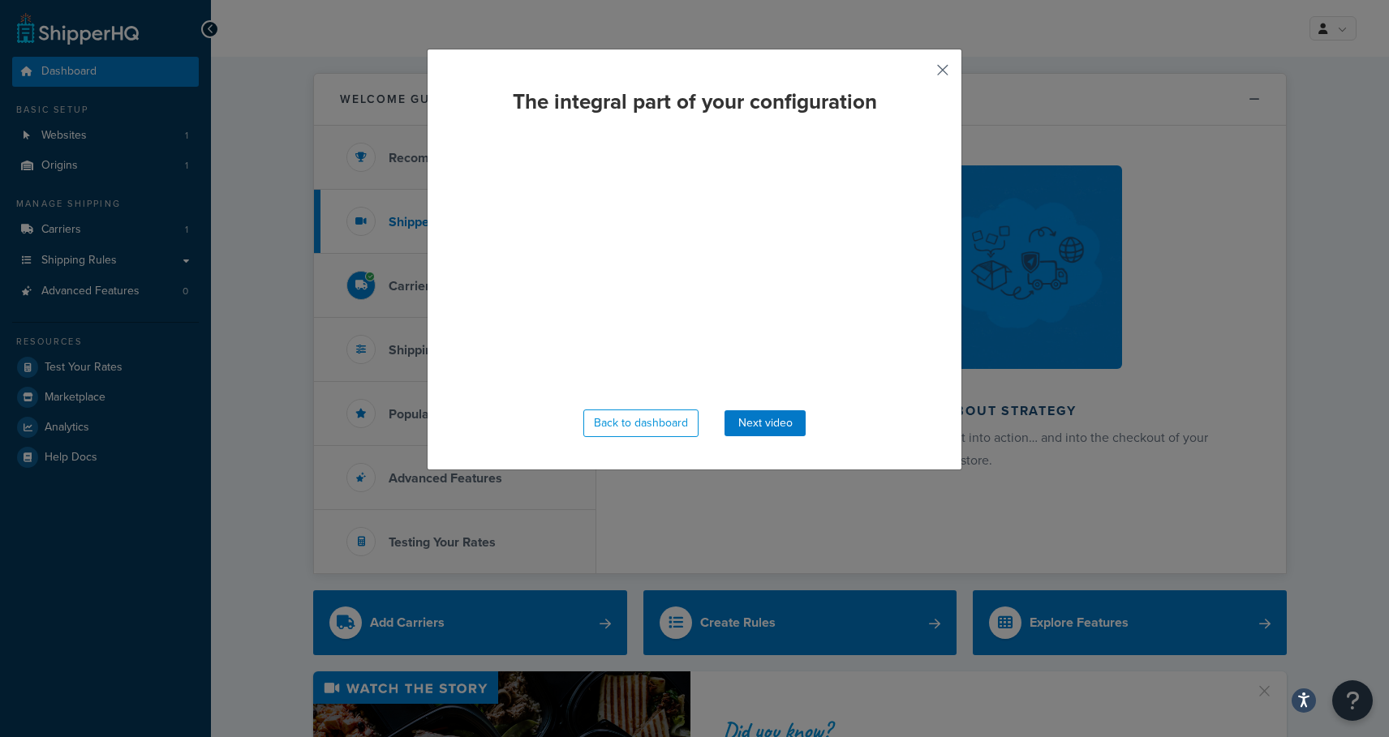
click at [921, 74] on button "button" at bounding box center [919, 76] width 4 height 4
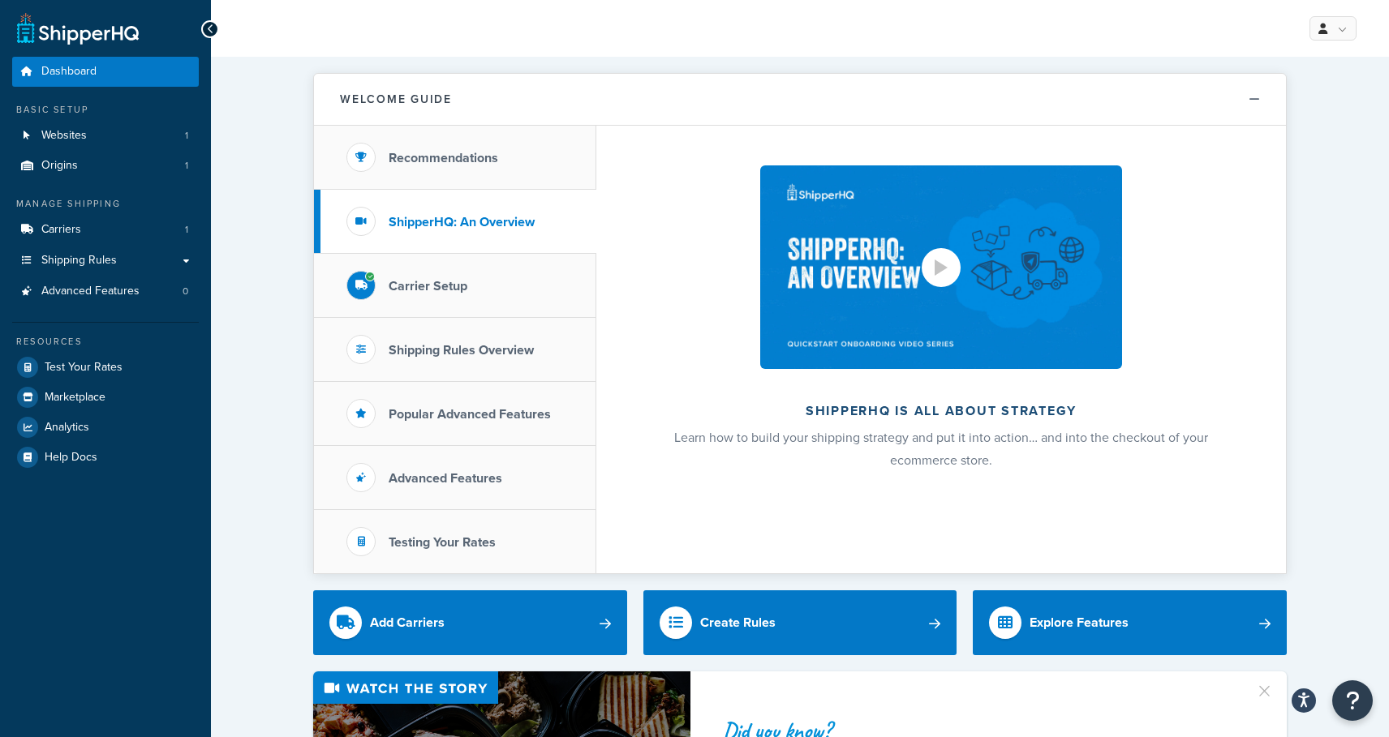
click at [920, 321] on img at bounding box center [941, 267] width 362 height 204
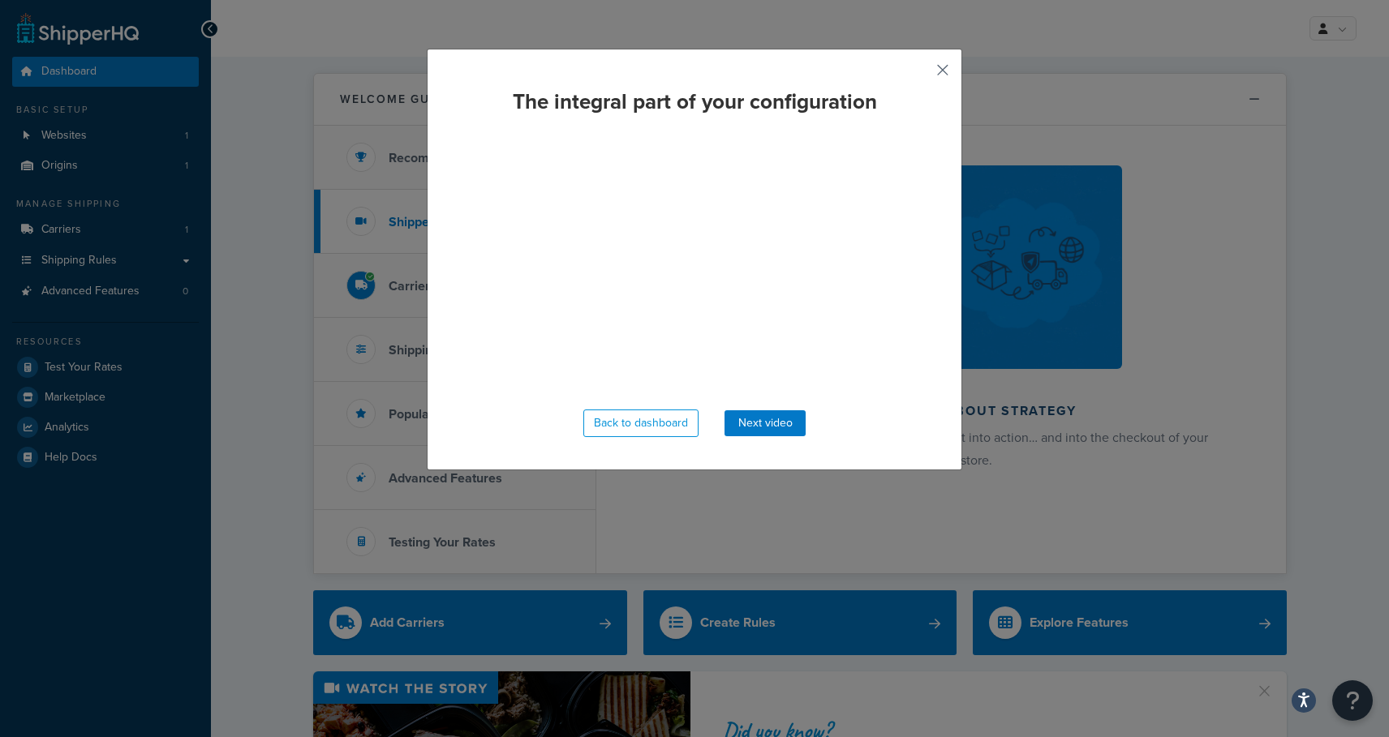
click at [921, 74] on button "button" at bounding box center [919, 76] width 4 height 4
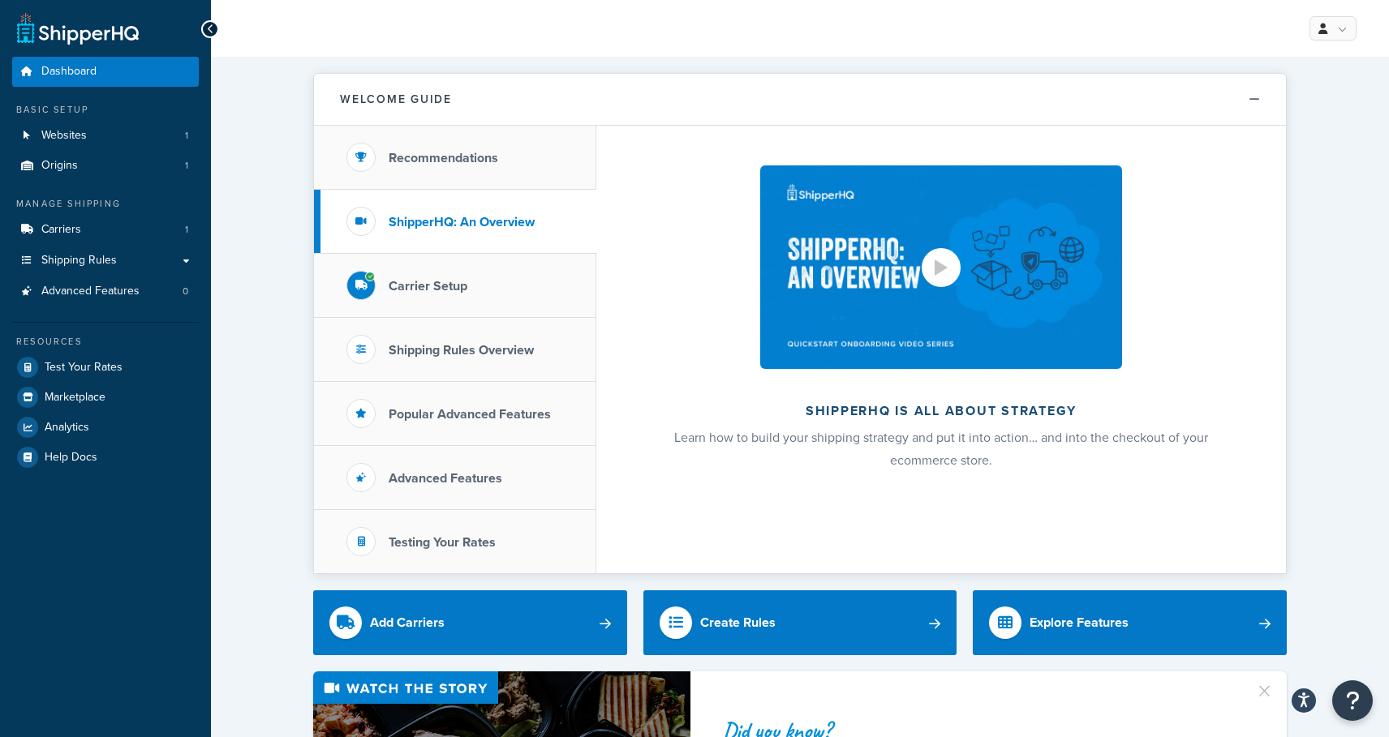
click at [1059, 335] on img at bounding box center [941, 267] width 362 height 204
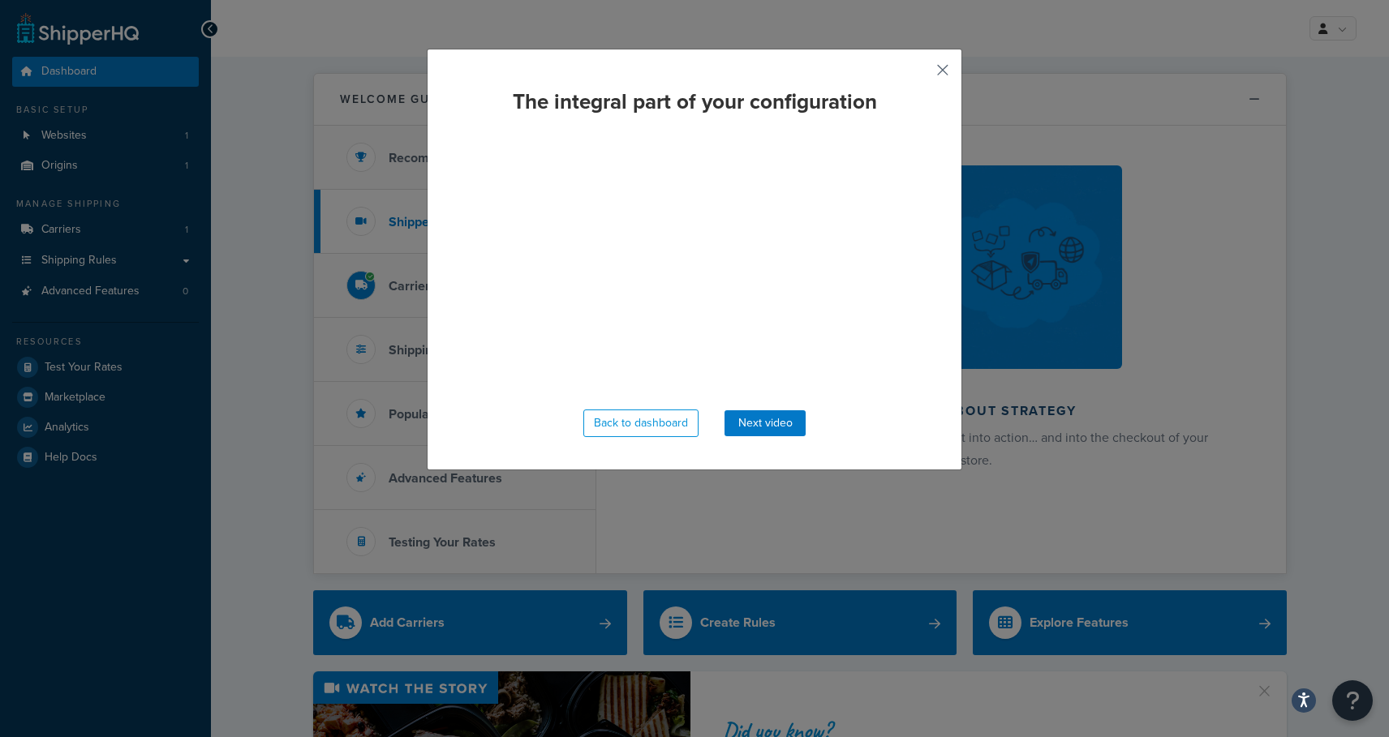
click at [921, 74] on button "button" at bounding box center [919, 76] width 4 height 4
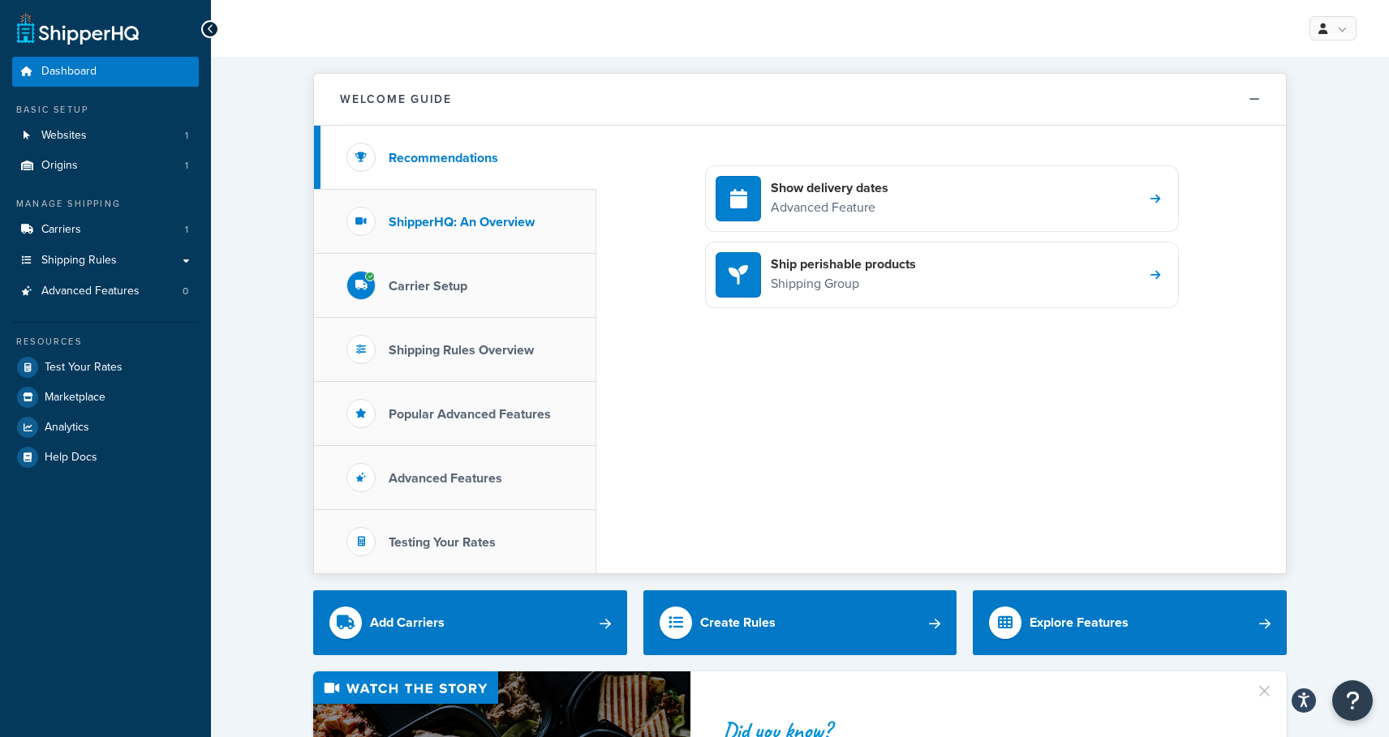
click at [445, 225] on h3 "ShipperHQ: An Overview" at bounding box center [462, 222] width 146 height 15
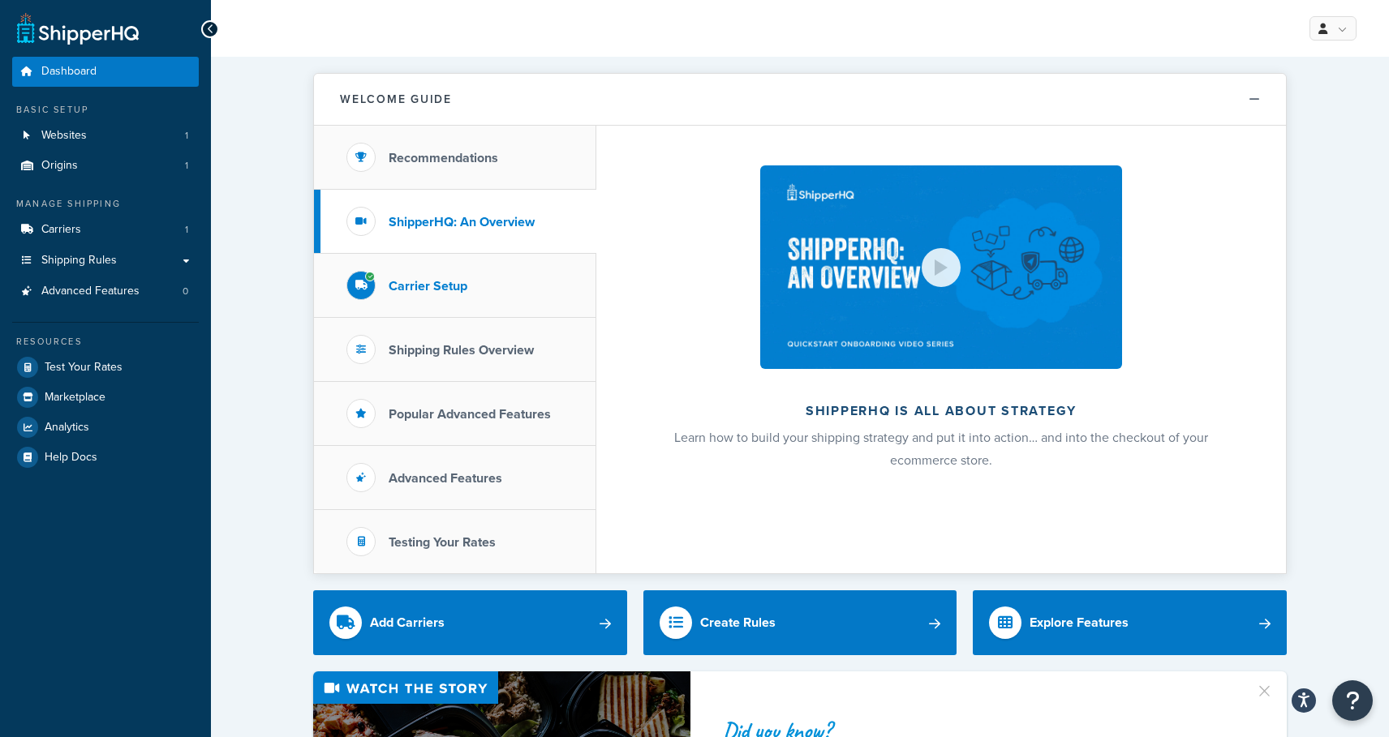
click at [424, 279] on h3 "Carrier Setup" at bounding box center [428, 286] width 79 height 15
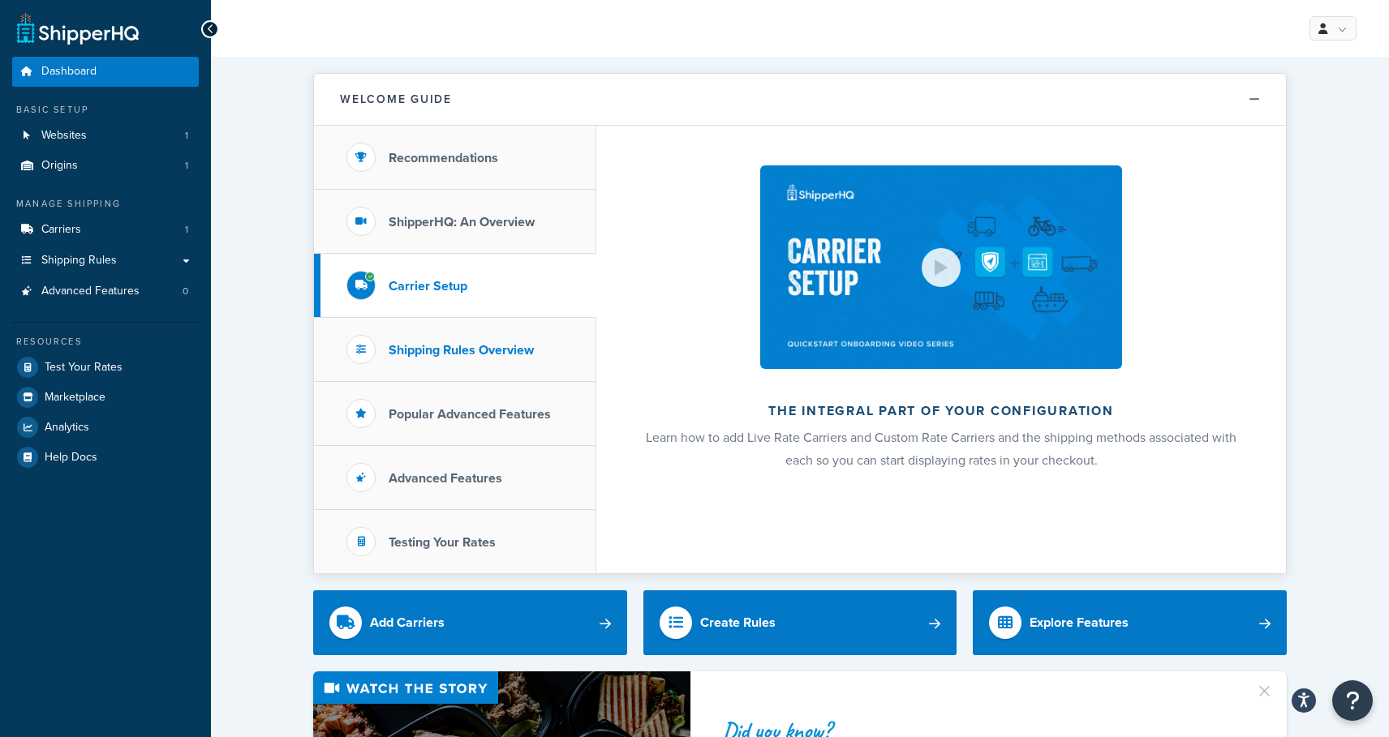
click at [441, 344] on h3 "Shipping Rules Overview" at bounding box center [461, 350] width 145 height 15
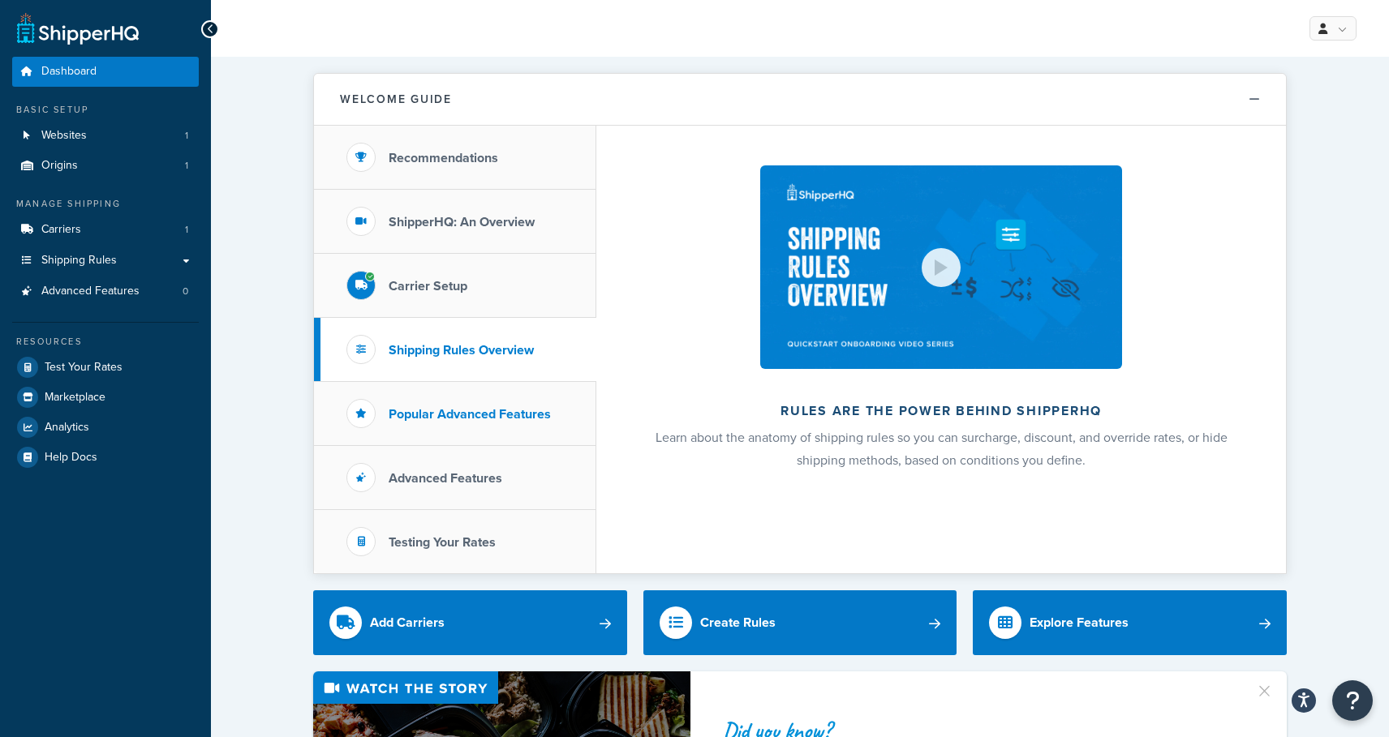
click at [448, 408] on h3 "Popular Advanced Features" at bounding box center [470, 414] width 162 height 15
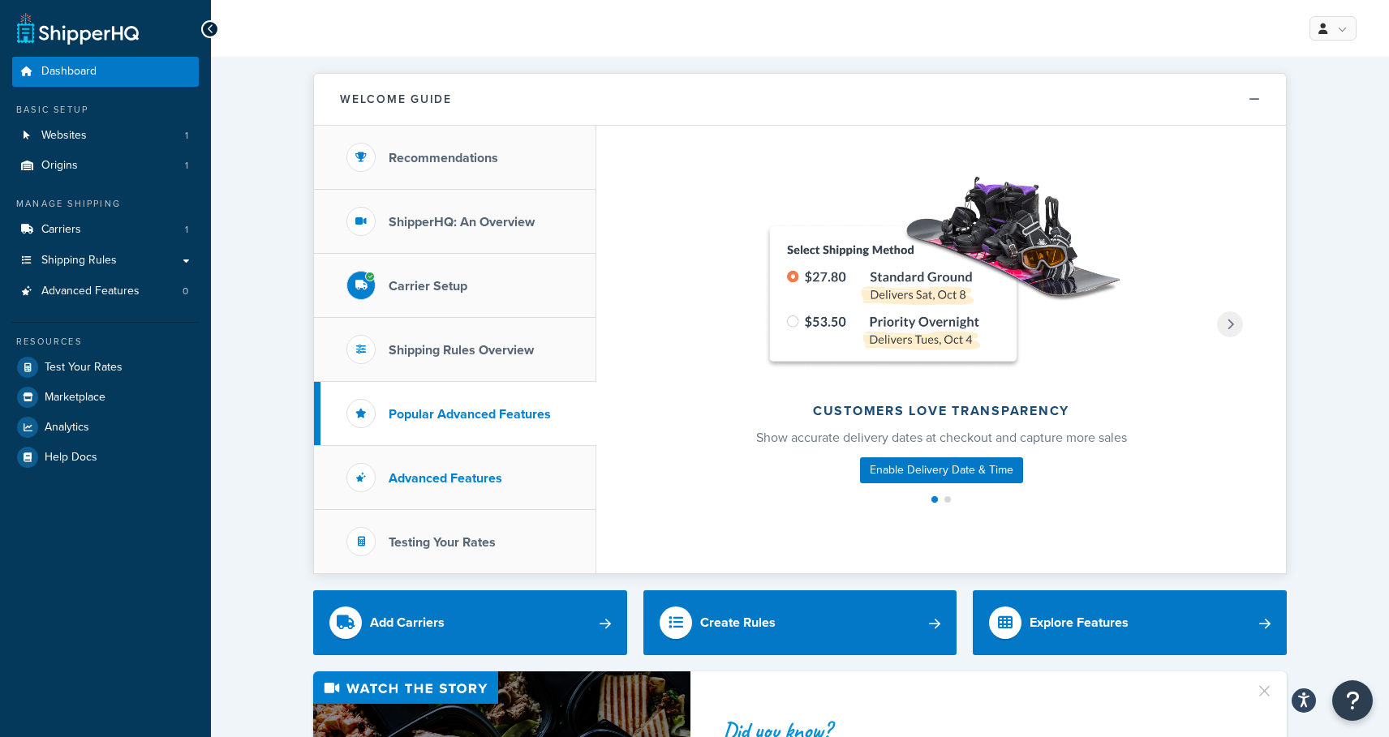
click at [442, 471] on h3 "Advanced Features" at bounding box center [446, 478] width 114 height 15
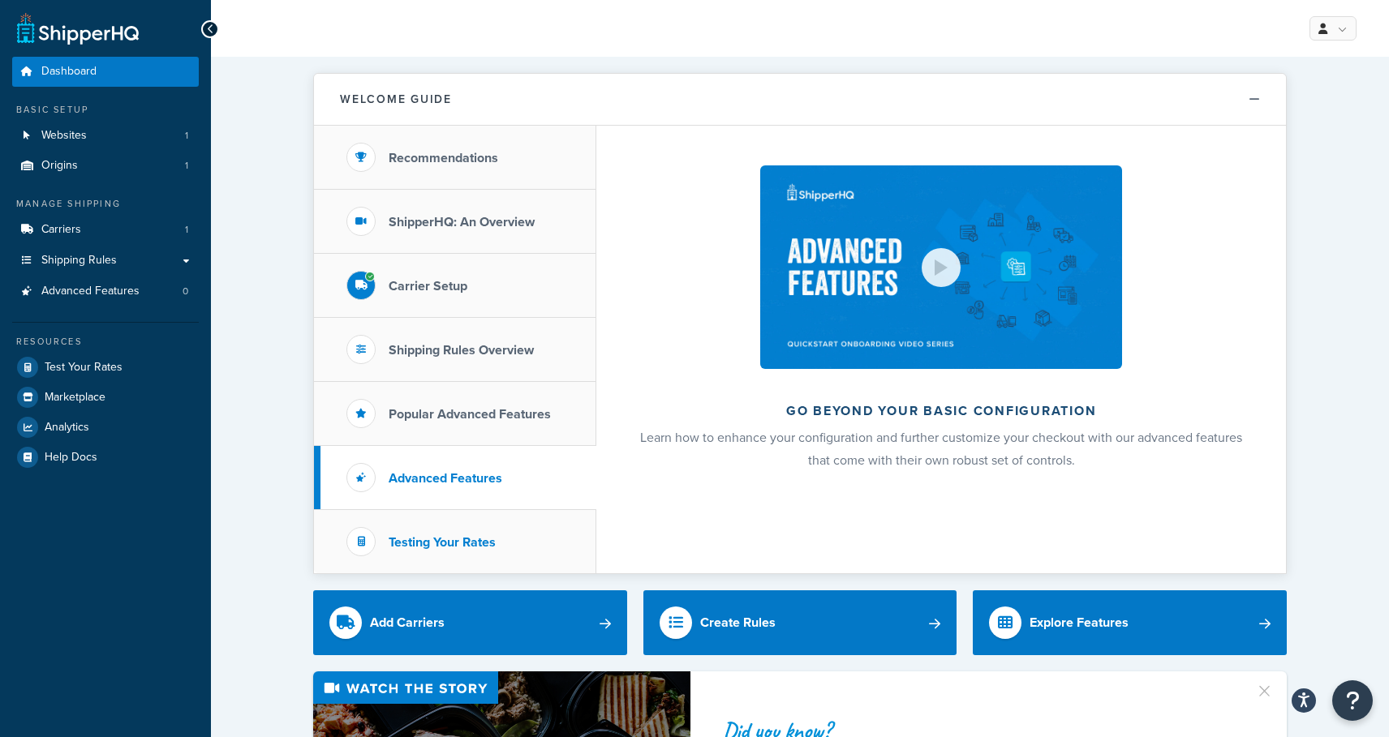
click at [436, 538] on h3 "Testing Your Rates" at bounding box center [442, 542] width 107 height 15
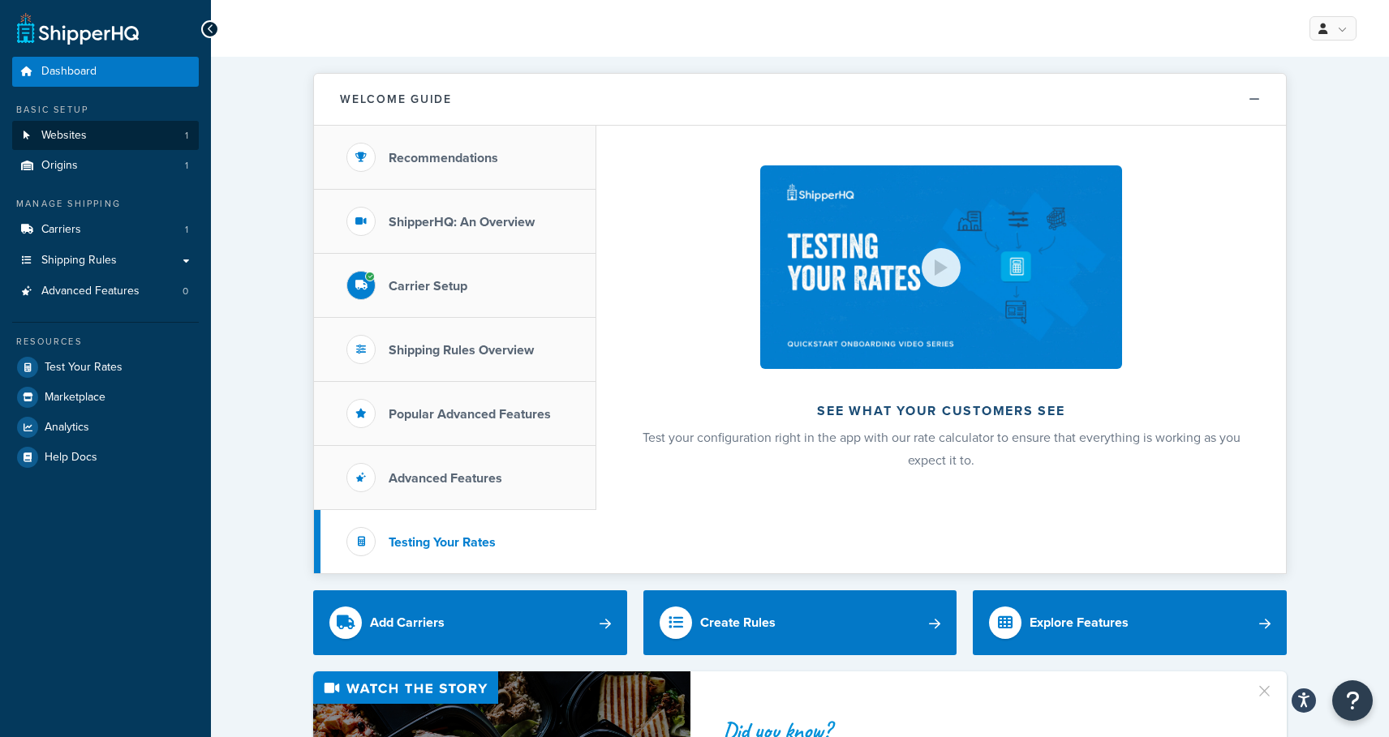
click at [97, 131] on link "Websites 1" at bounding box center [105, 136] width 187 height 30
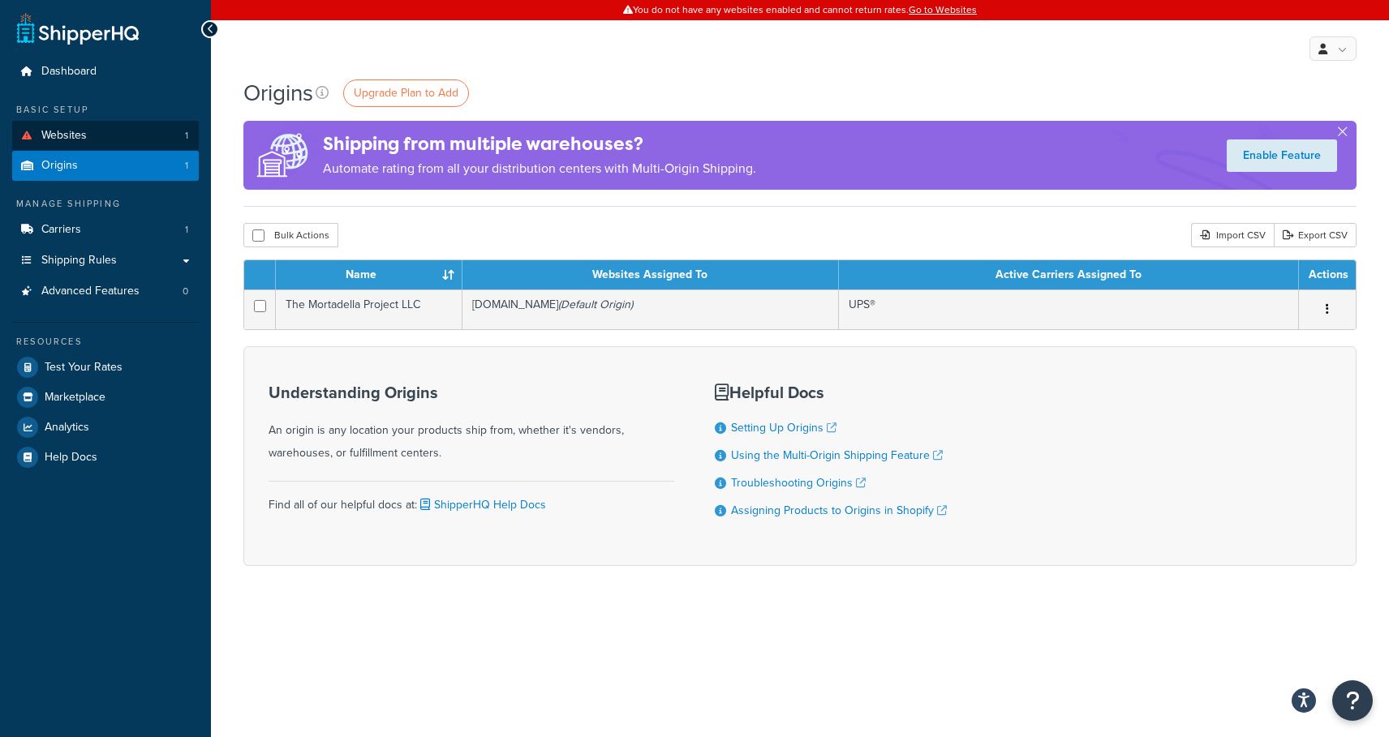
click at [84, 132] on span "Websites" at bounding box center [63, 136] width 45 height 14
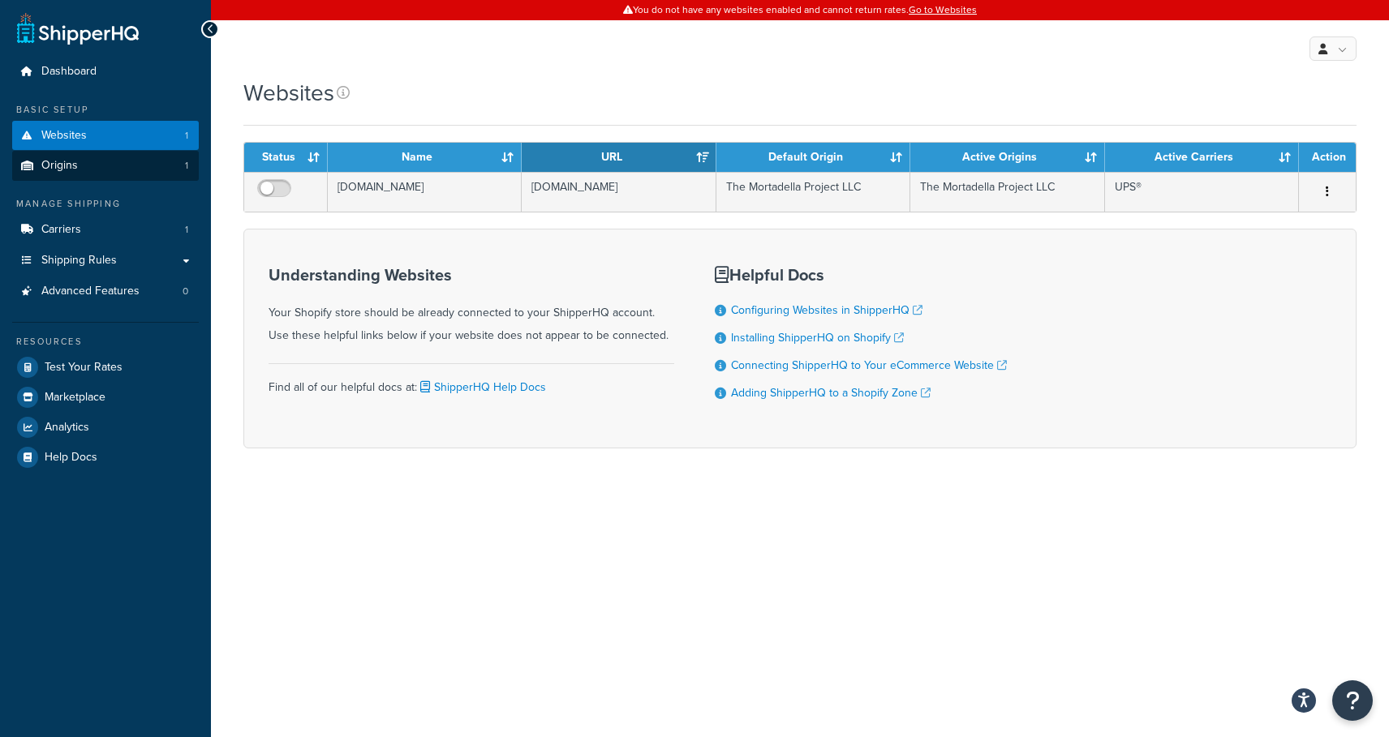
click at [79, 157] on link "Origins 1" at bounding box center [105, 166] width 187 height 30
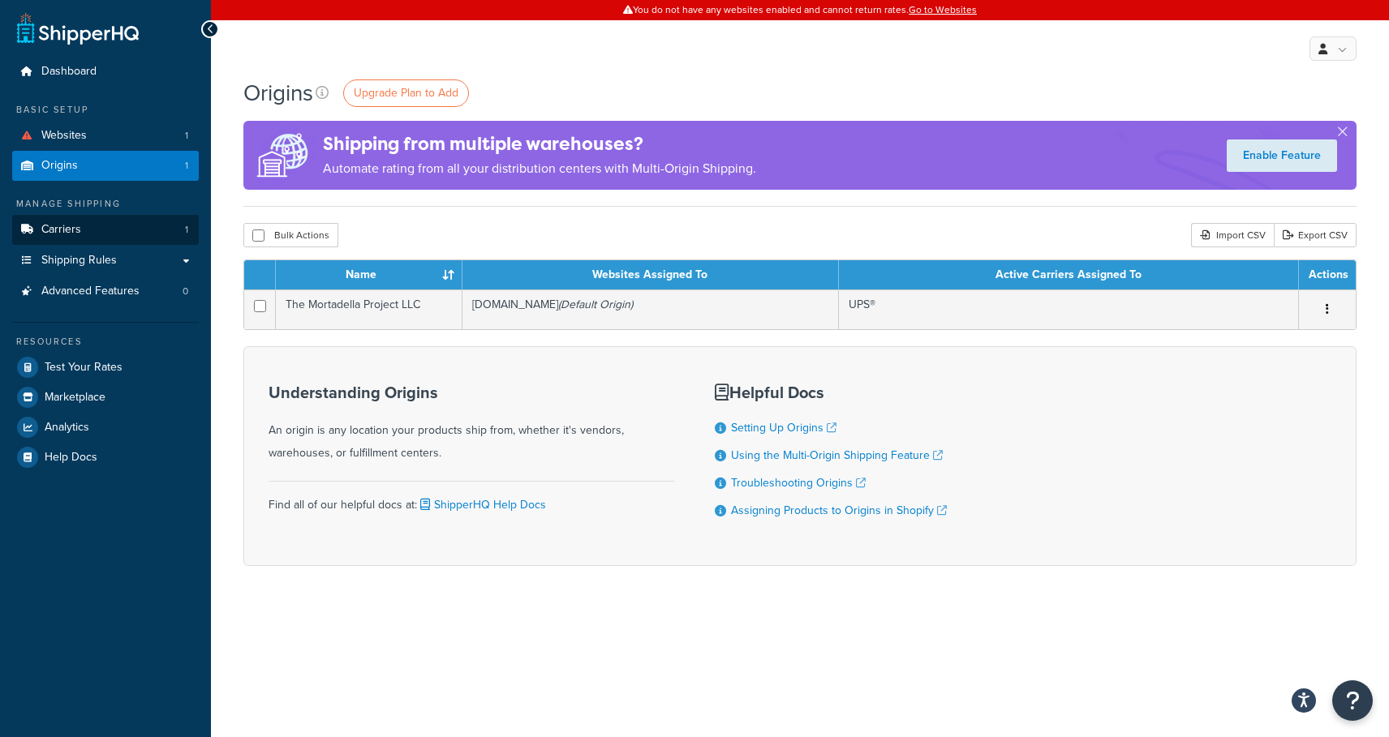
click at [75, 223] on span "Carriers" at bounding box center [61, 230] width 40 height 14
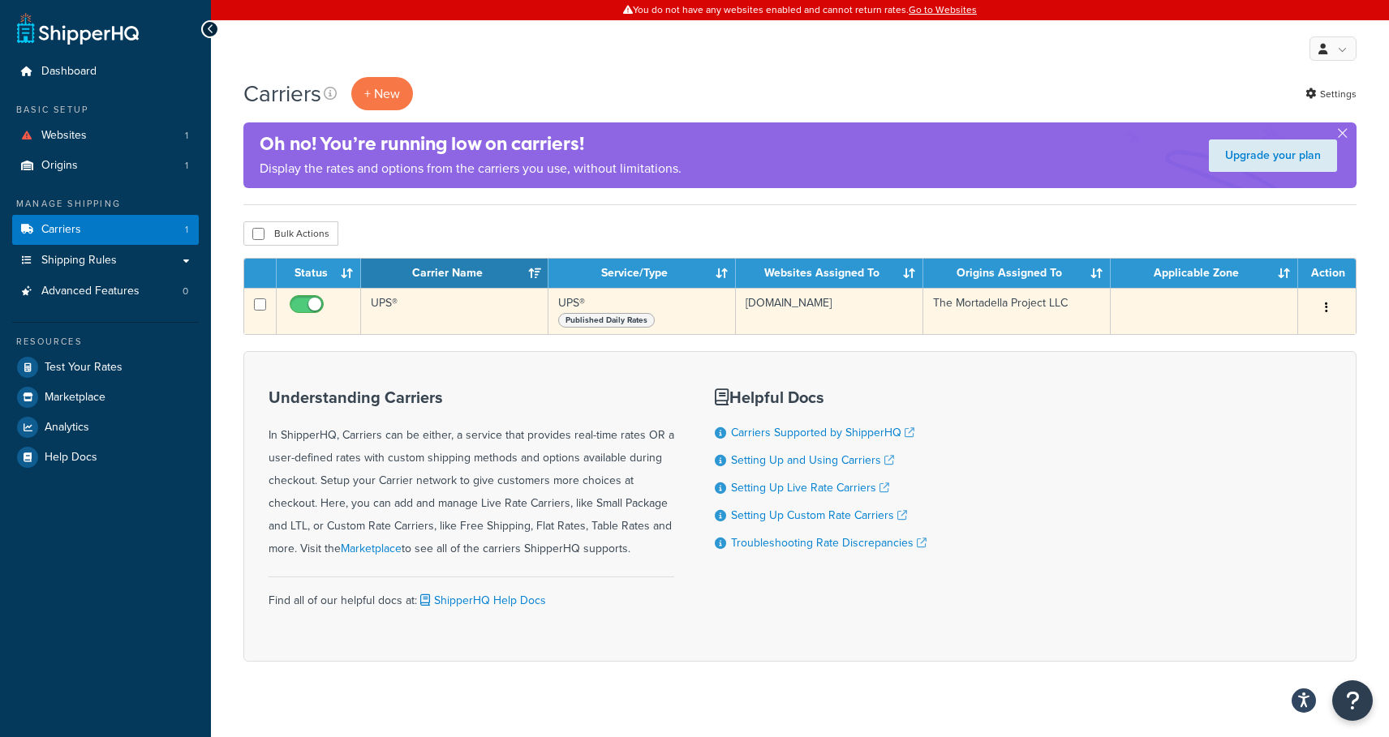
click at [326, 299] on input "checkbox" at bounding box center [308, 309] width 45 height 20
checkbox input "false"
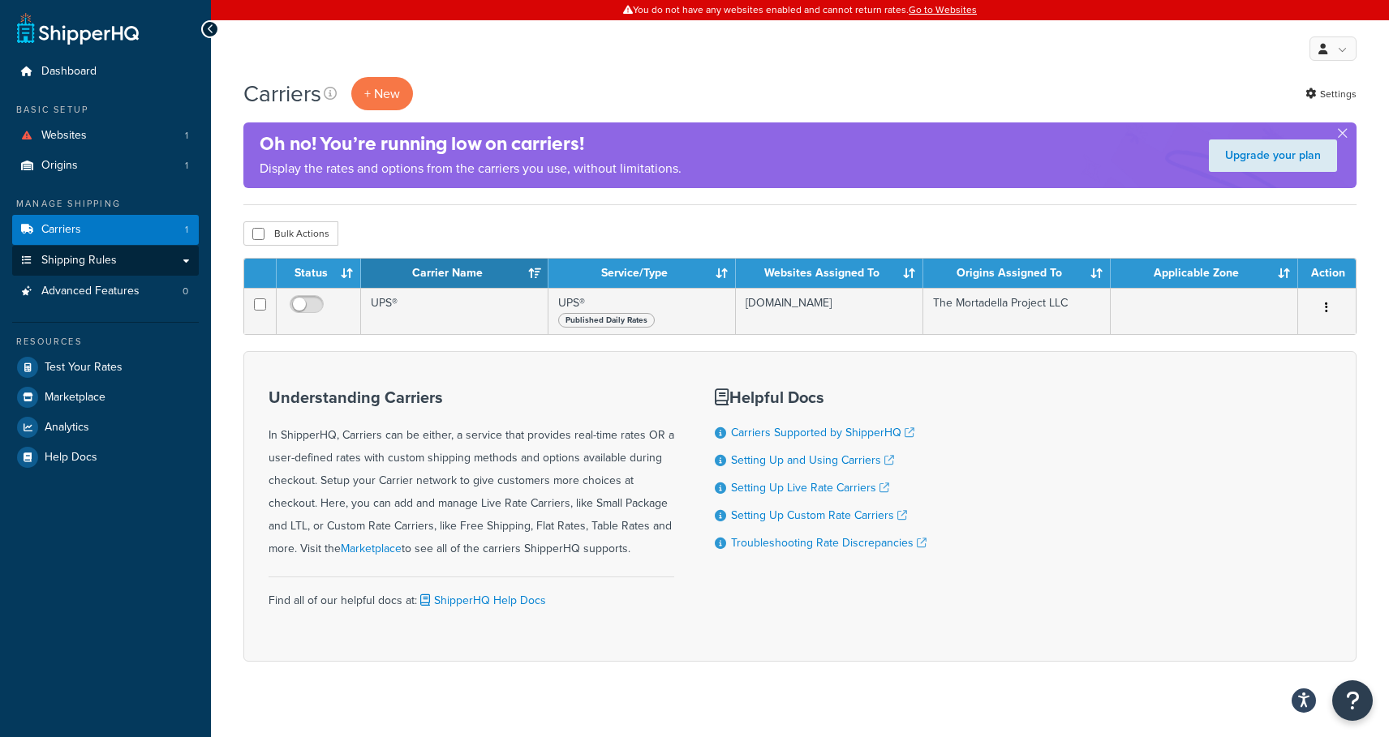
click at [114, 259] on span "Shipping Rules" at bounding box center [78, 261] width 75 height 14
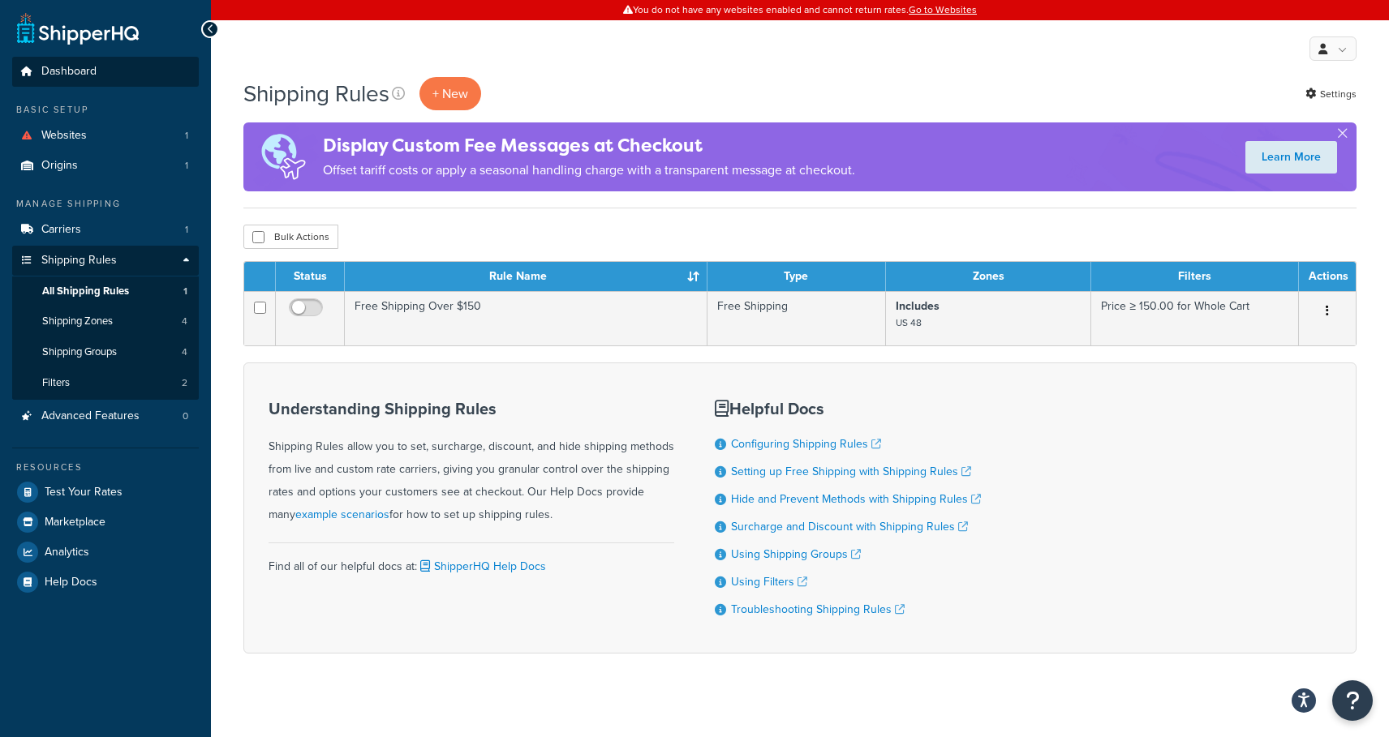
click at [79, 68] on span "Dashboard" at bounding box center [68, 72] width 55 height 14
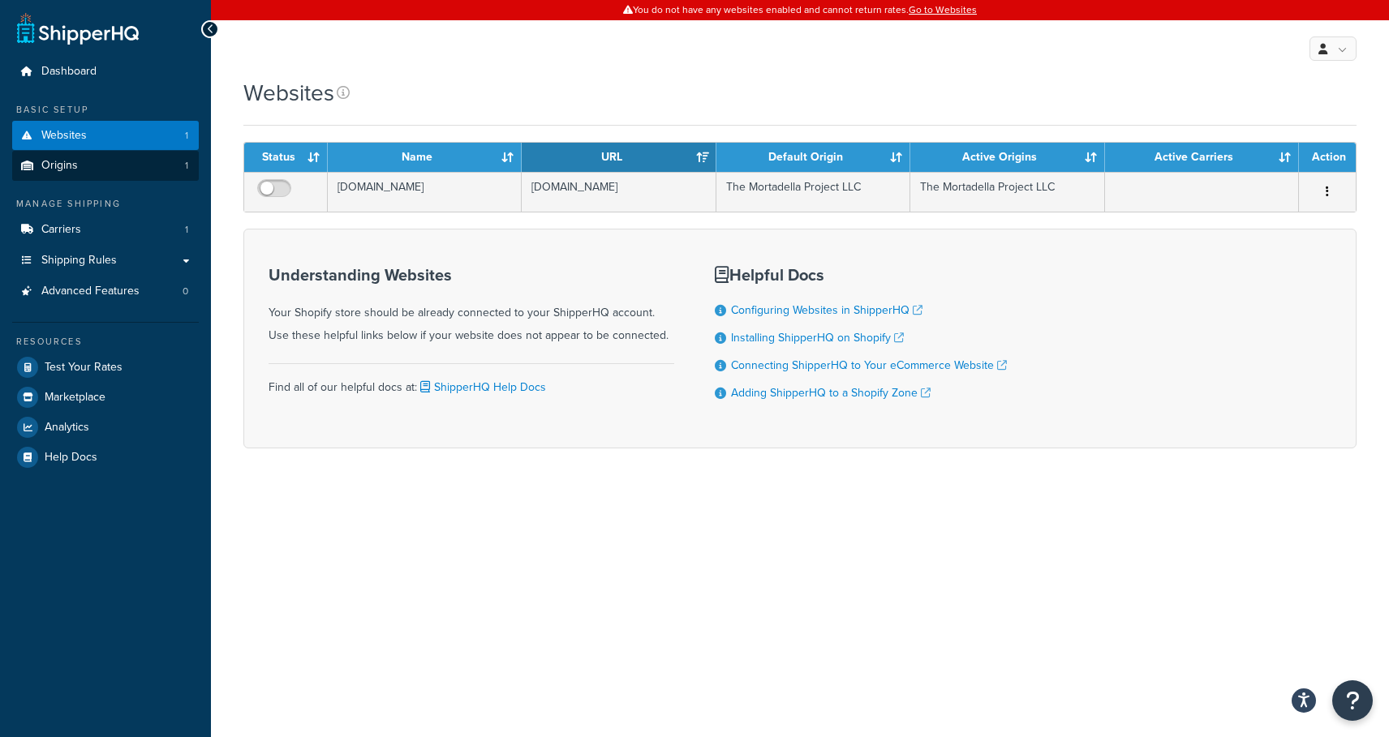
click at [68, 159] on span "Origins" at bounding box center [59, 166] width 37 height 14
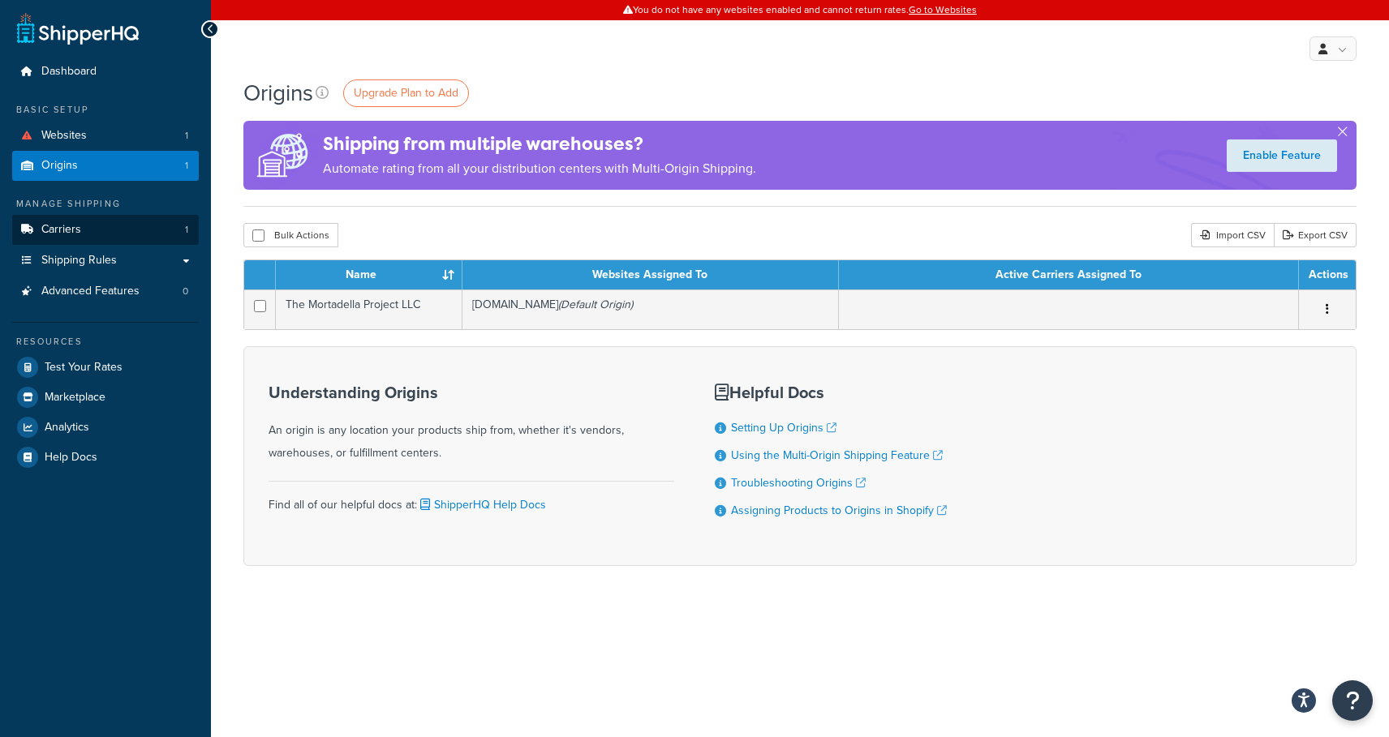
click at [51, 223] on span "Carriers" at bounding box center [61, 230] width 40 height 14
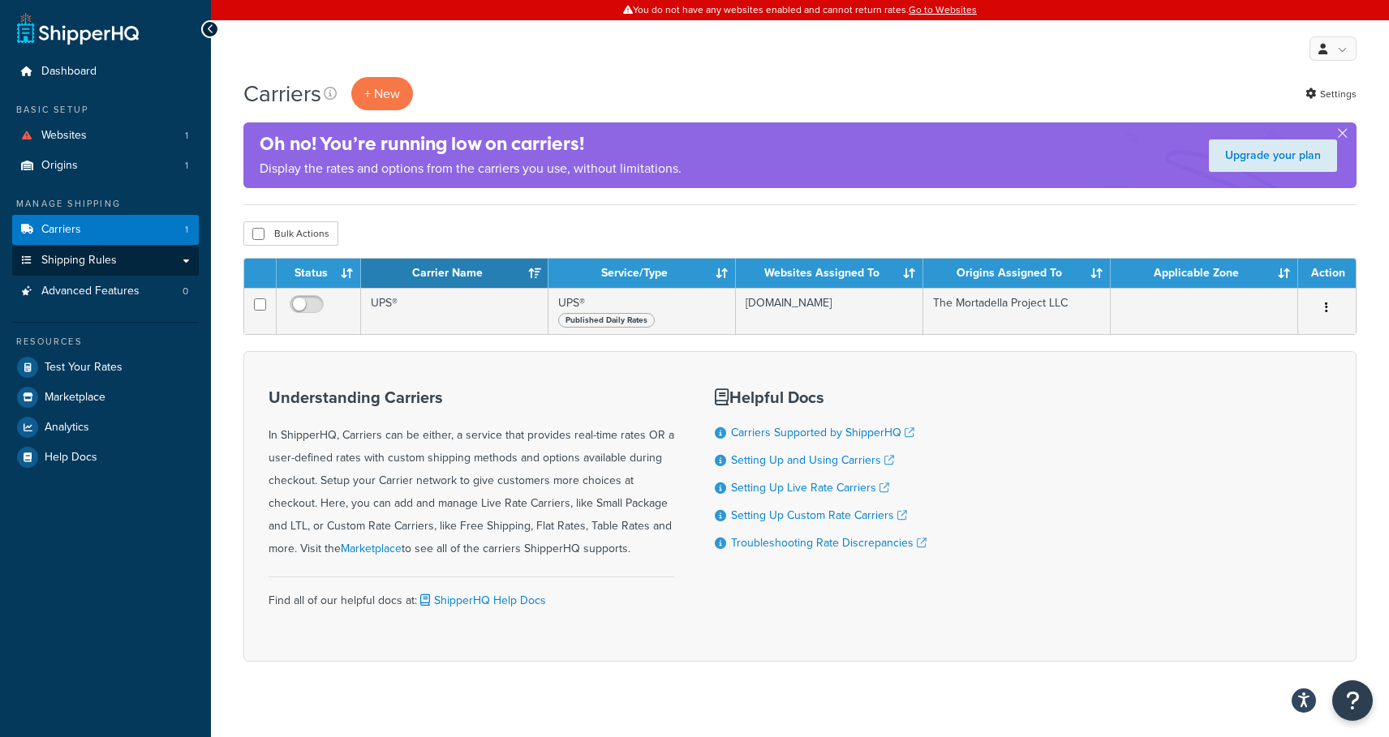
click at [54, 265] on link "Shipping Rules" at bounding box center [105, 261] width 187 height 30
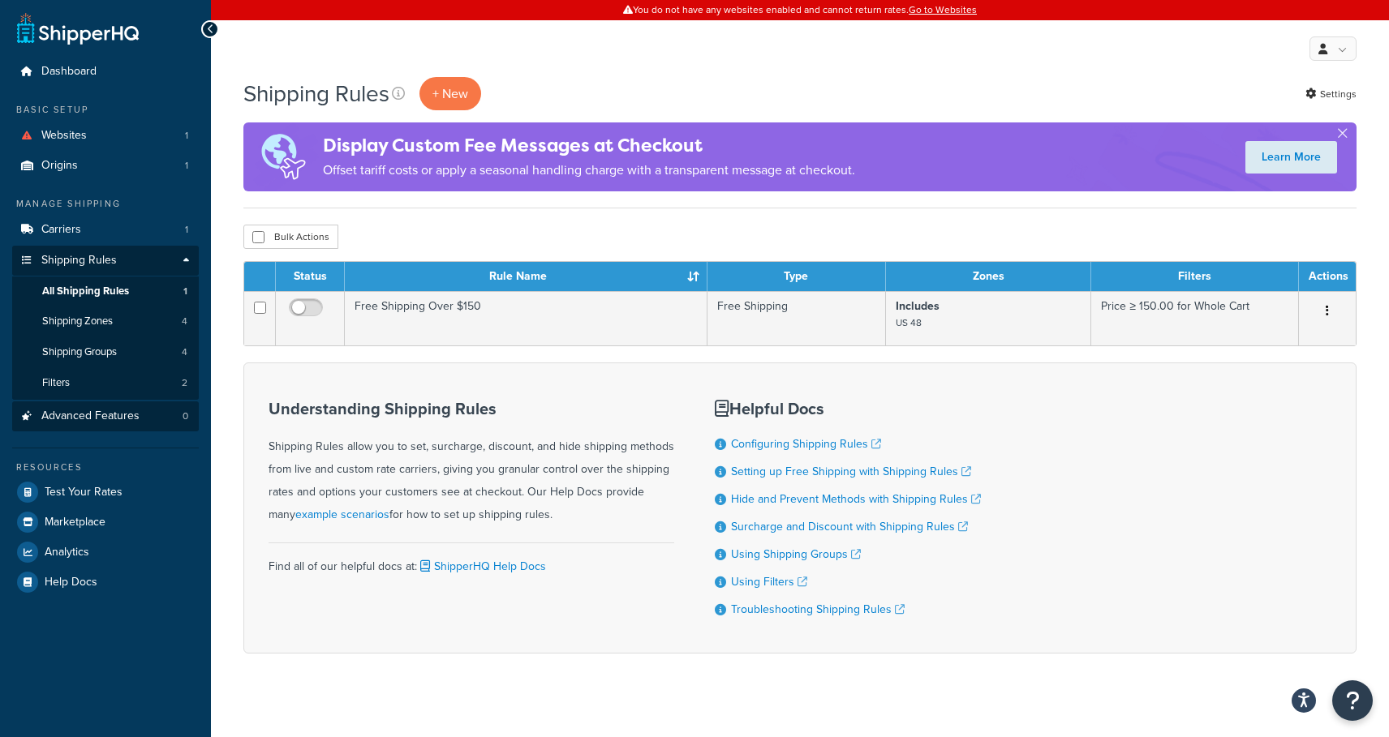
click at [89, 413] on span "Advanced Features" at bounding box center [90, 417] width 98 height 14
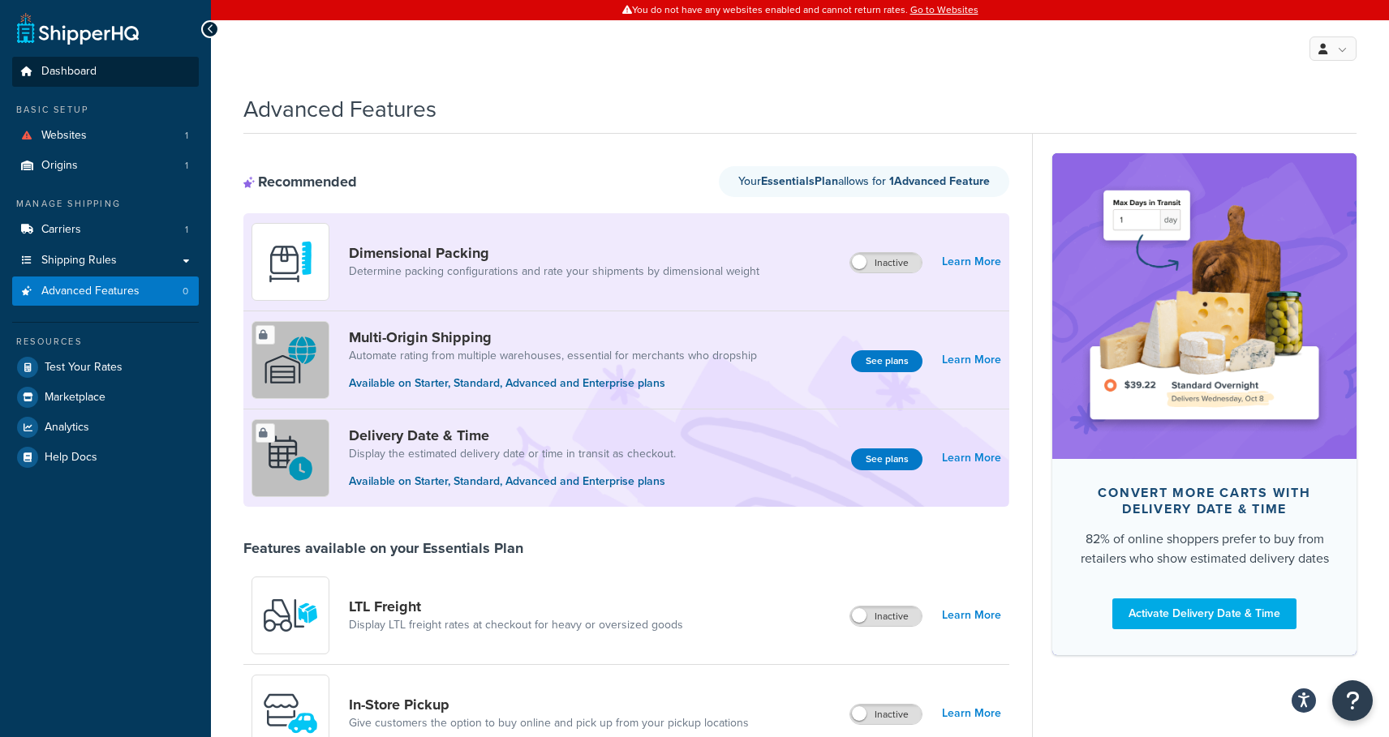
click at [113, 60] on link "Dashboard" at bounding box center [105, 72] width 187 height 30
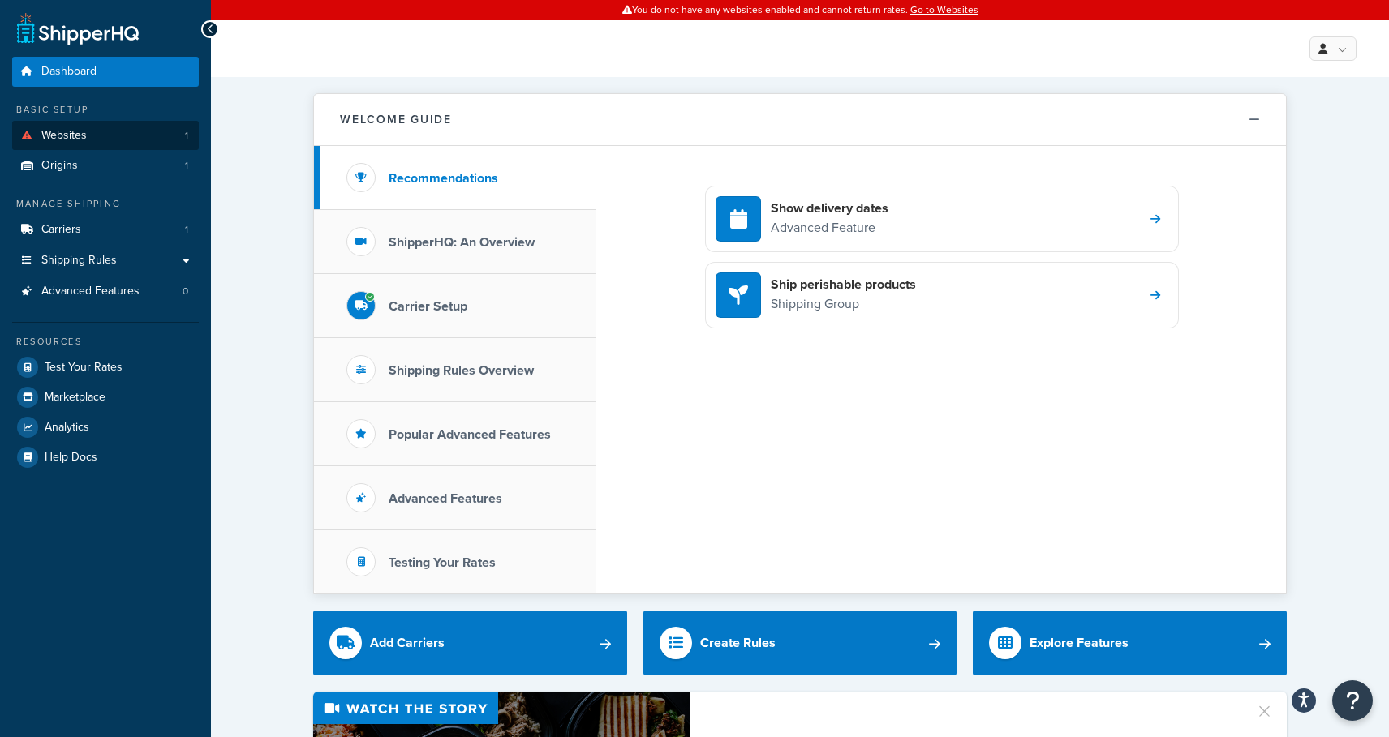
click at [79, 139] on span "Websites" at bounding box center [63, 136] width 45 height 14
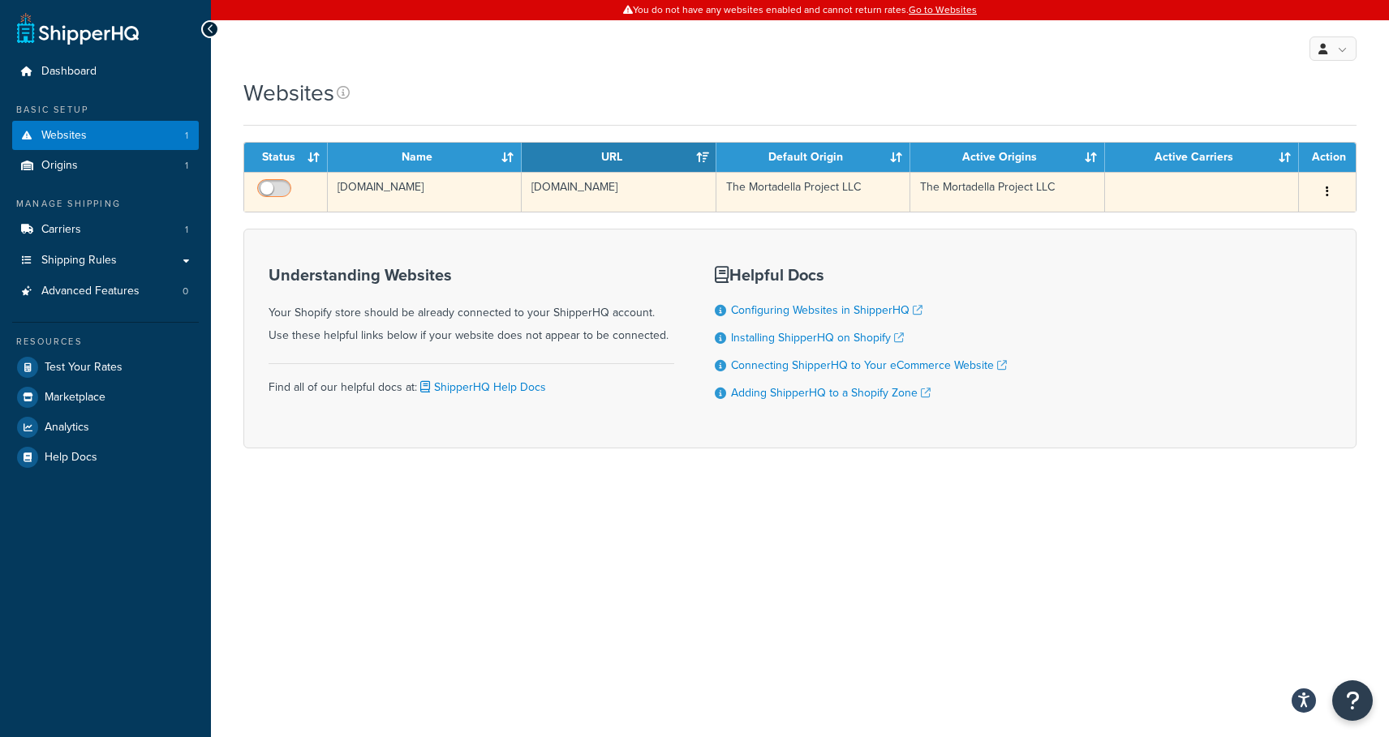
click at [281, 185] on input "checkbox" at bounding box center [276, 193] width 45 height 20
checkbox input "true"
